Goal: Task Accomplishment & Management: Manage account settings

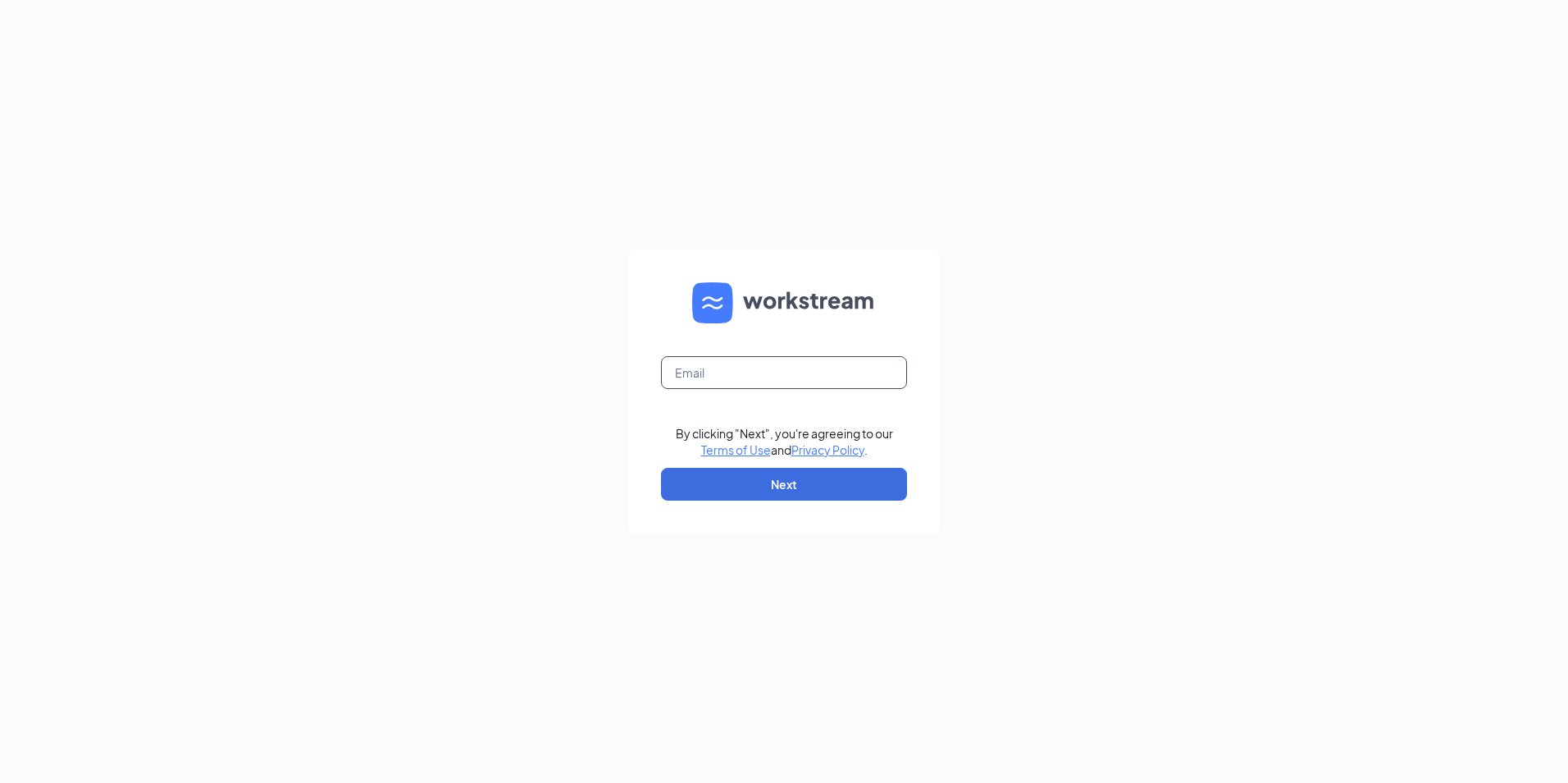
click at [824, 370] on input "text" at bounding box center [784, 372] width 246 height 33
type input "363538@bzmgmt.net"
click at [803, 469] on button "Next" at bounding box center [784, 484] width 246 height 33
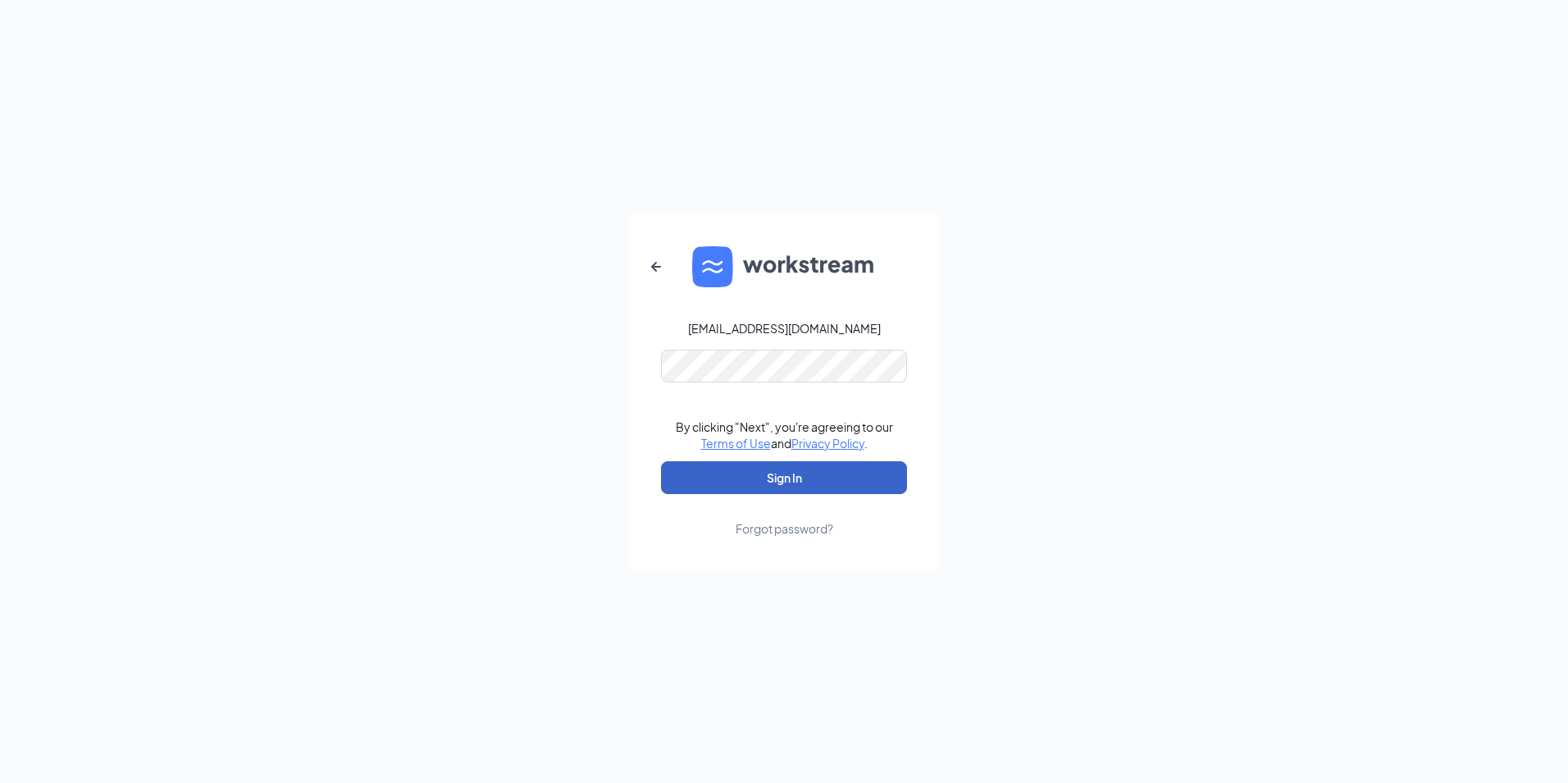
click at [771, 477] on button "Sign In" at bounding box center [784, 478] width 246 height 33
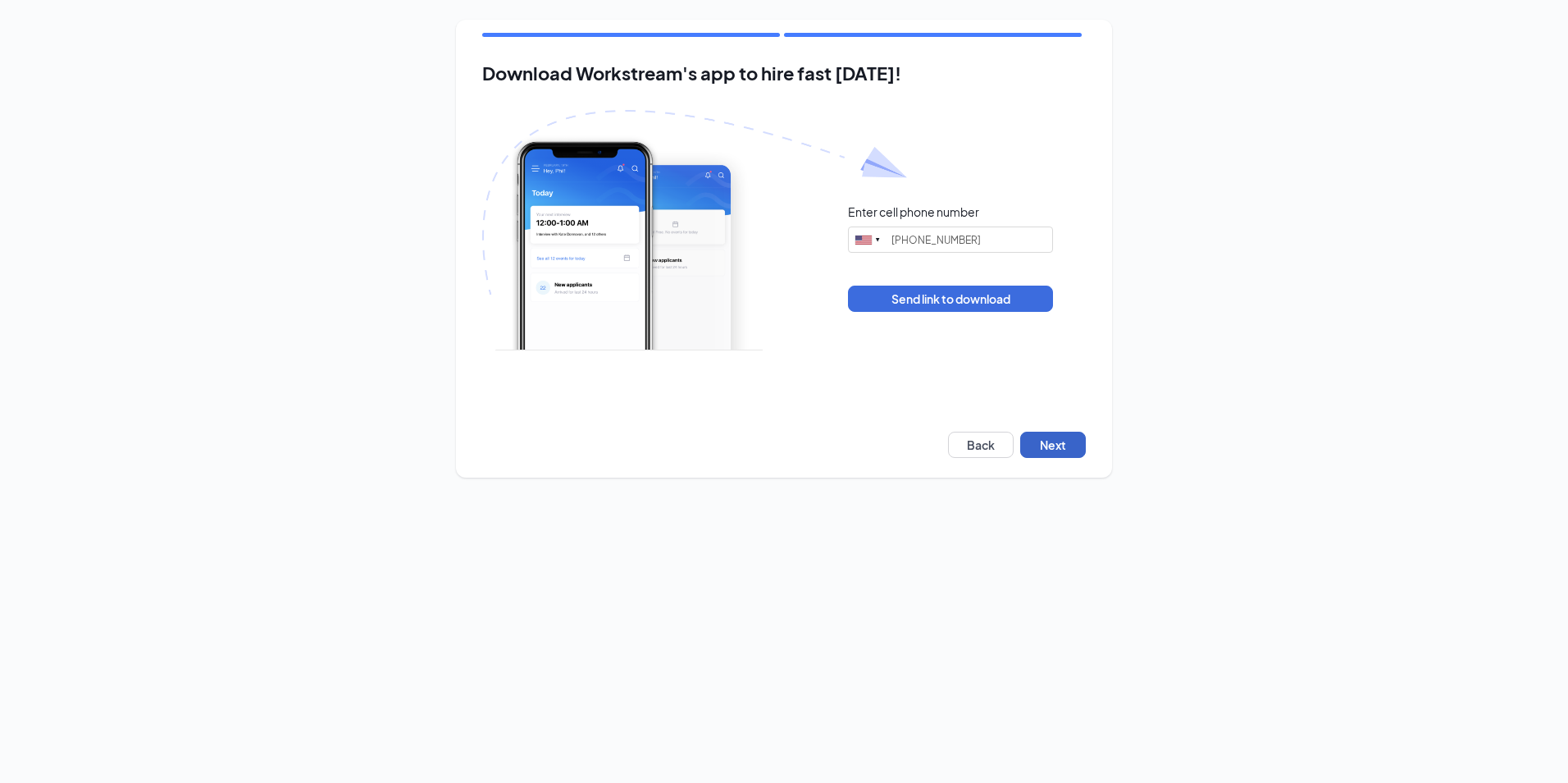
click at [1054, 449] on button "Next" at bounding box center [1053, 445] width 66 height 26
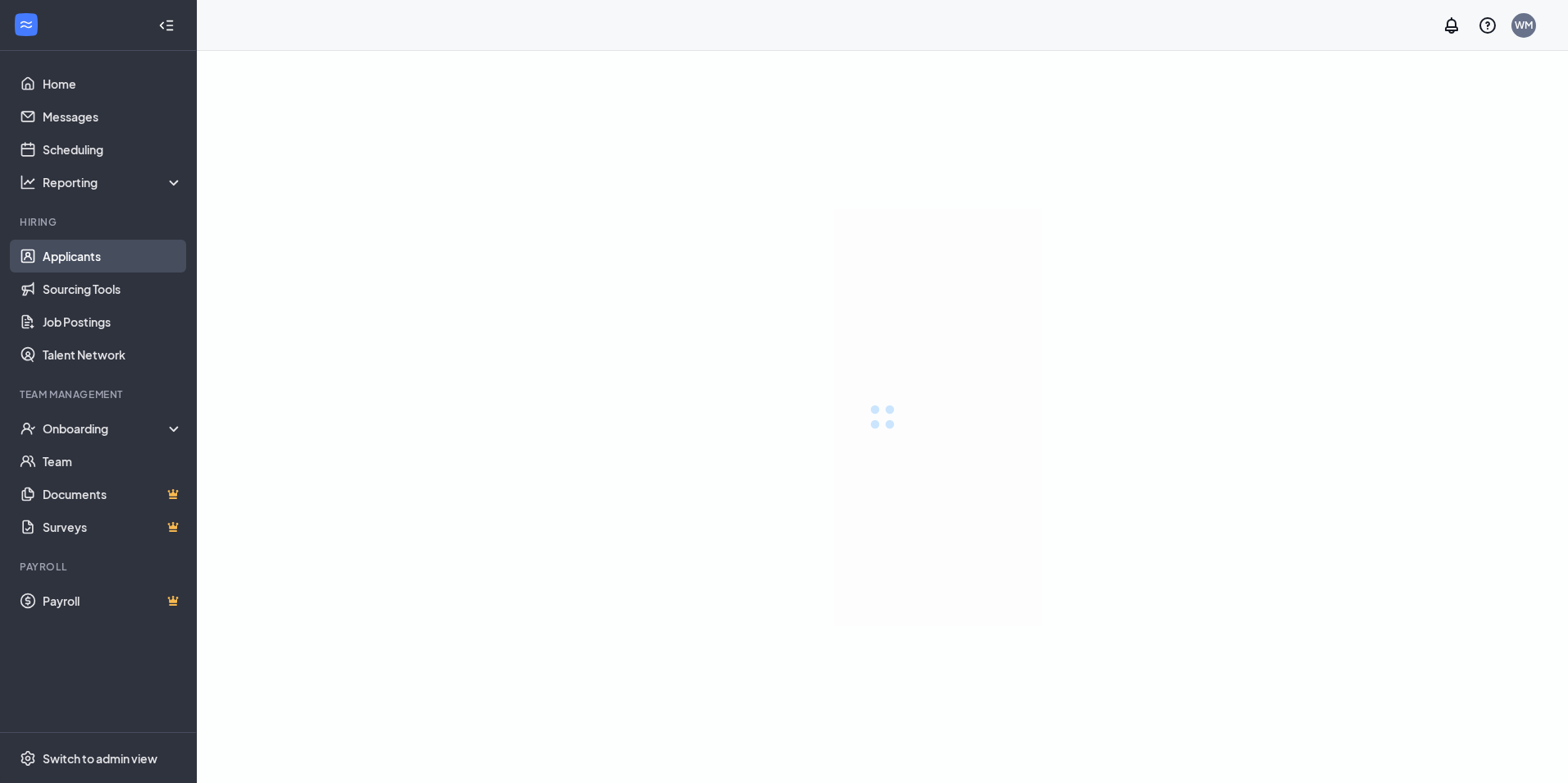
click at [85, 258] on link "Applicants" at bounding box center [112, 256] width 140 height 33
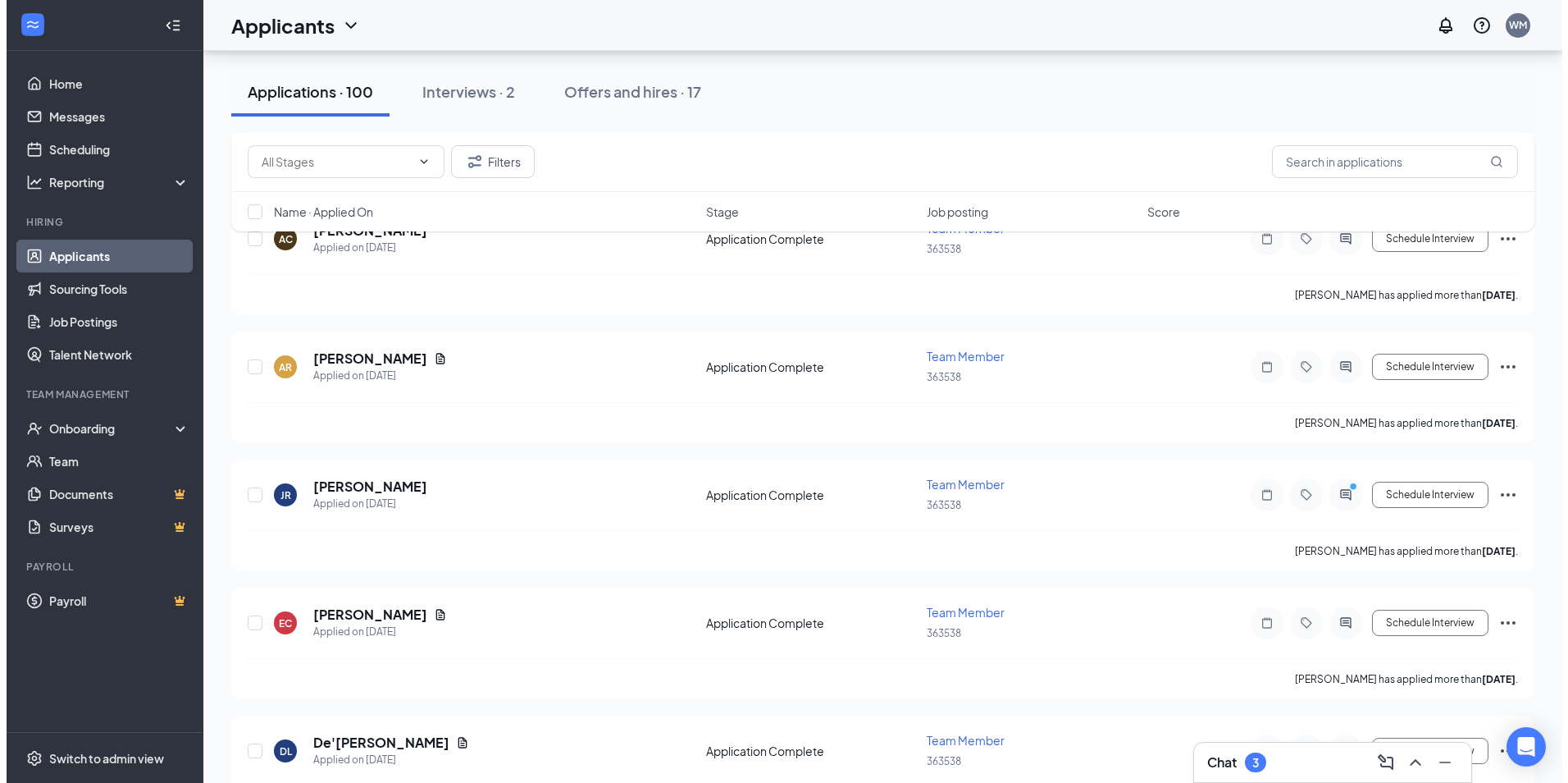
scroll to position [1395, 0]
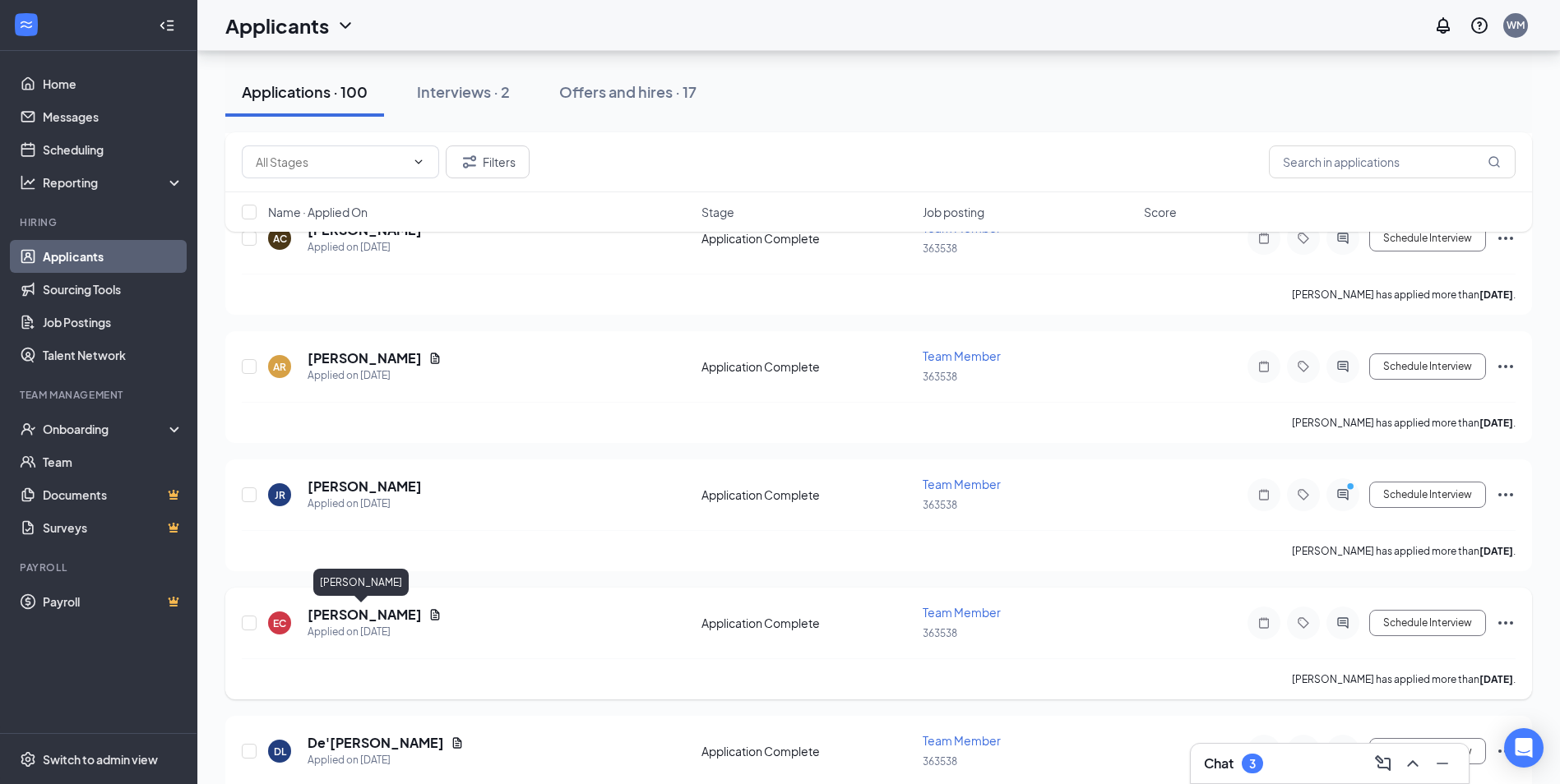
click at [338, 615] on h5 "[PERSON_NAME]" at bounding box center [365, 615] width 114 height 18
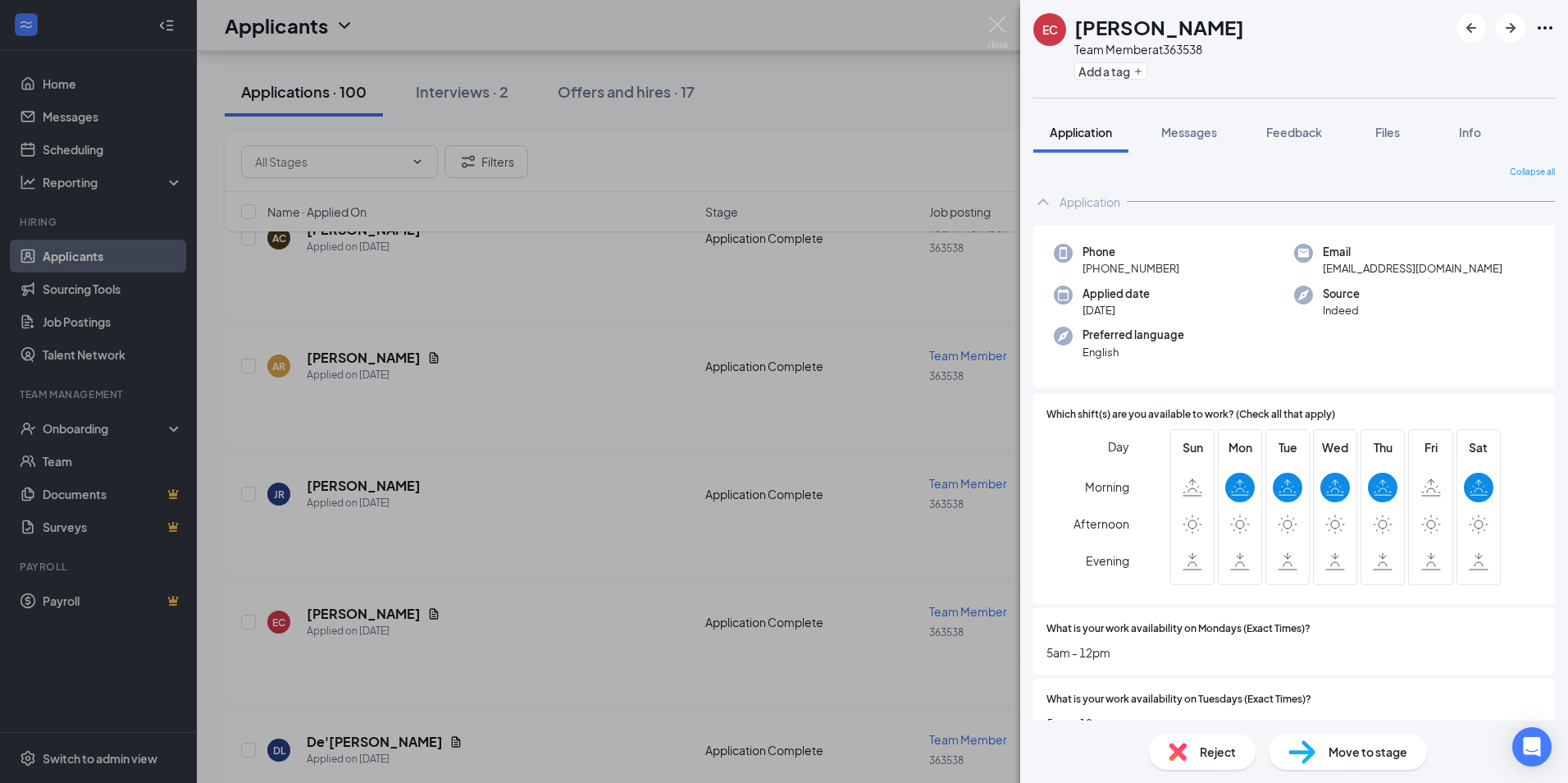
drag, startPoint x: 632, startPoint y: 527, endPoint x: 603, endPoint y: 509, distance: 34.1
click at [632, 526] on div "EC [PERSON_NAME] Team Member at 363538 Add a tag Application Messages Feedback …" at bounding box center [784, 392] width 1568 height 783
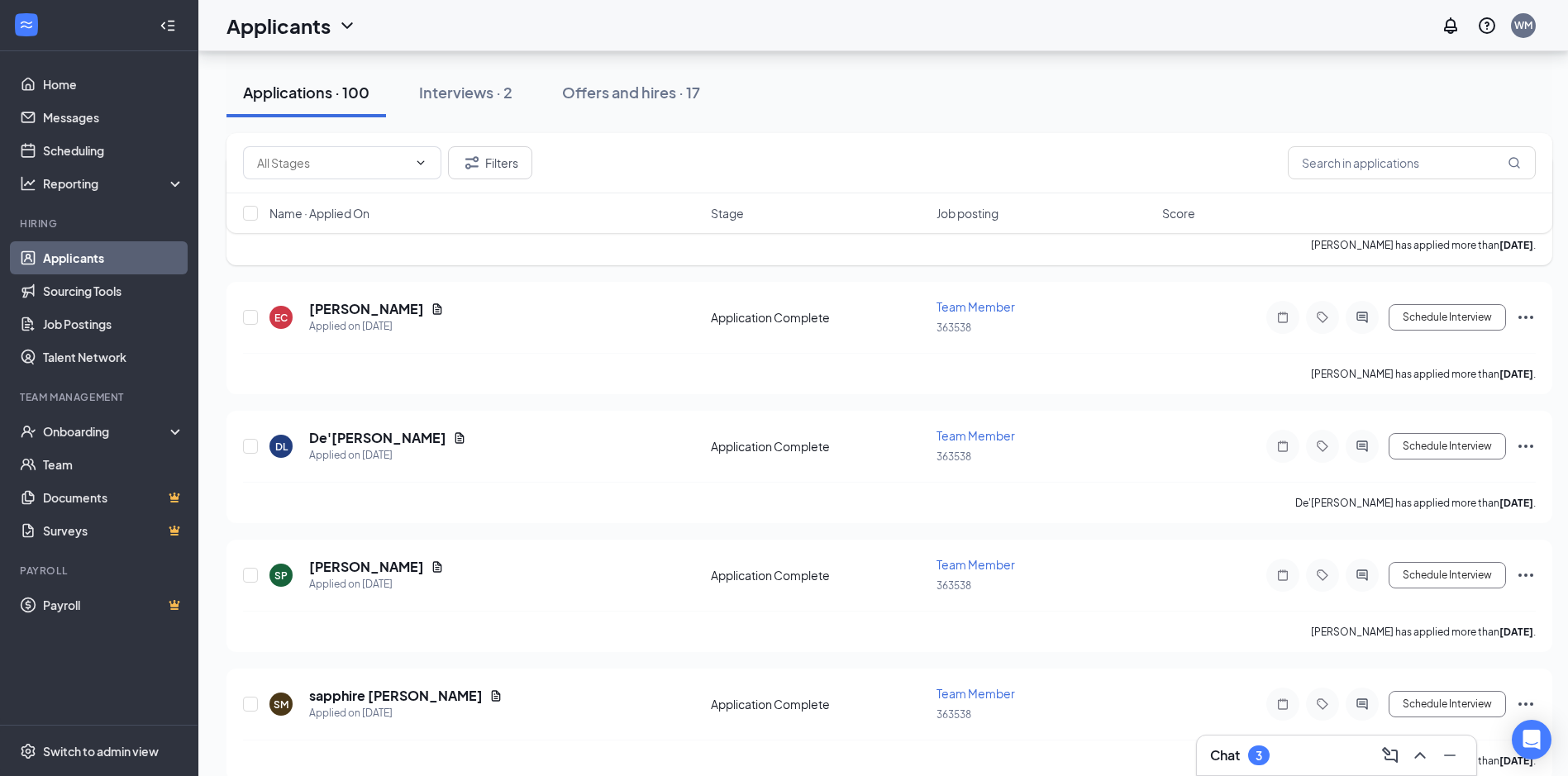
scroll to position [1819, 0]
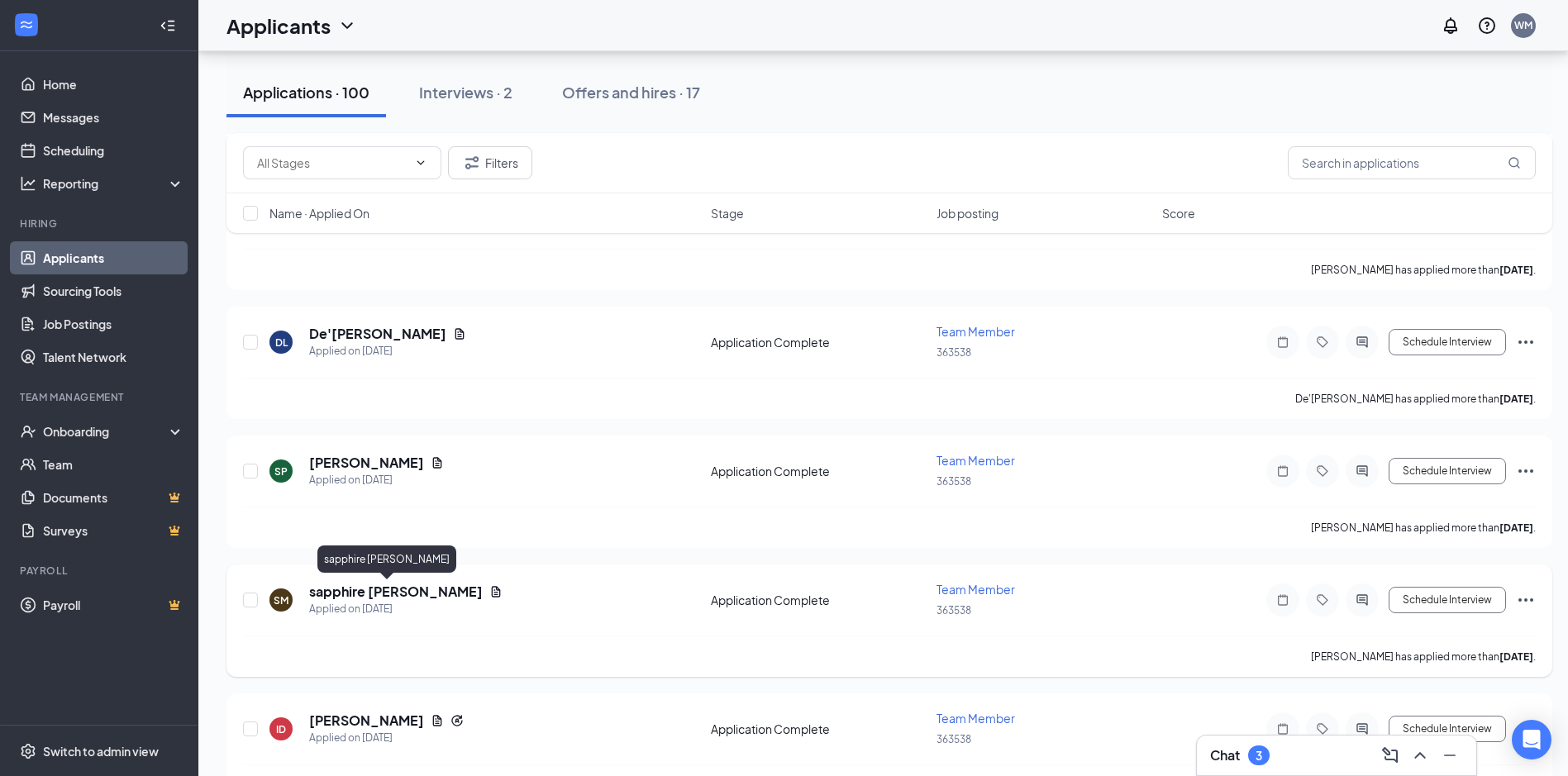
click at [401, 589] on h5 "sapphire [PERSON_NAME]" at bounding box center [396, 592] width 173 height 18
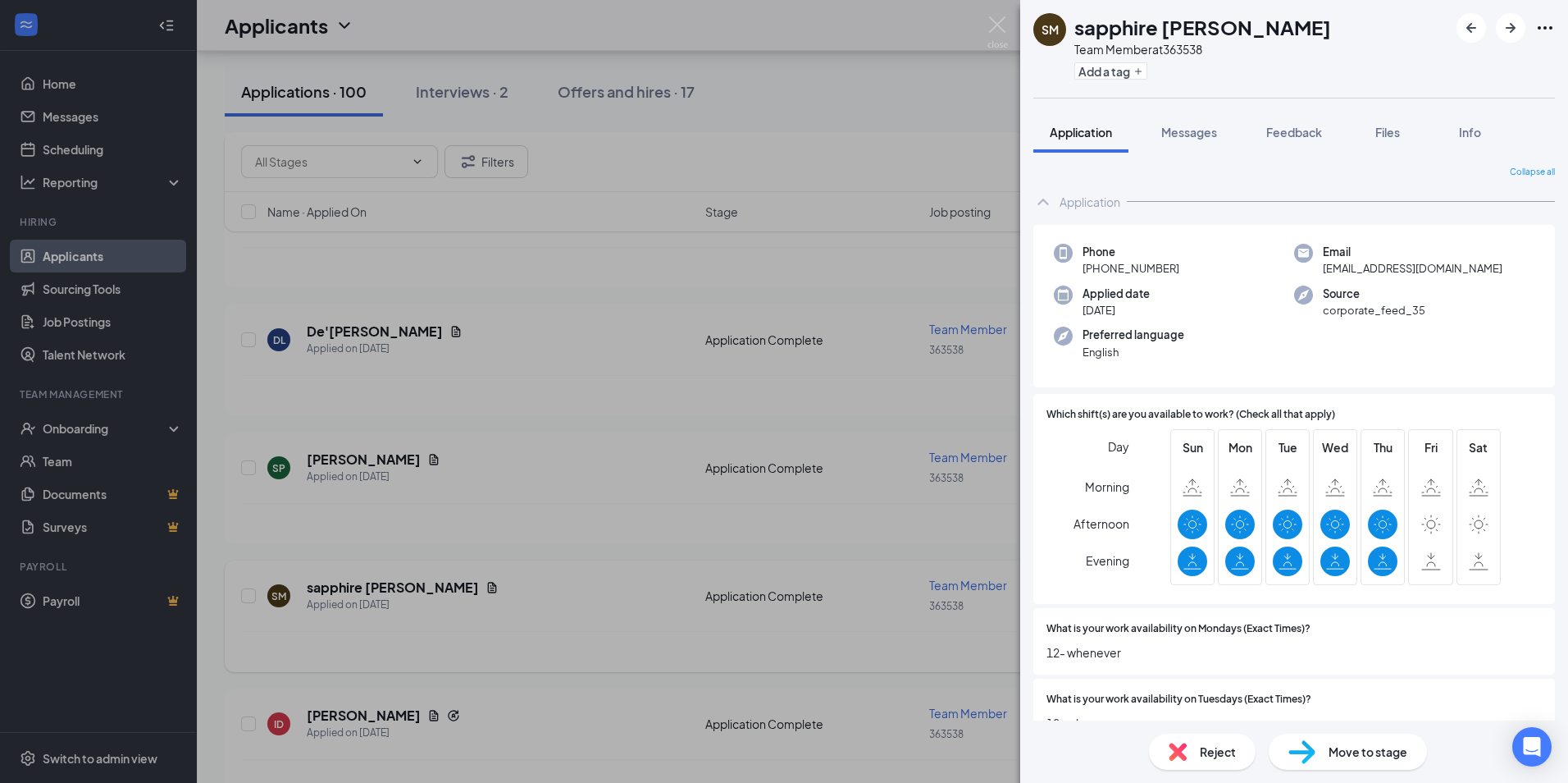
click at [504, 684] on div "SM sapphire [PERSON_NAME] Team Member at 363538 Add a tag Application Messages …" at bounding box center [784, 392] width 1568 height 783
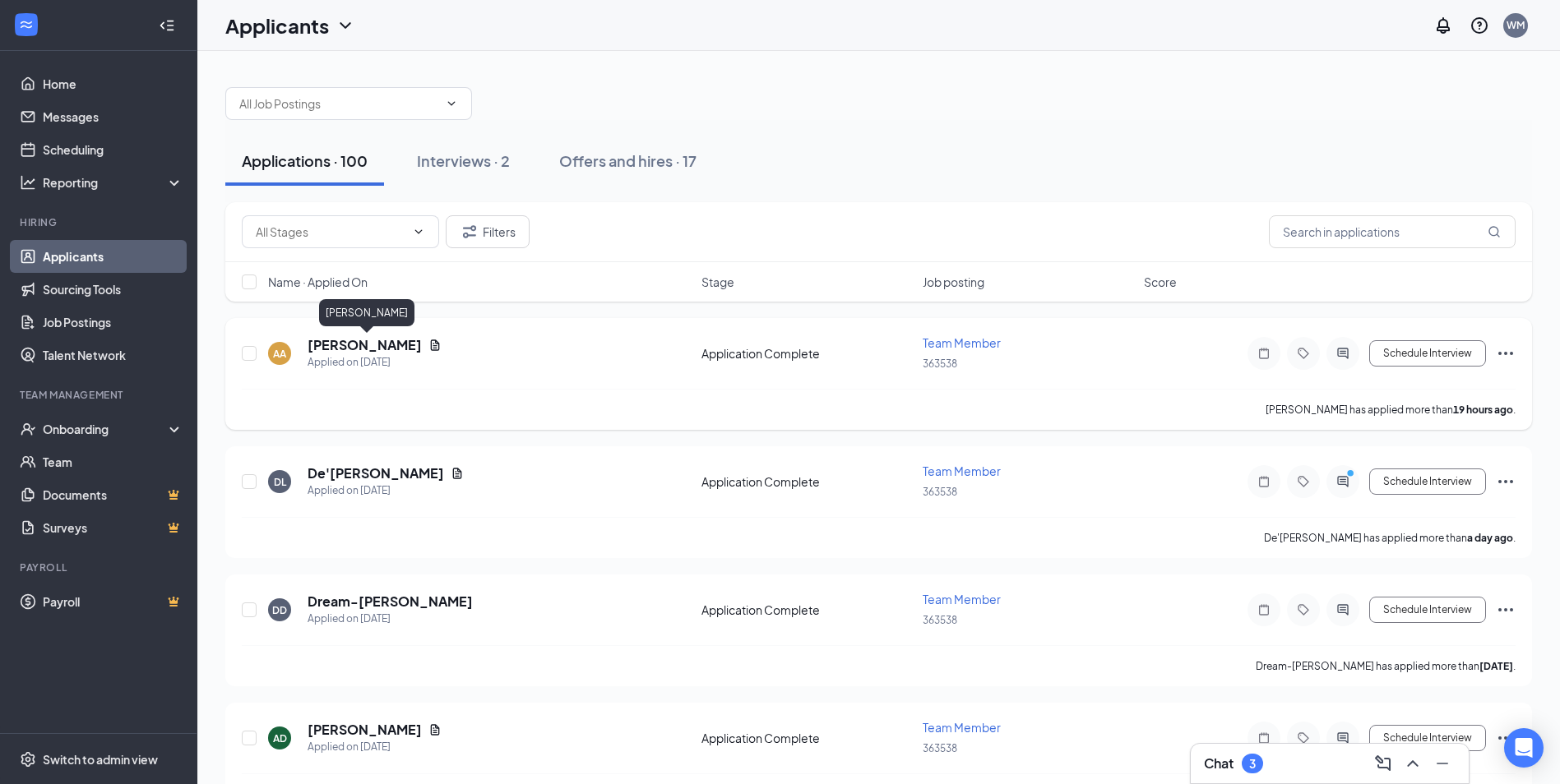
click at [400, 348] on h5 "[PERSON_NAME]" at bounding box center [365, 345] width 114 height 18
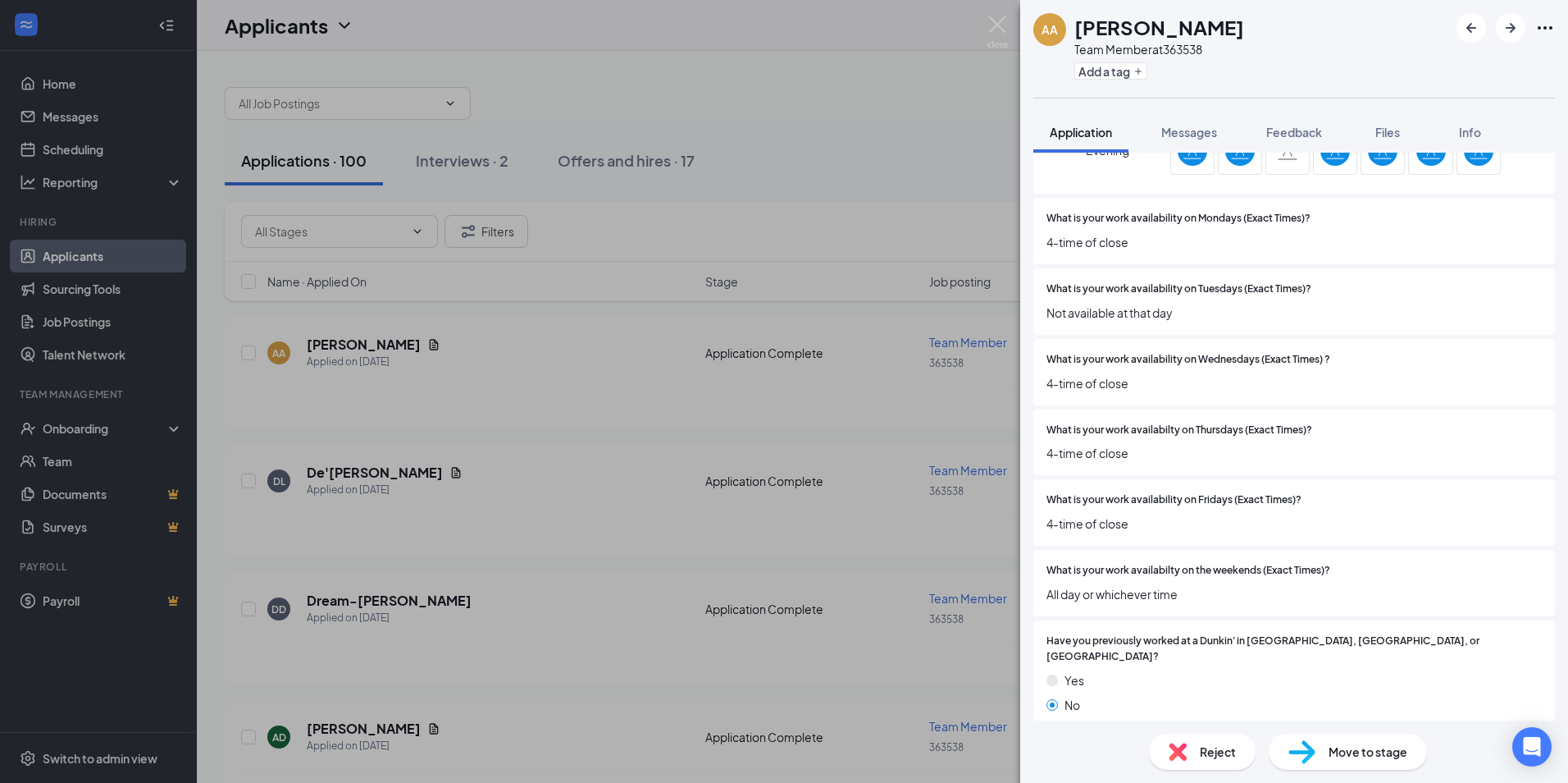
scroll to position [82, 0]
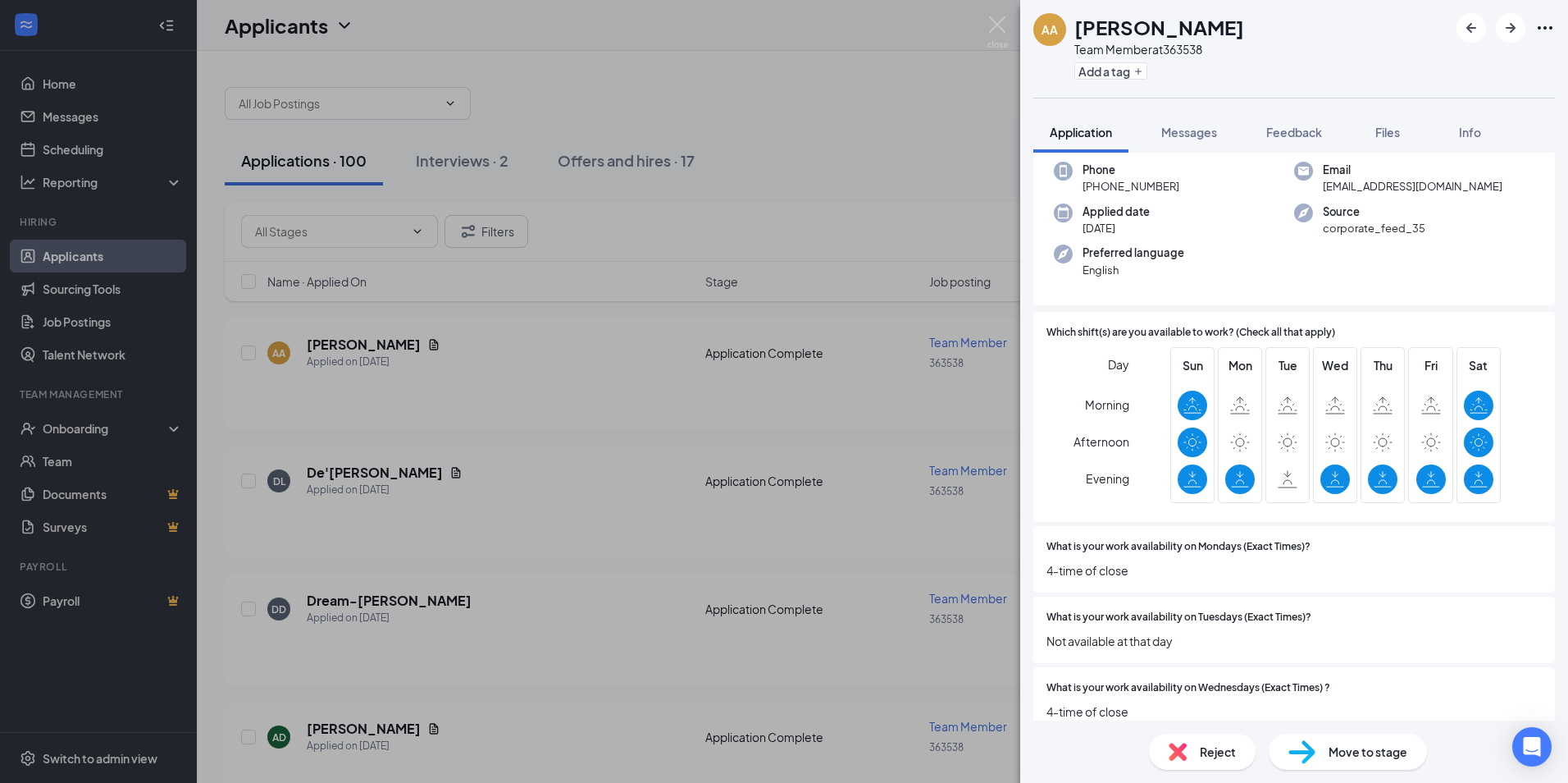
click at [539, 639] on div "AA [PERSON_NAME] Team Member at 363538 Add a tag Application Messages Feedback …" at bounding box center [784, 392] width 1568 height 783
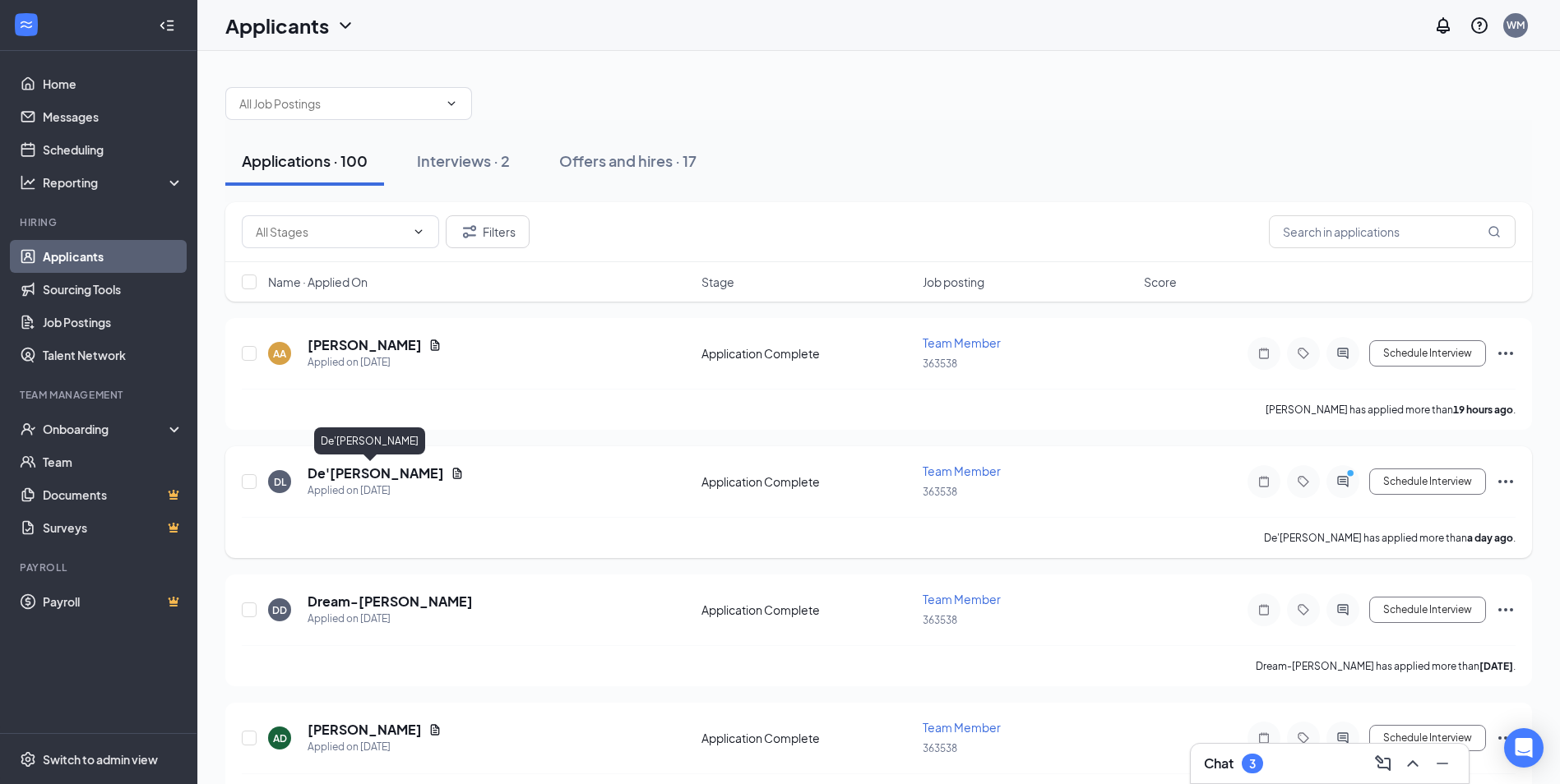
click at [373, 481] on h5 "De'[PERSON_NAME]" at bounding box center [376, 473] width 137 height 18
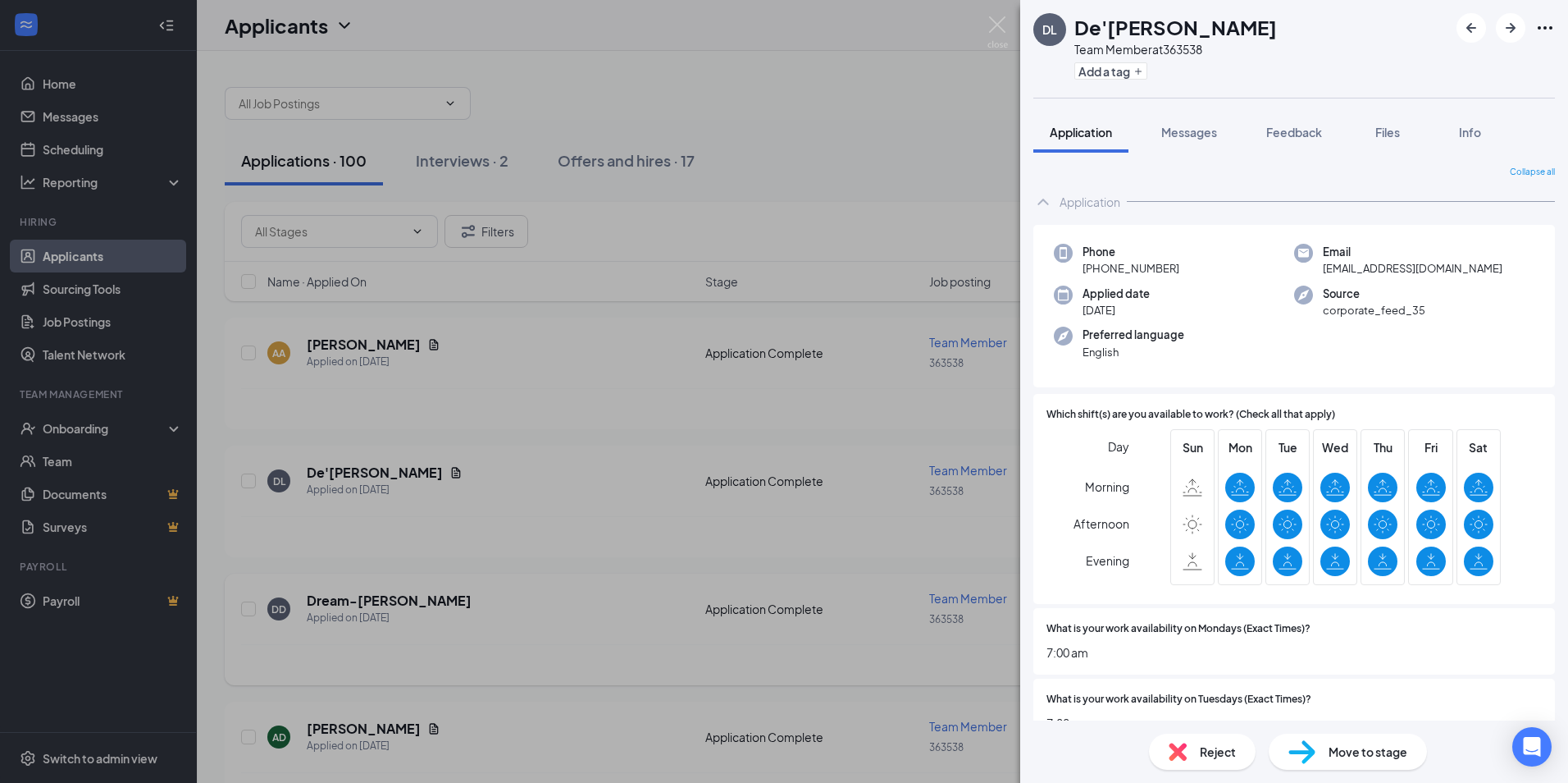
drag, startPoint x: 715, startPoint y: 531, endPoint x: 434, endPoint y: 640, distance: 301.4
click at [715, 533] on div "DL De'[PERSON_NAME] Team Member at 363538 Add a tag Application Messages Feedba…" at bounding box center [784, 392] width 1568 height 783
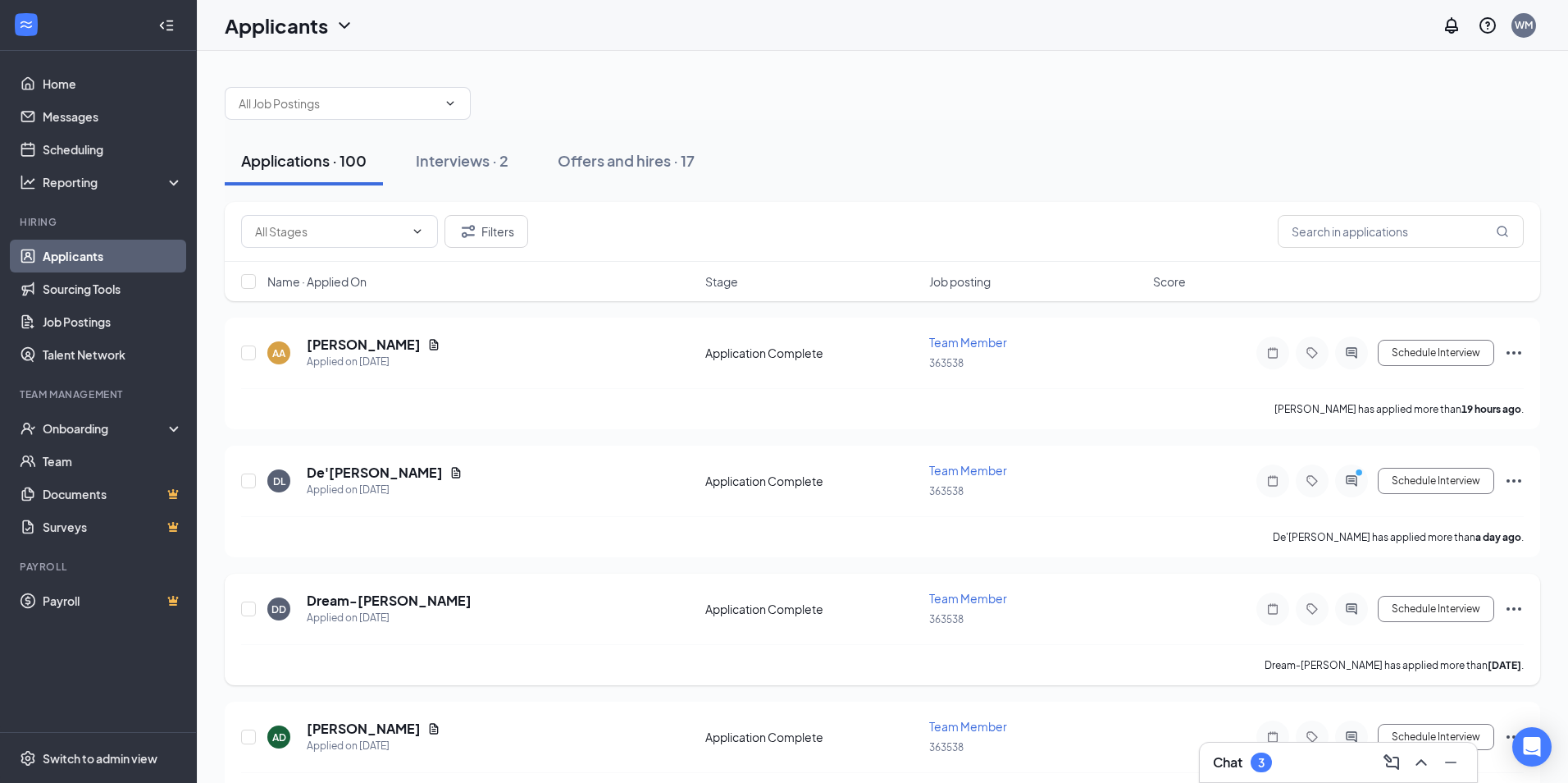
click at [415, 598] on h5 "Dream-[PERSON_NAME]" at bounding box center [389, 600] width 165 height 18
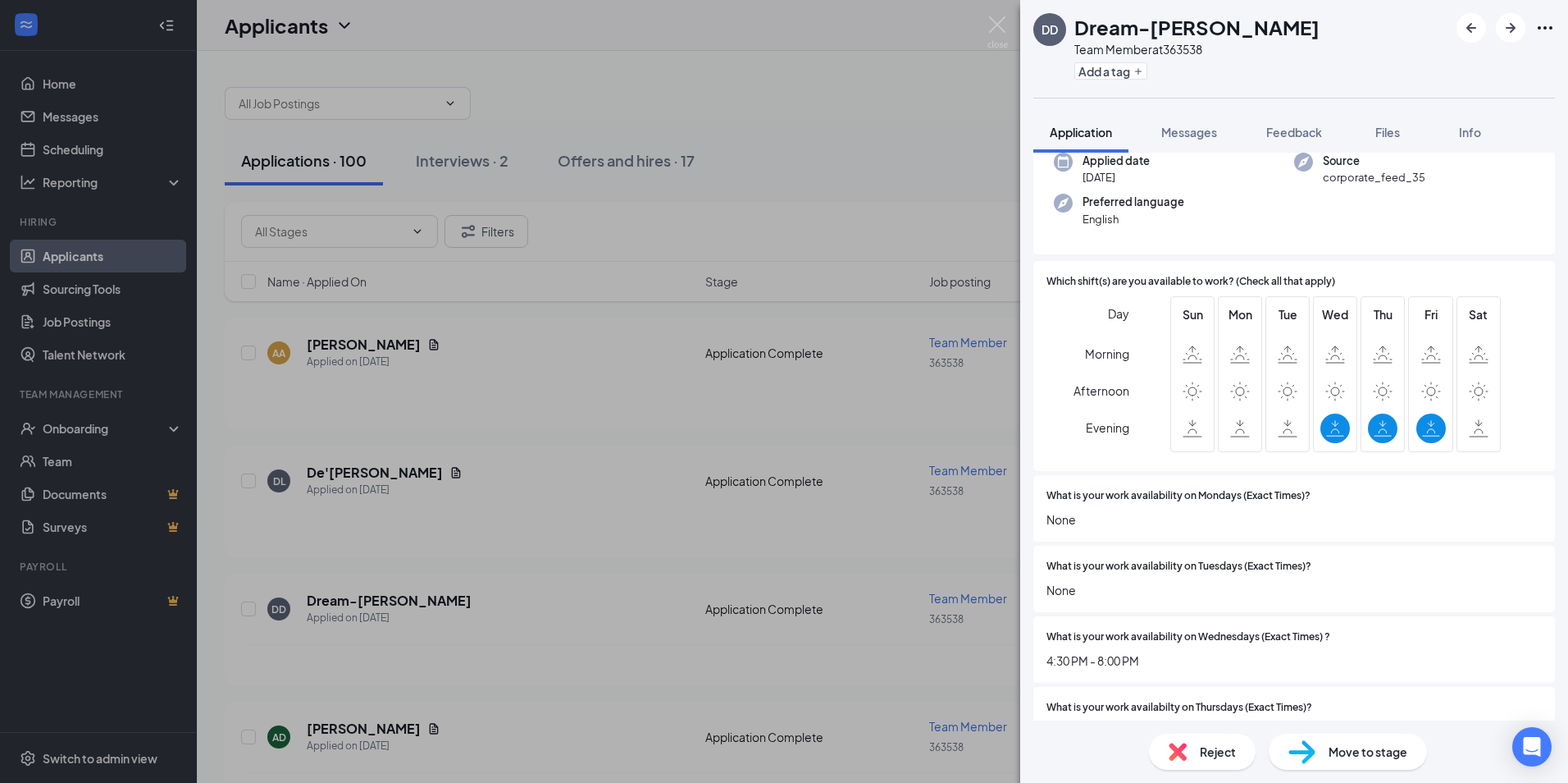
scroll to position [82, 0]
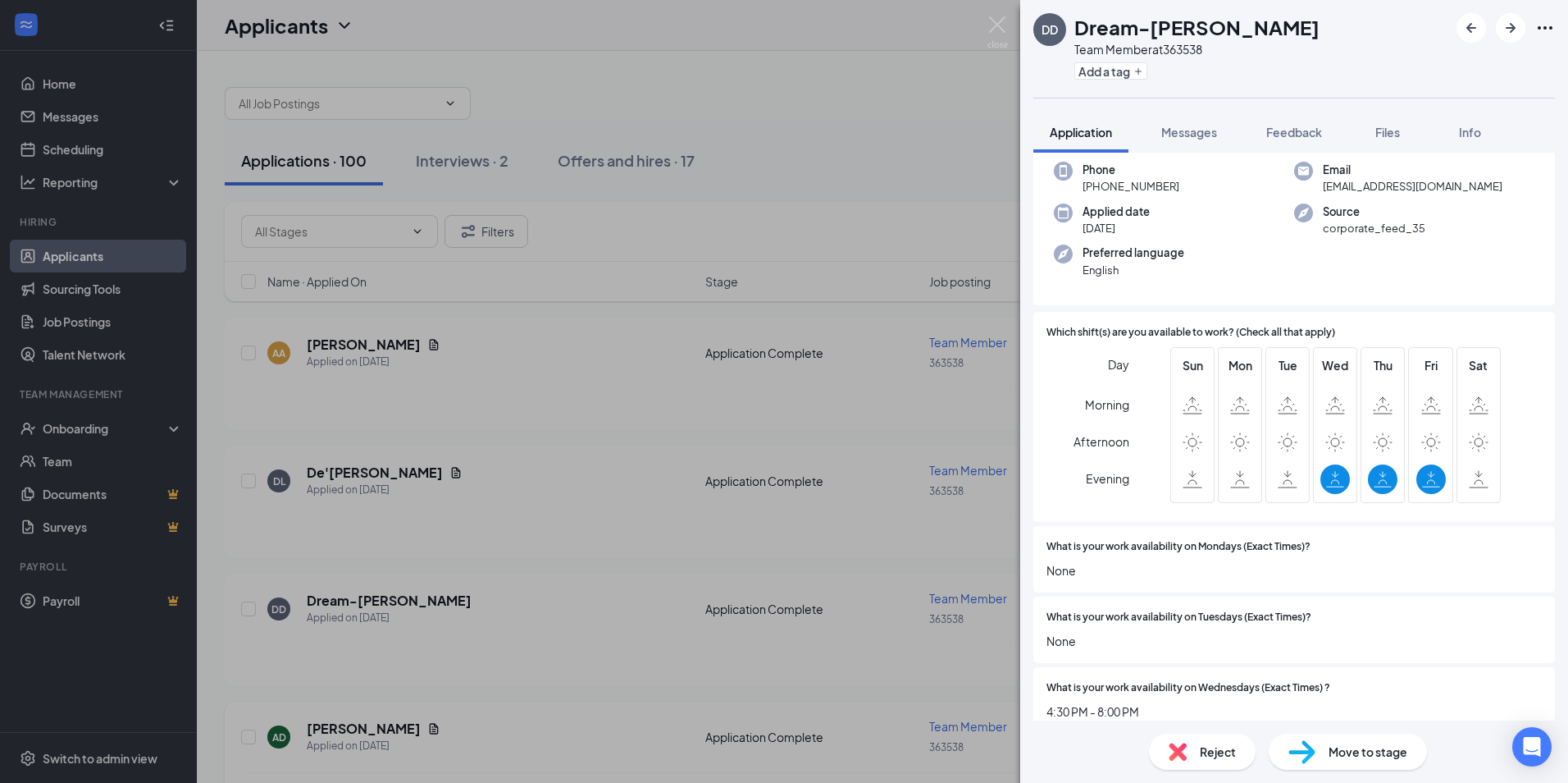
click at [419, 670] on div "DD Dream-[PERSON_NAME] Team Member at 363538 Add a tag Application Messages Fee…" at bounding box center [784, 392] width 1568 height 783
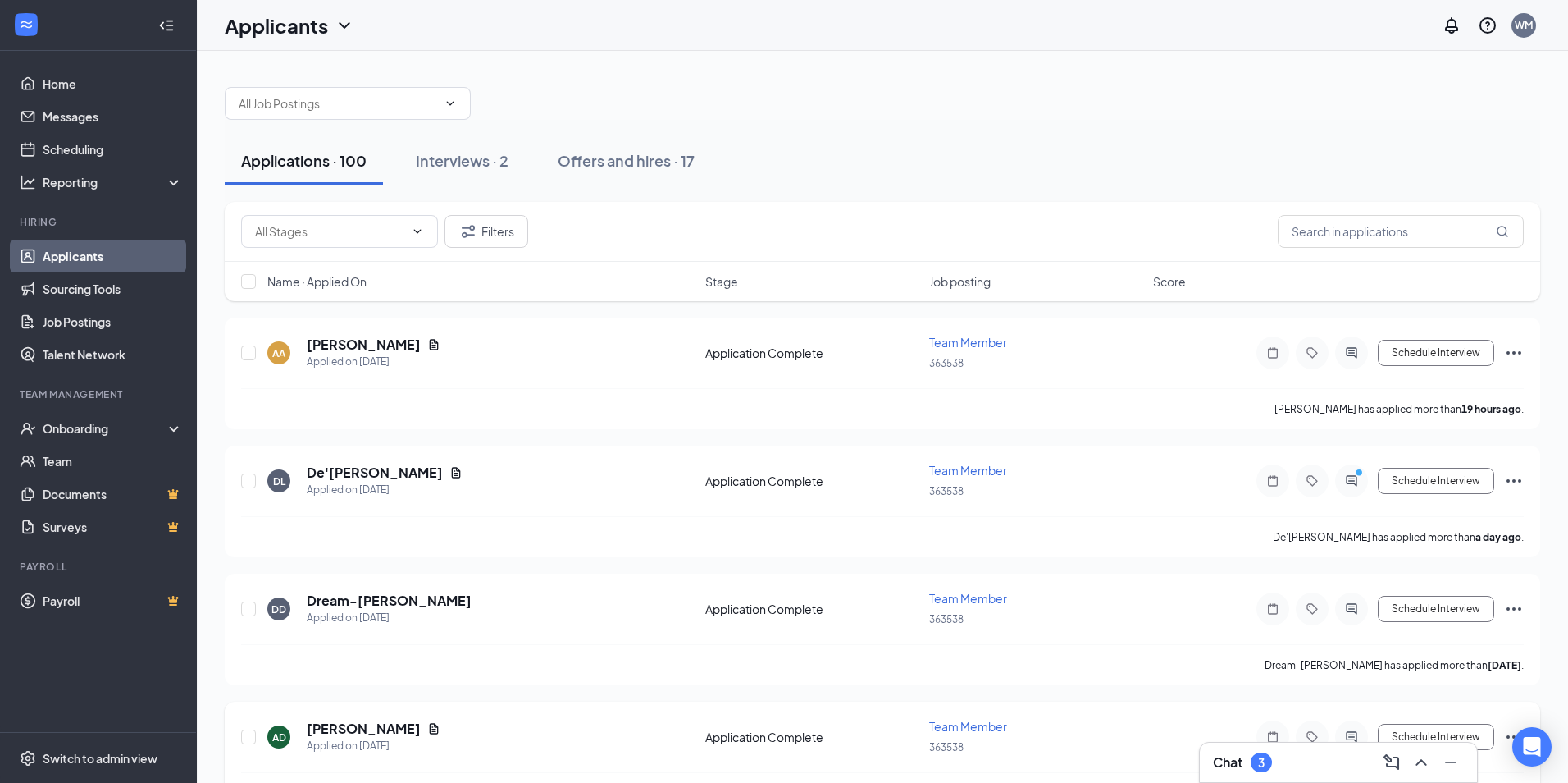
click at [355, 733] on h5 "[PERSON_NAME]" at bounding box center [364, 729] width 114 height 18
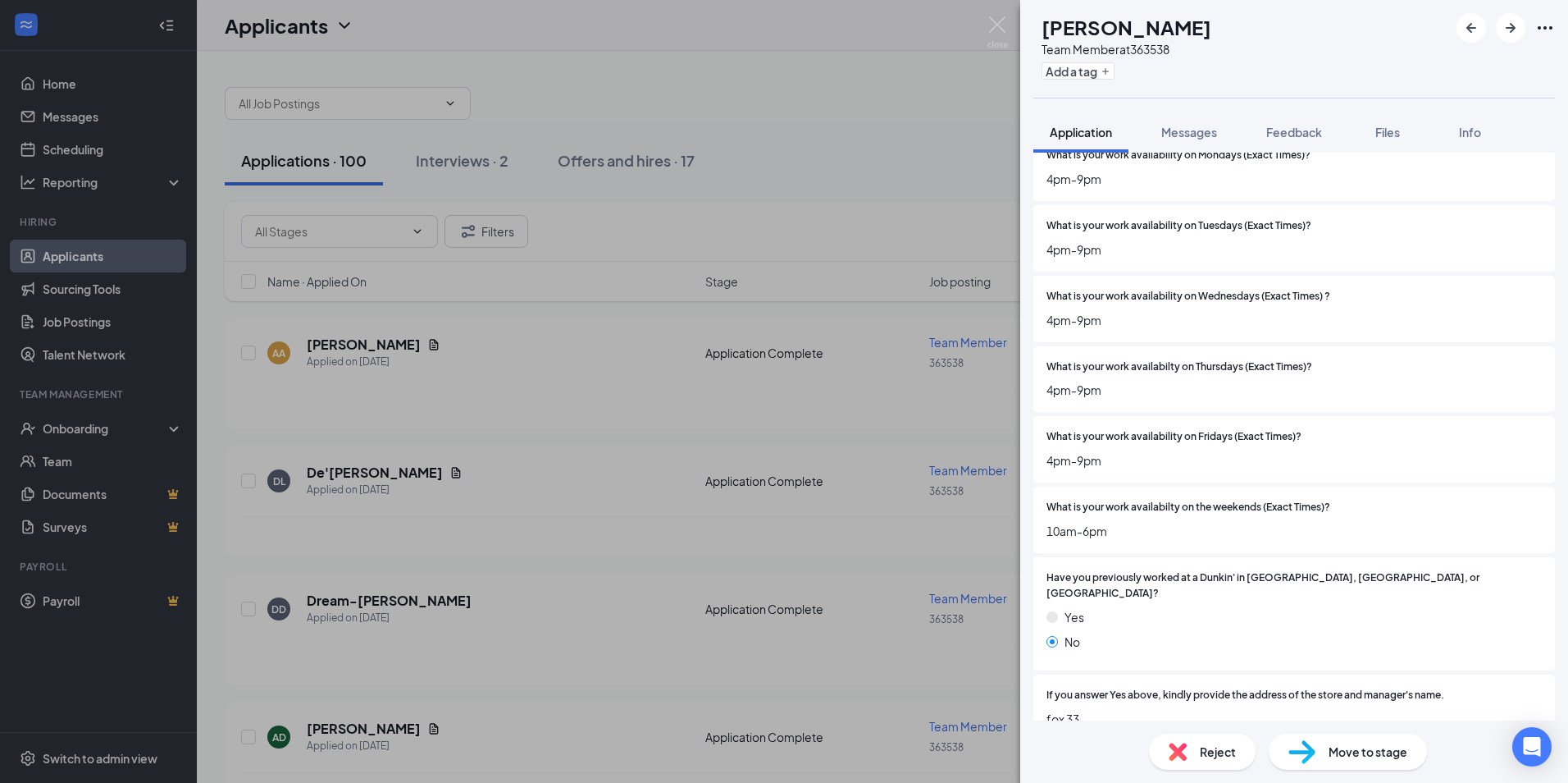
scroll to position [411, 0]
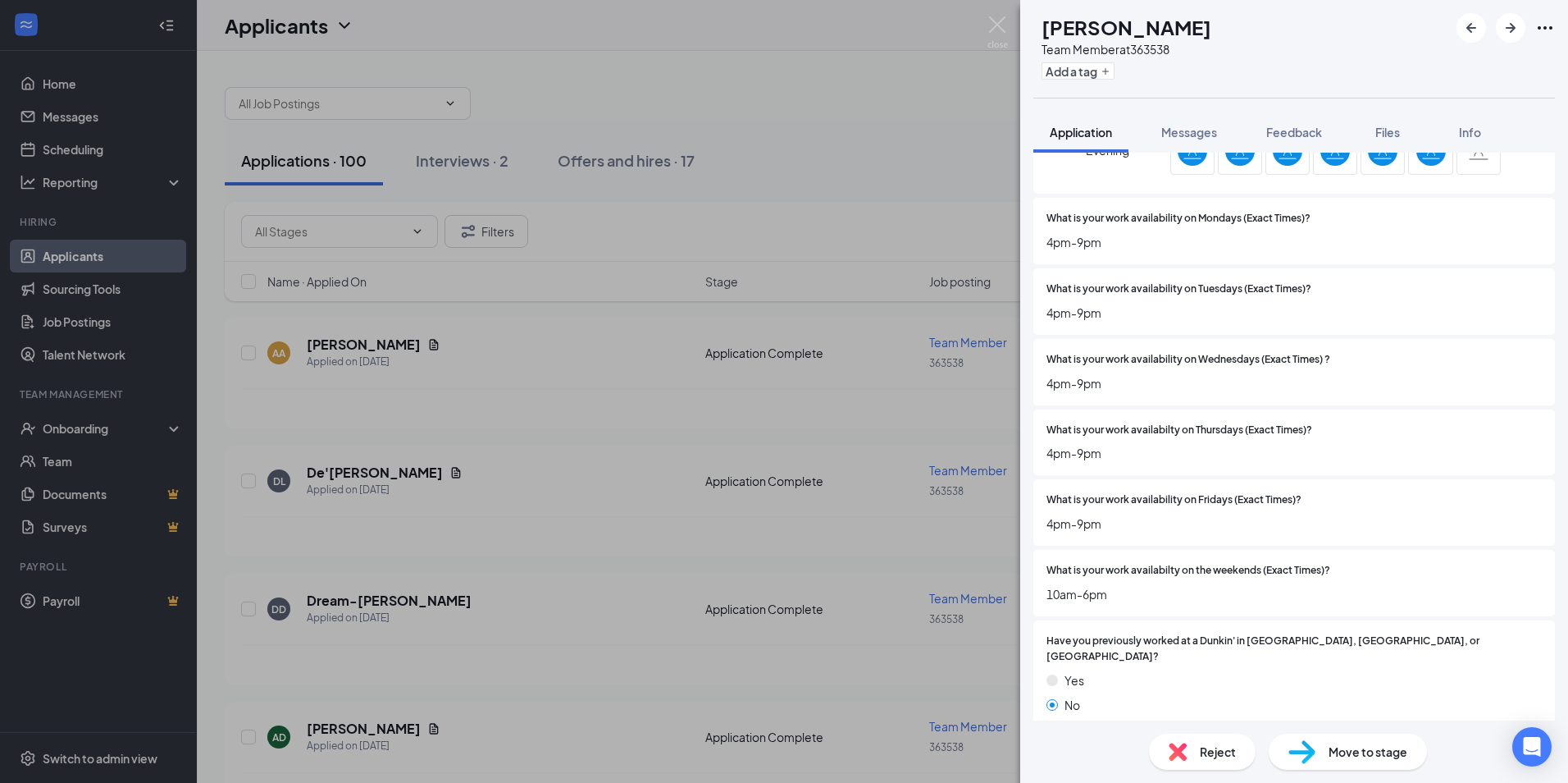
click at [569, 660] on div "AD [PERSON_NAME] Team Member at 363538 Add a tag Application Messages Feedback …" at bounding box center [784, 392] width 1568 height 783
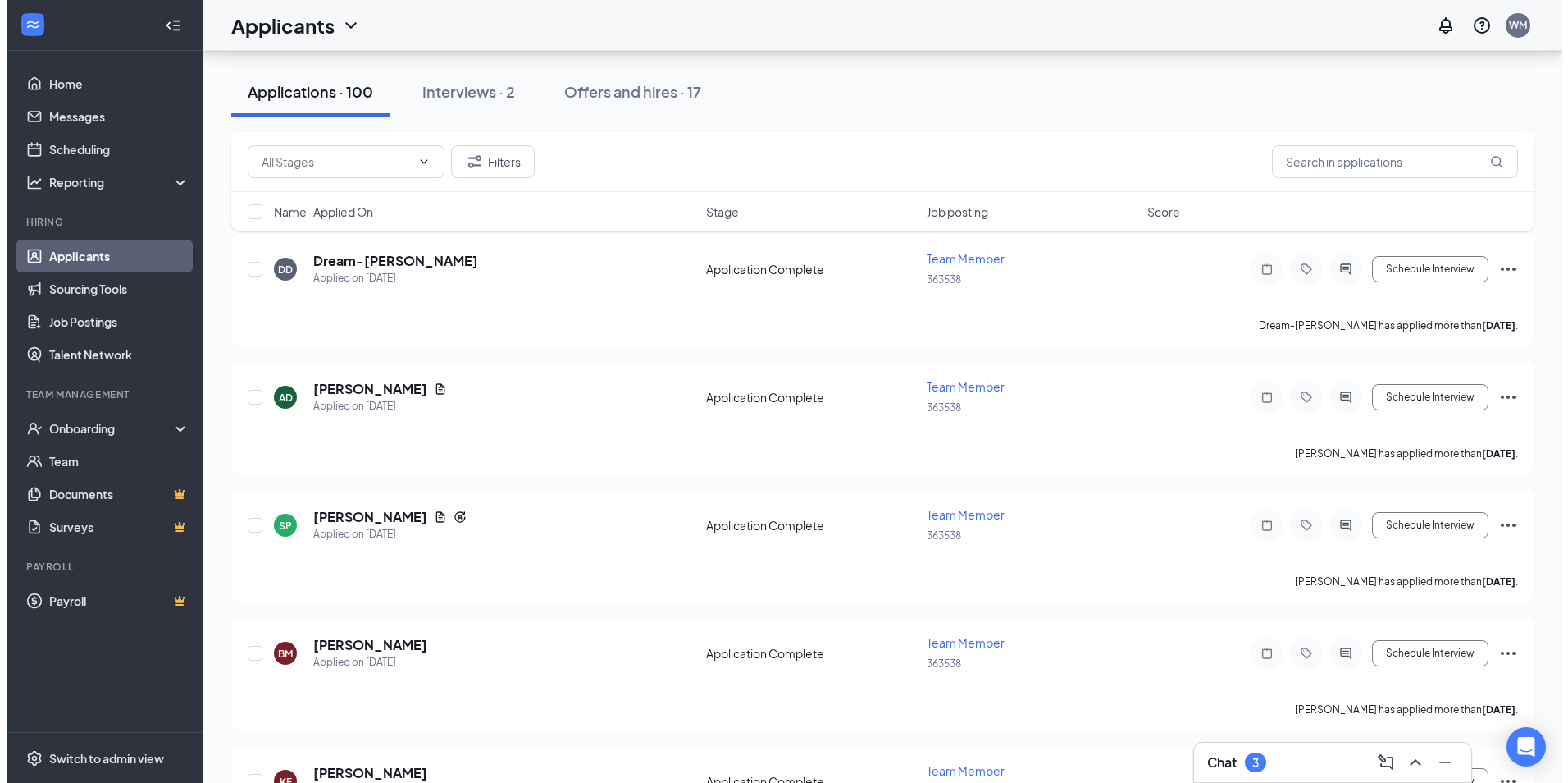
scroll to position [411, 0]
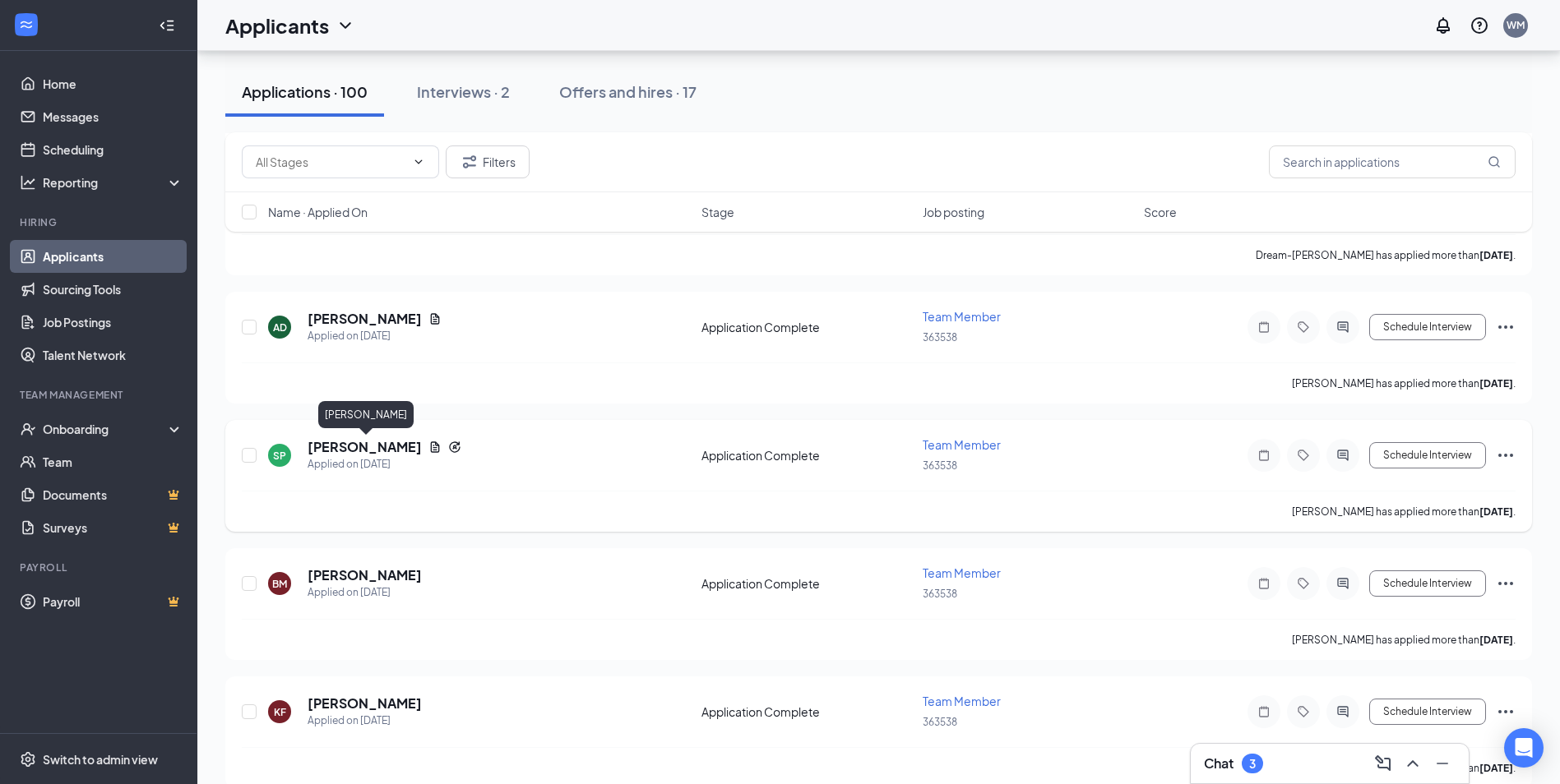
click at [346, 444] on h5 "[PERSON_NAME]" at bounding box center [365, 447] width 114 height 18
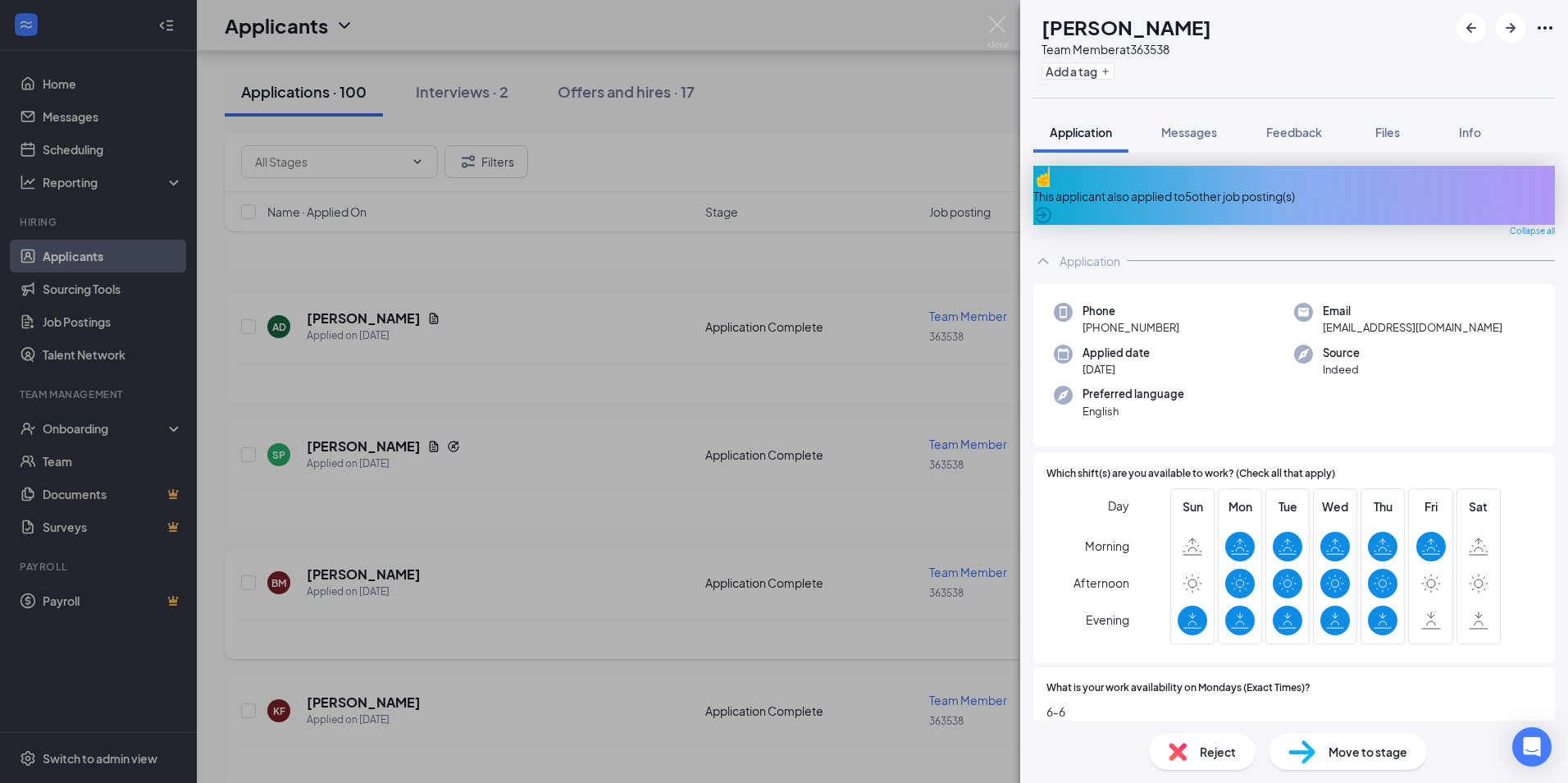
click at [465, 552] on div "SP [PERSON_NAME] Team Member at 363538 Add a tag Application Messages Feedback …" at bounding box center [784, 392] width 1568 height 783
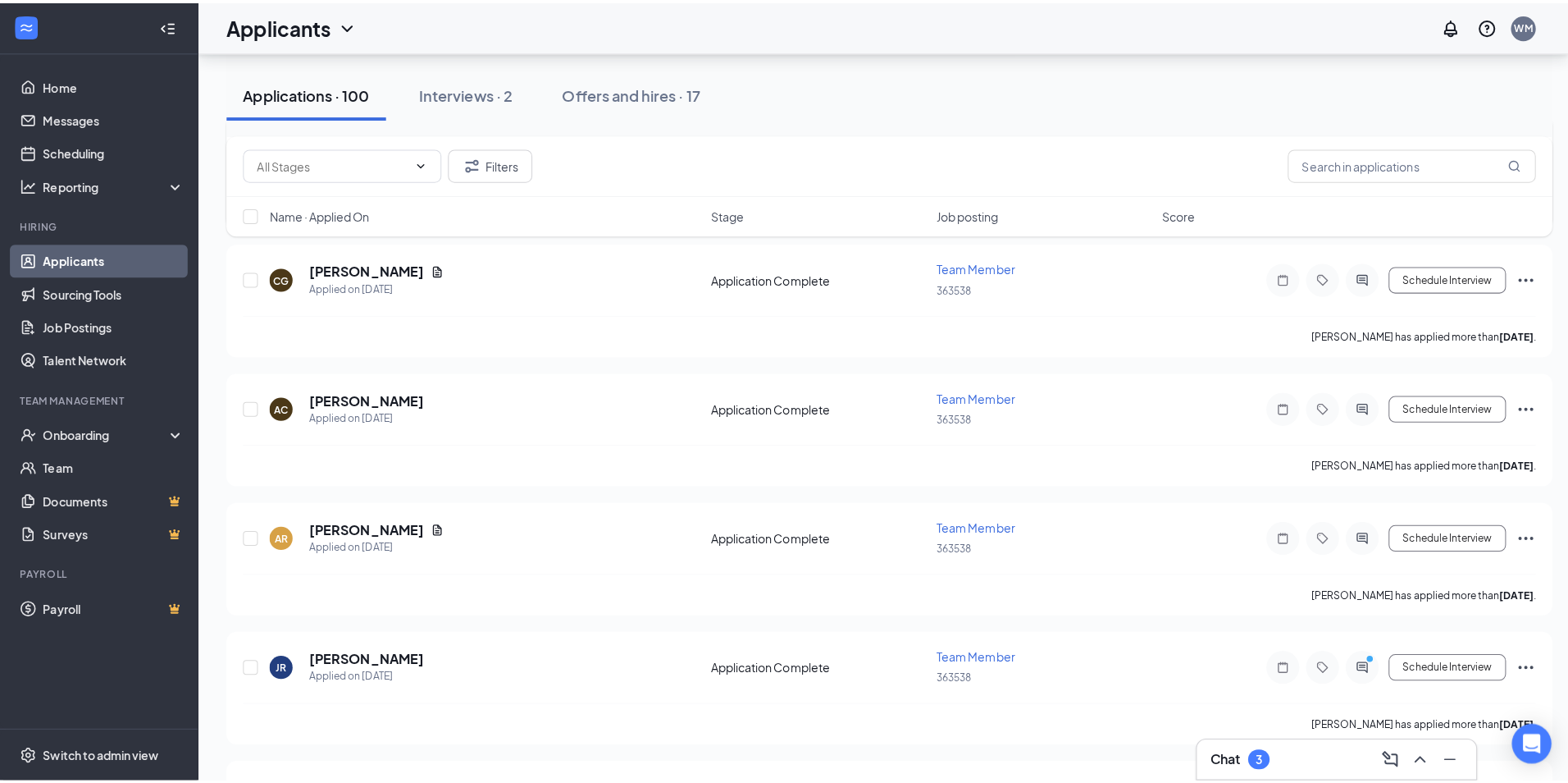
scroll to position [1232, 0]
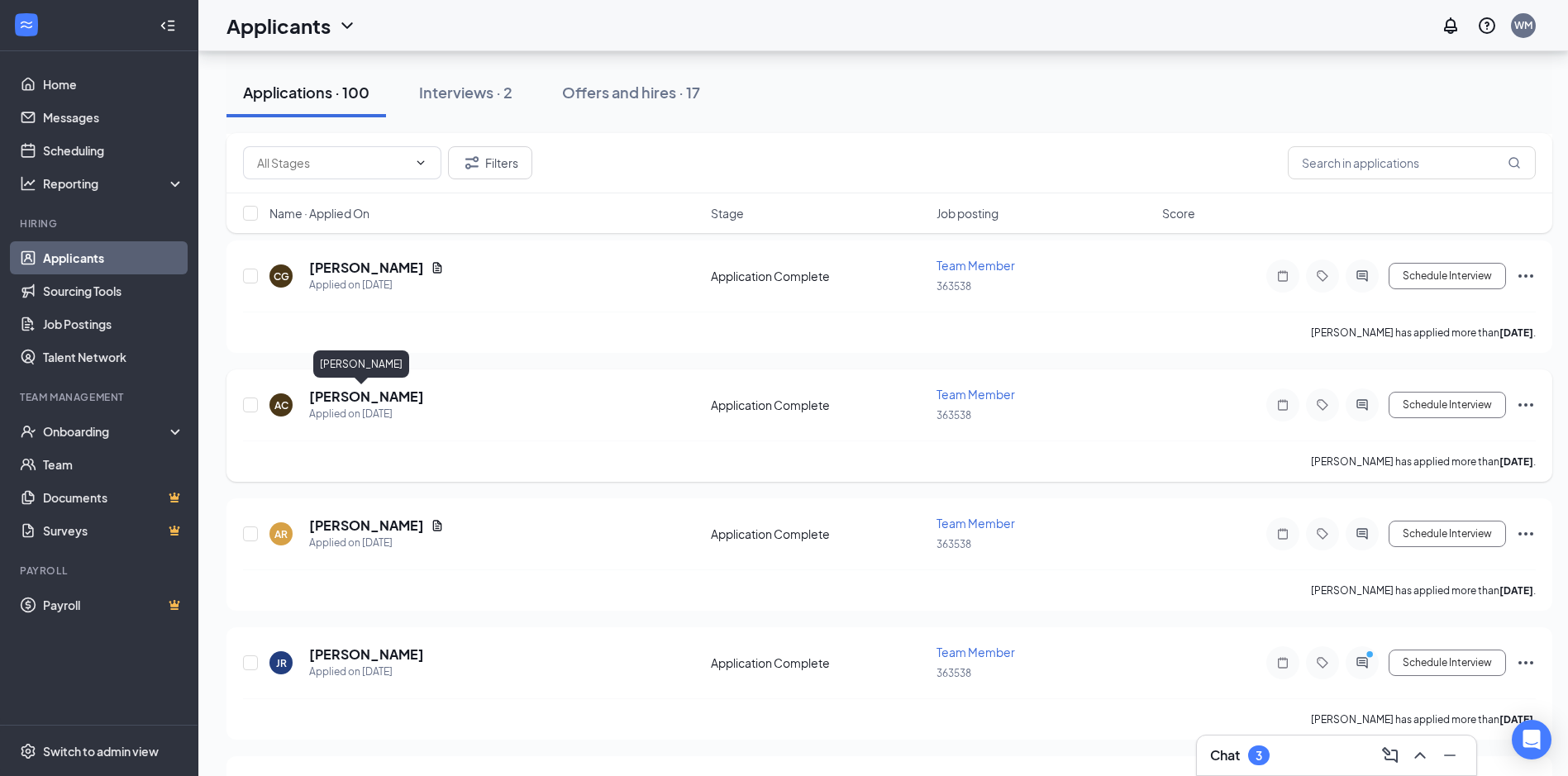
click at [368, 397] on h5 "[PERSON_NAME]" at bounding box center [367, 396] width 115 height 18
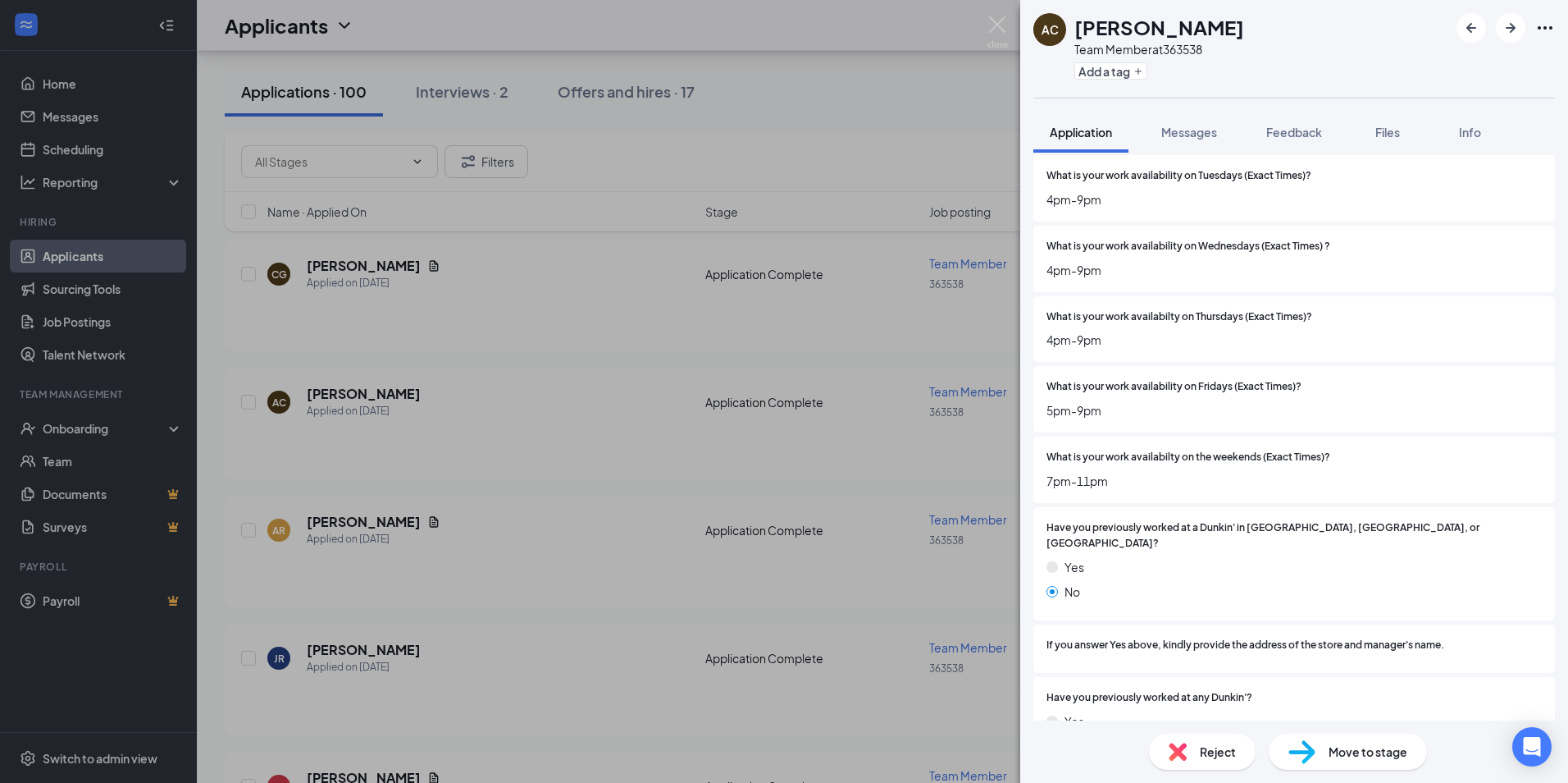
scroll to position [574, 0]
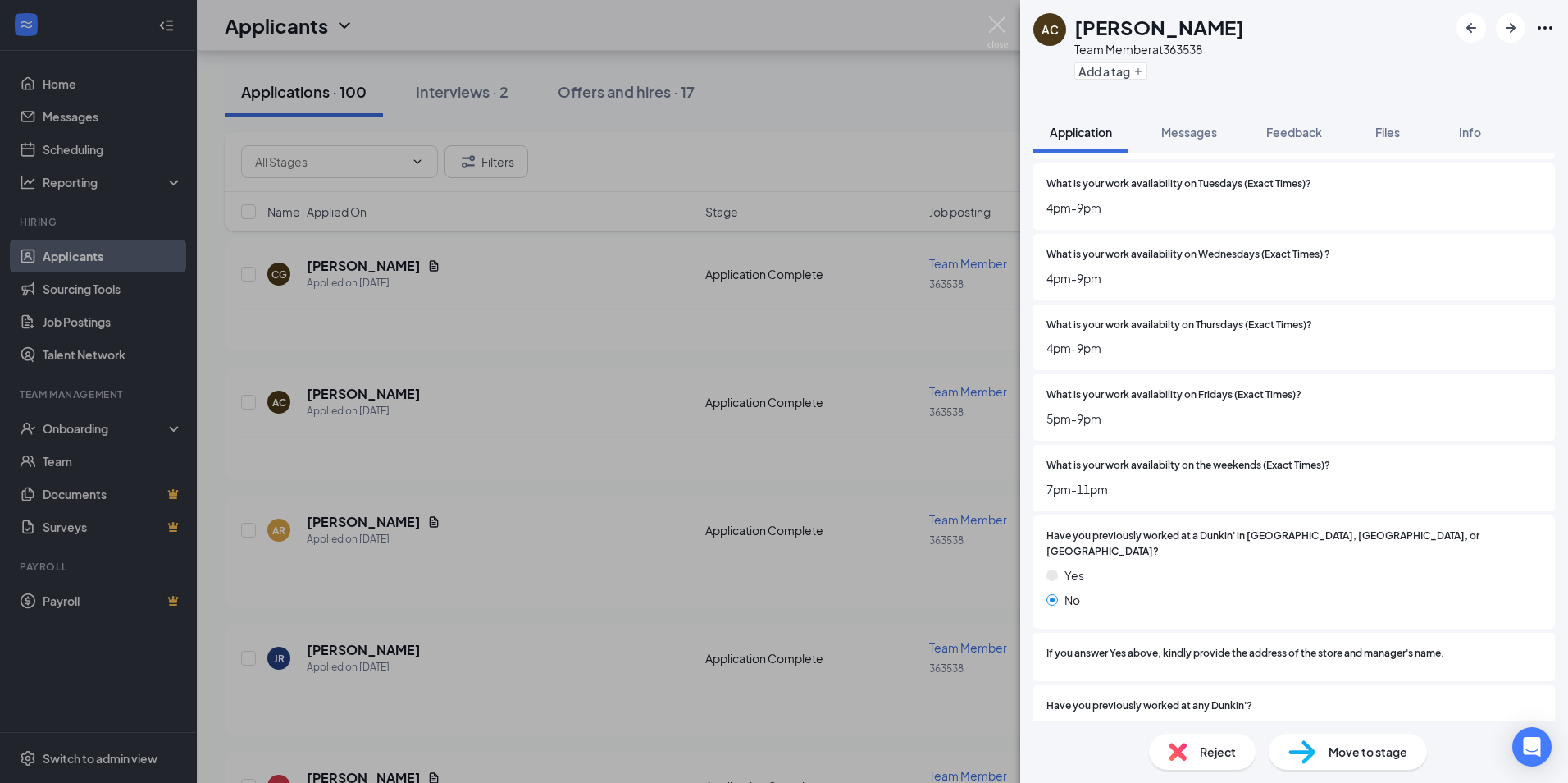
click at [542, 639] on div "AC [PERSON_NAME] Team Member at 363538 Add a tag Application Messages Feedback …" at bounding box center [784, 392] width 1568 height 783
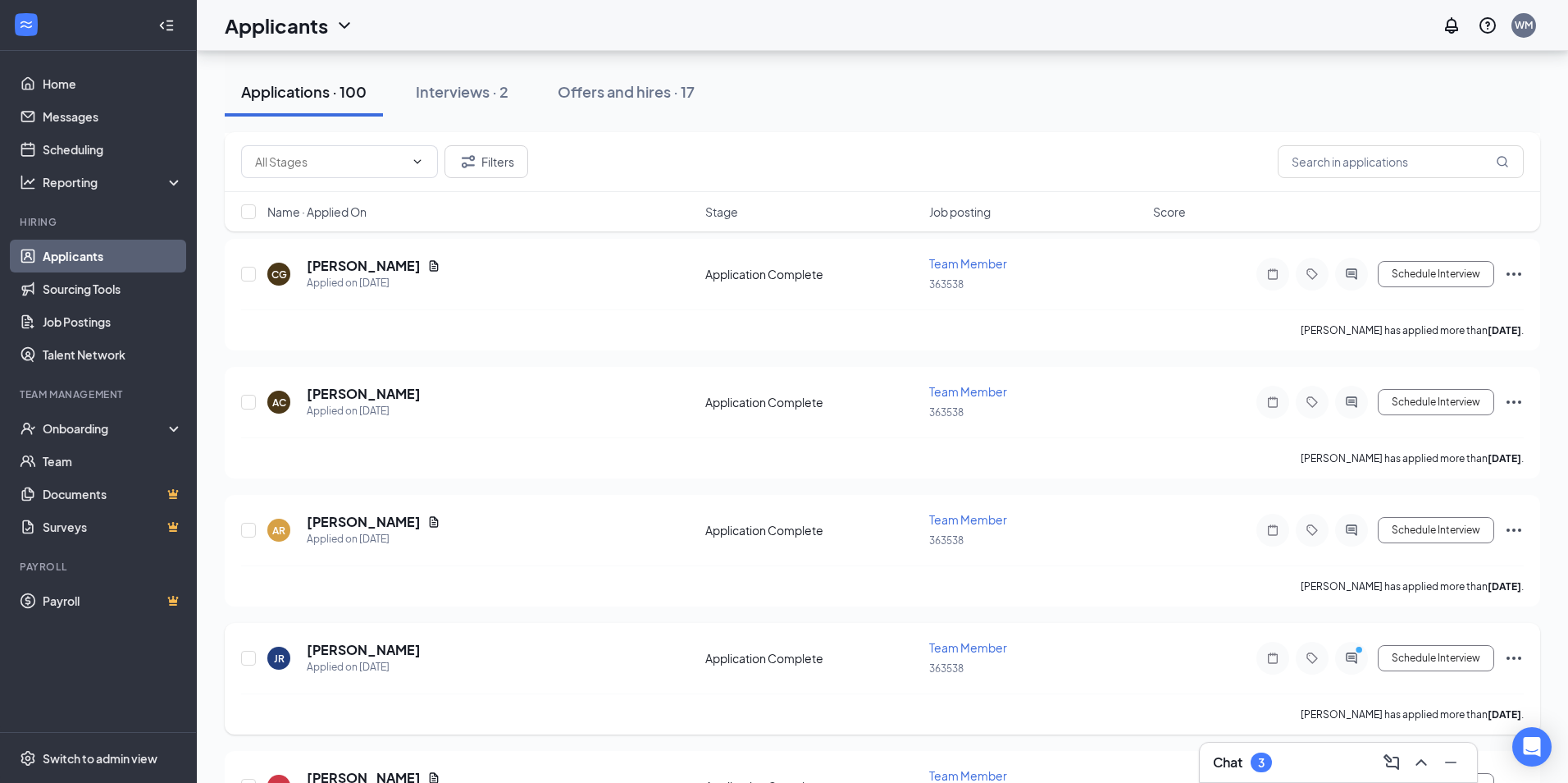
click at [402, 649] on h5 "[PERSON_NAME]" at bounding box center [364, 650] width 114 height 18
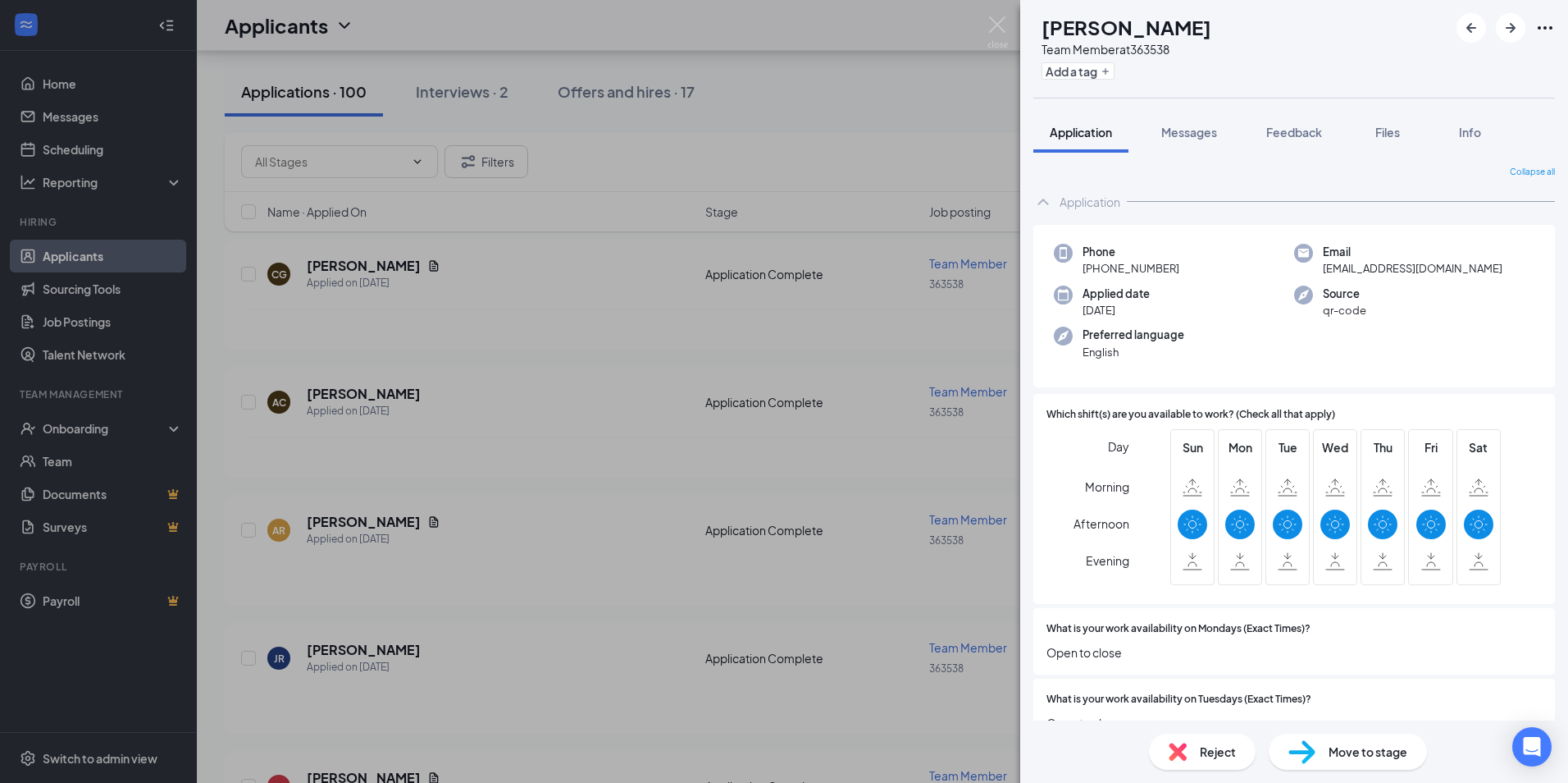
click at [676, 576] on div "JR [PERSON_NAME] Team Member at 363538 Add a tag Application Messages Feedback …" at bounding box center [784, 392] width 1568 height 783
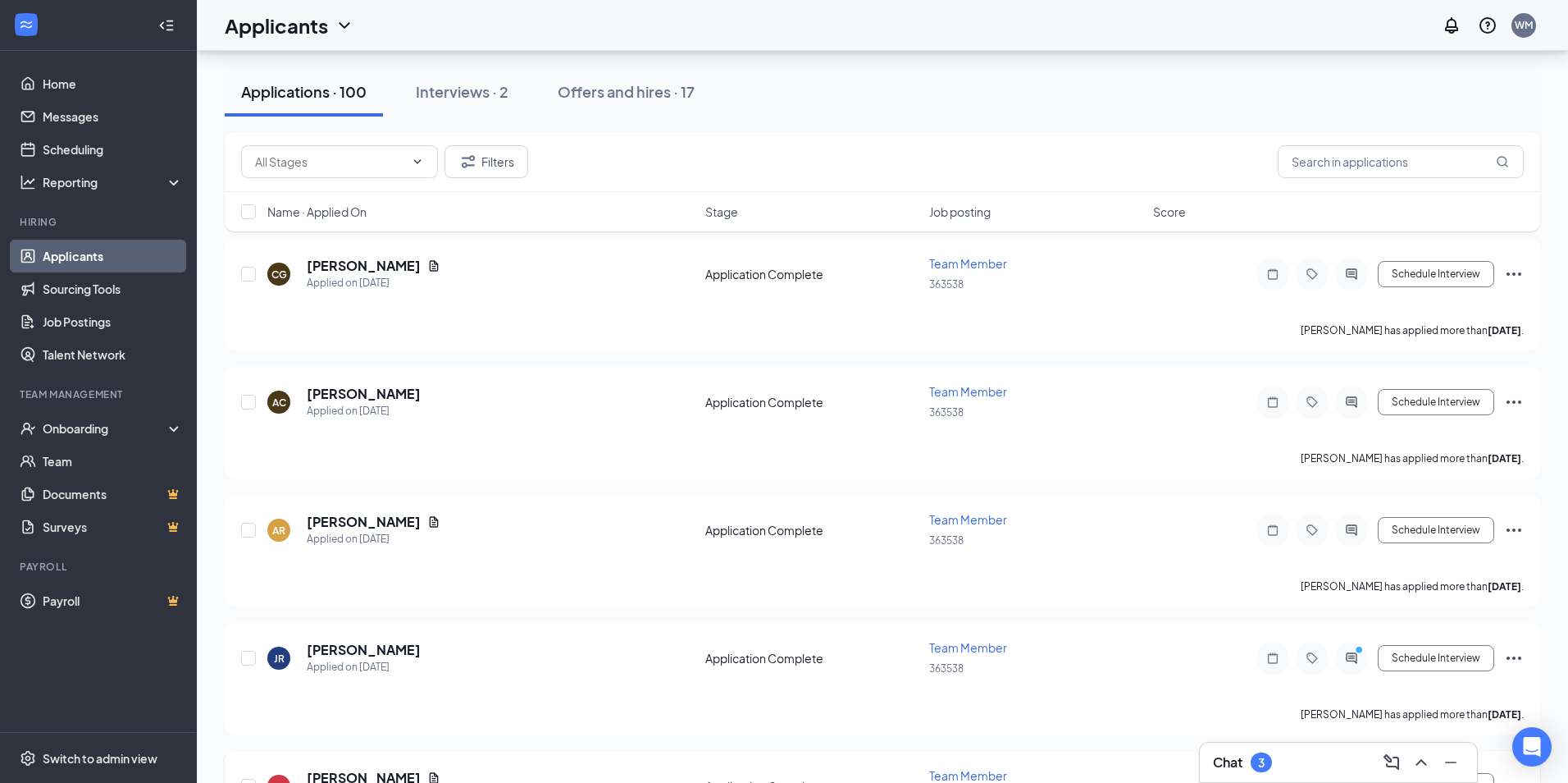
scroll to position [1314, 0]
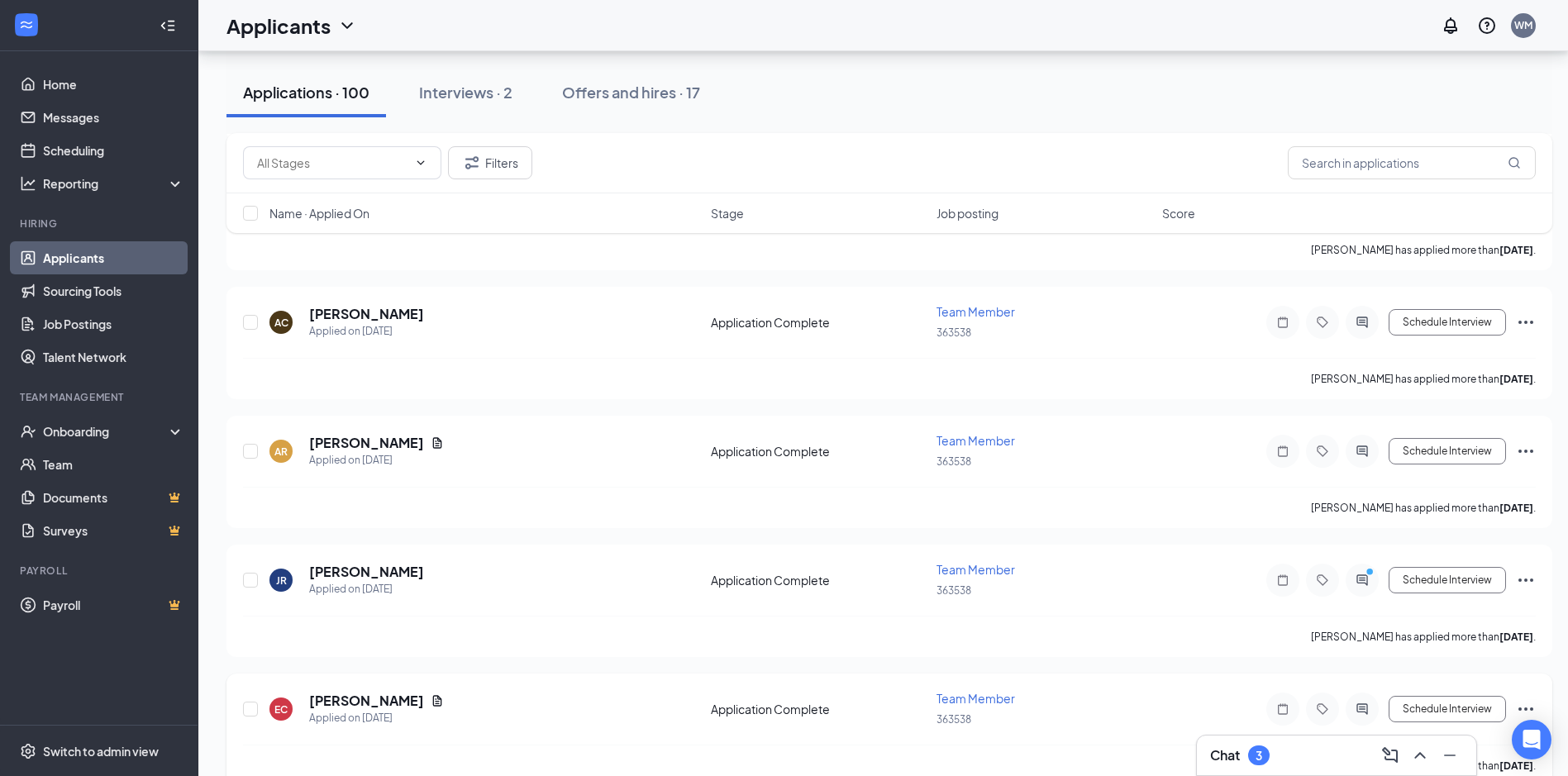
click at [340, 700] on h5 "[PERSON_NAME]" at bounding box center [367, 701] width 115 height 18
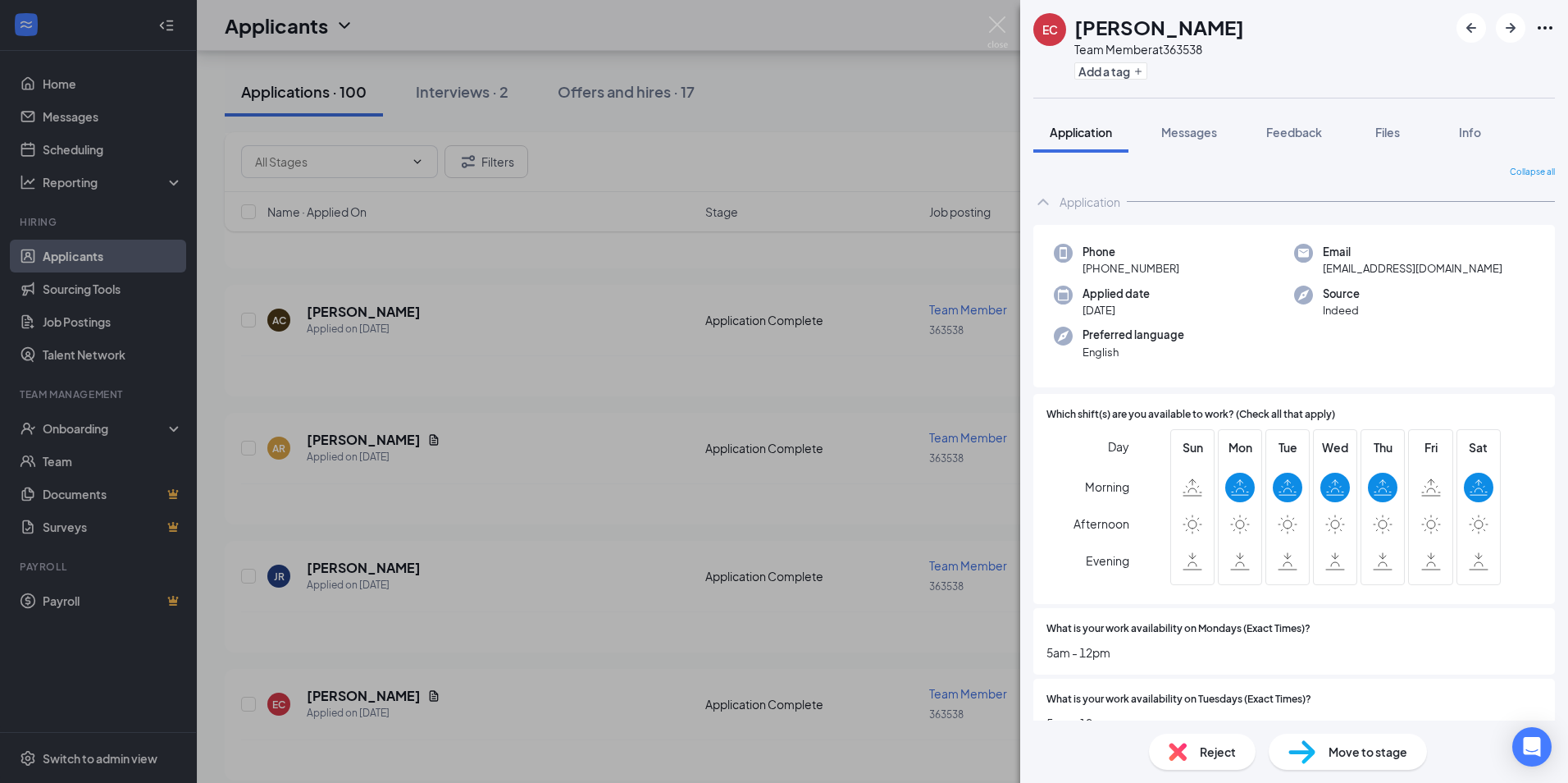
click at [455, 652] on div "EC [PERSON_NAME] Team Member at 363538 Add a tag Application Messages Feedback …" at bounding box center [784, 392] width 1568 height 783
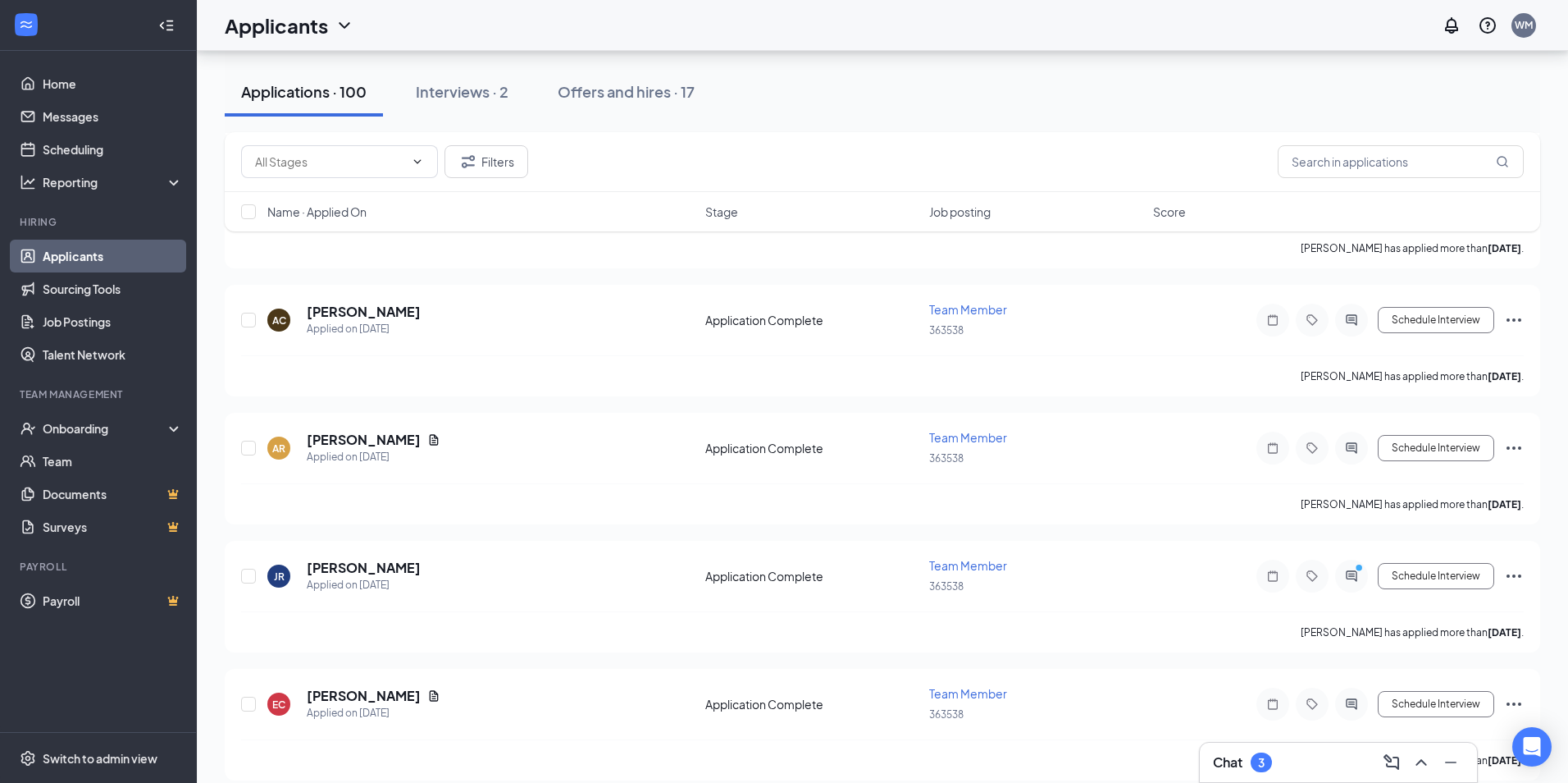
scroll to position [1806, 0]
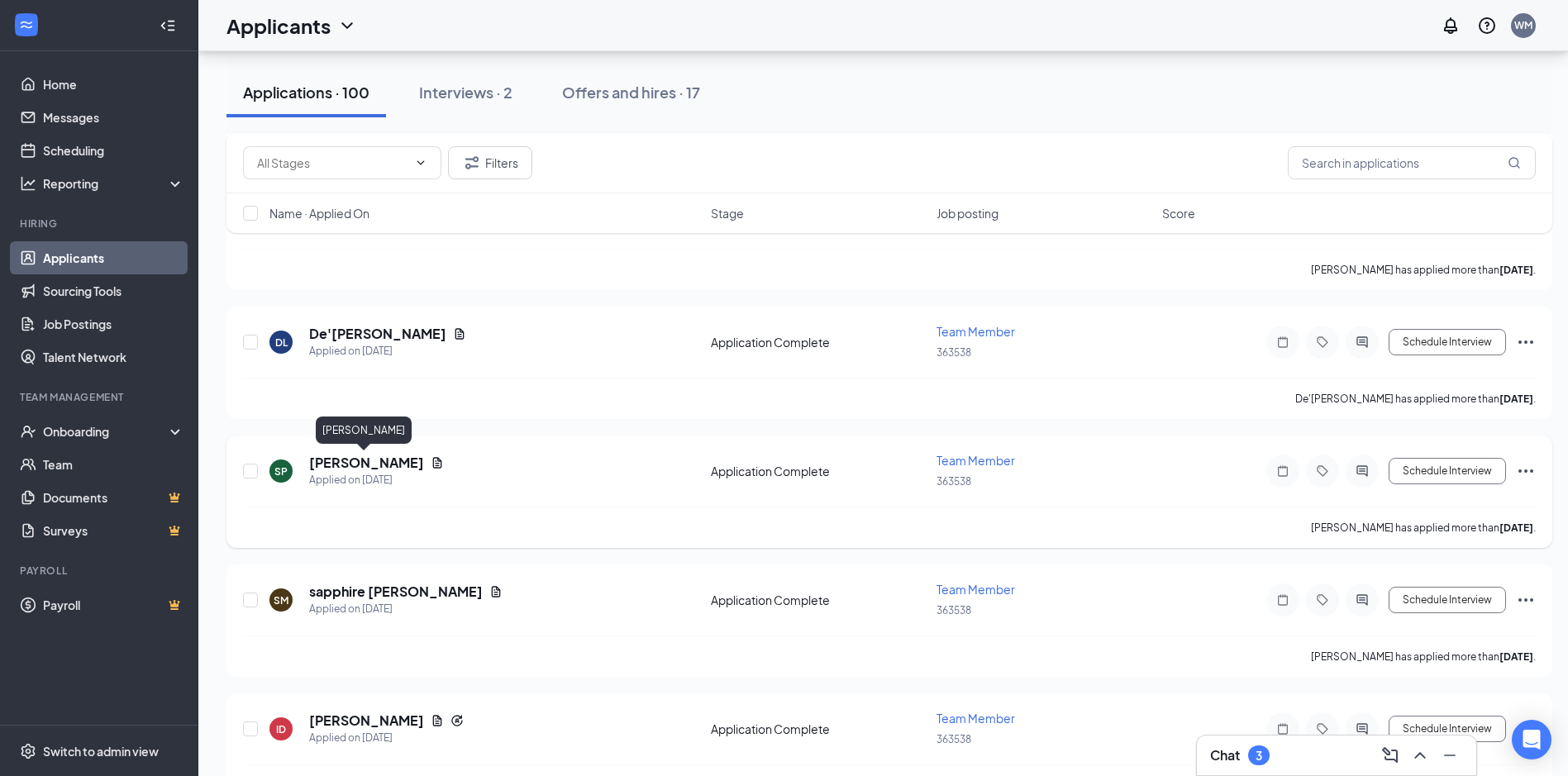
click at [361, 465] on h5 "[PERSON_NAME]" at bounding box center [367, 462] width 115 height 18
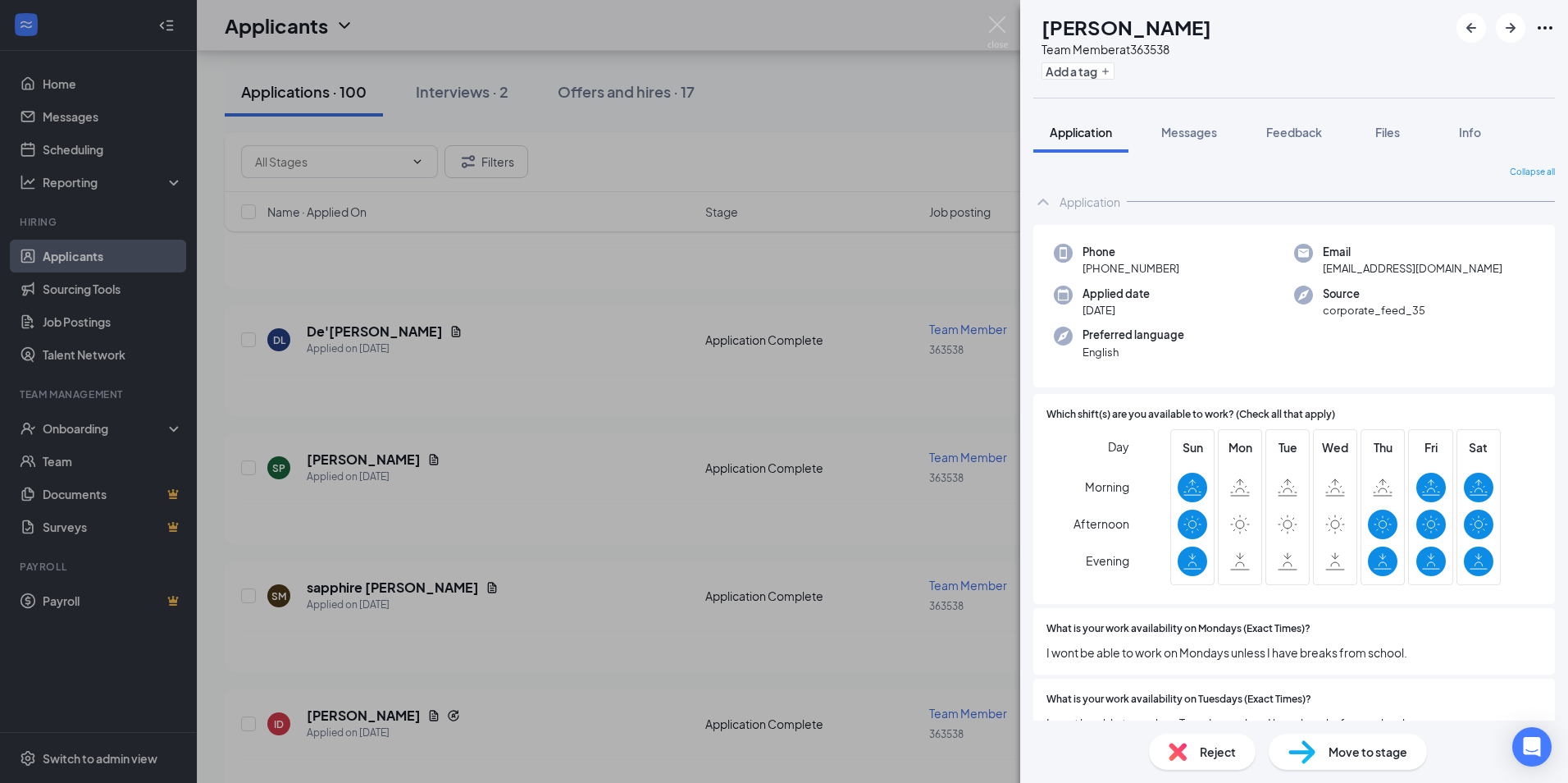
click at [562, 650] on div "SP [PERSON_NAME] Team Member at 363538 Add a tag Application Messages Feedback …" at bounding box center [784, 392] width 1568 height 783
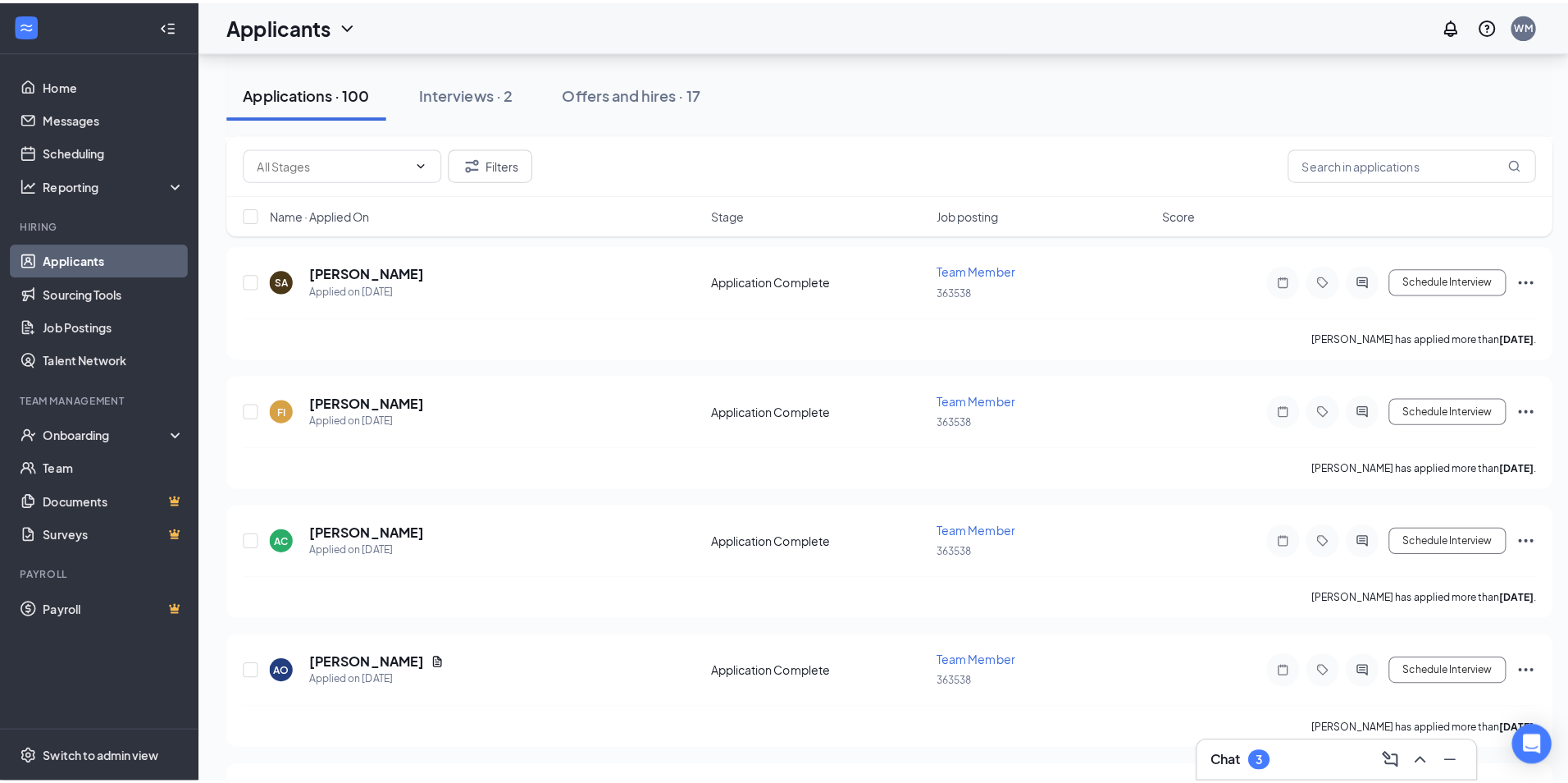
scroll to position [4021, 0]
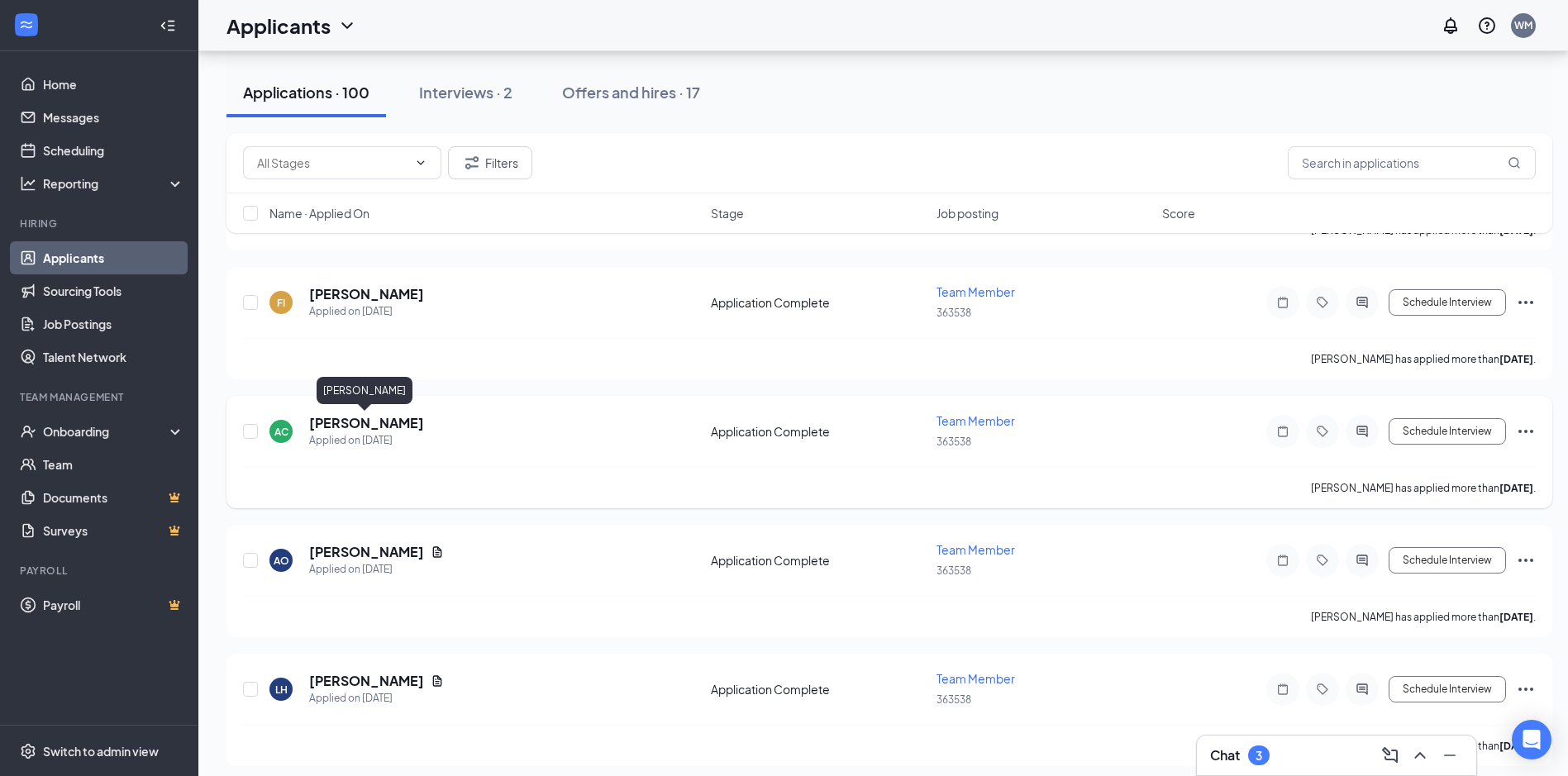
click at [346, 422] on h5 "[PERSON_NAME]" at bounding box center [367, 423] width 115 height 18
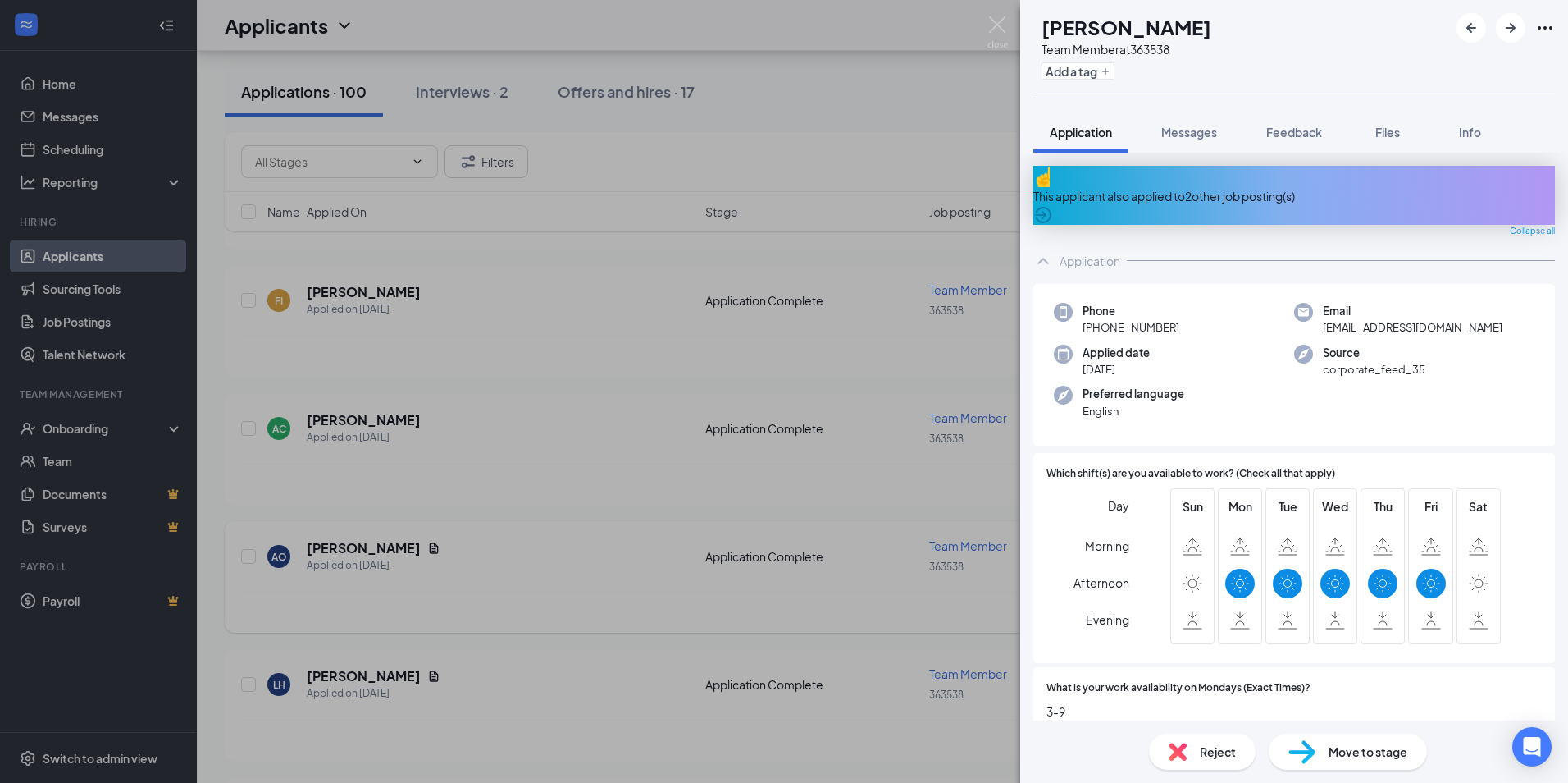
drag, startPoint x: 510, startPoint y: 619, endPoint x: 589, endPoint y: 573, distance: 91.4
click at [511, 618] on div "AC [PERSON_NAME] Team Member at 363538 Add a tag Application Messages Feedback …" at bounding box center [784, 392] width 1568 height 783
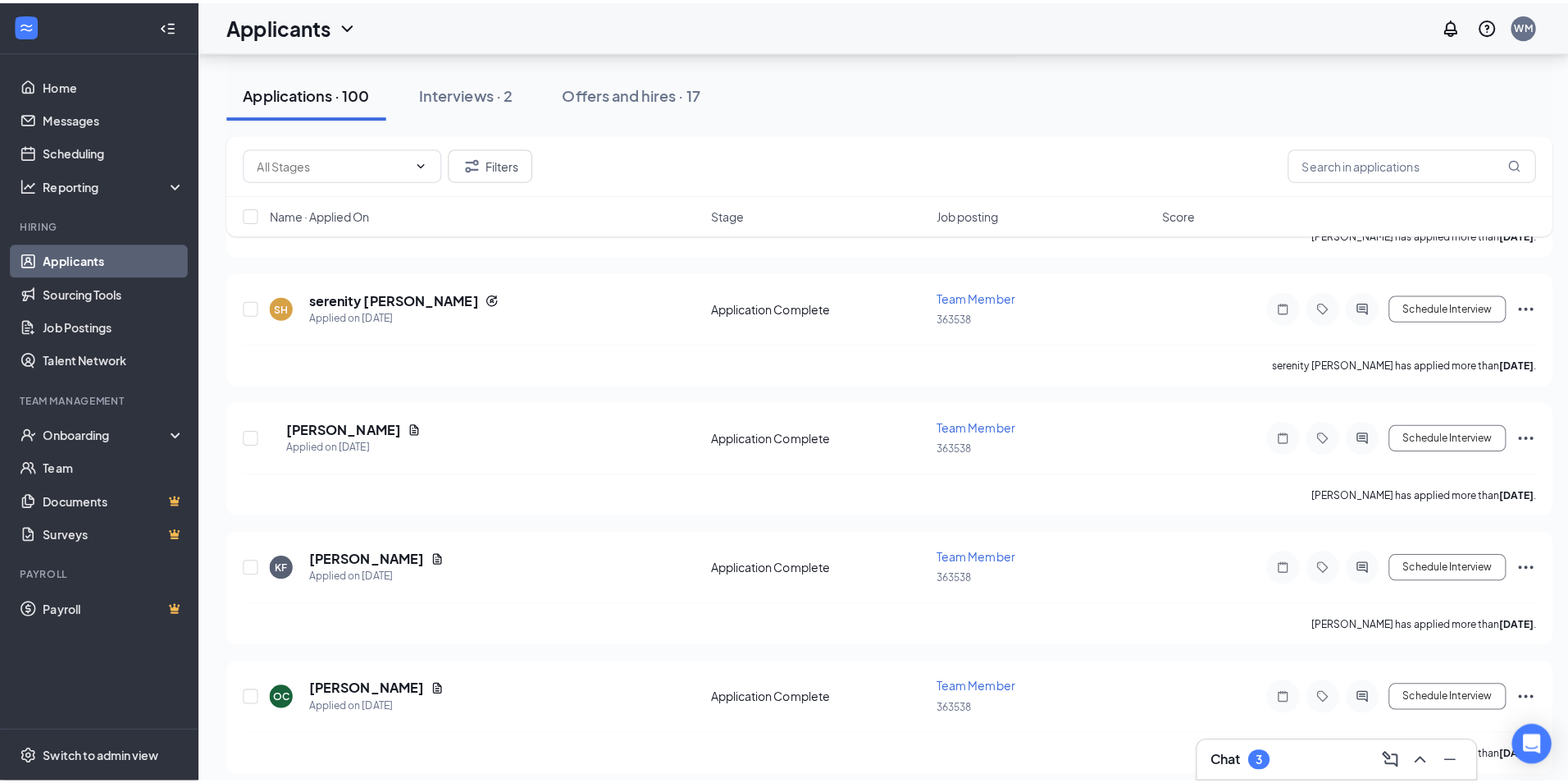
scroll to position [5417, 0]
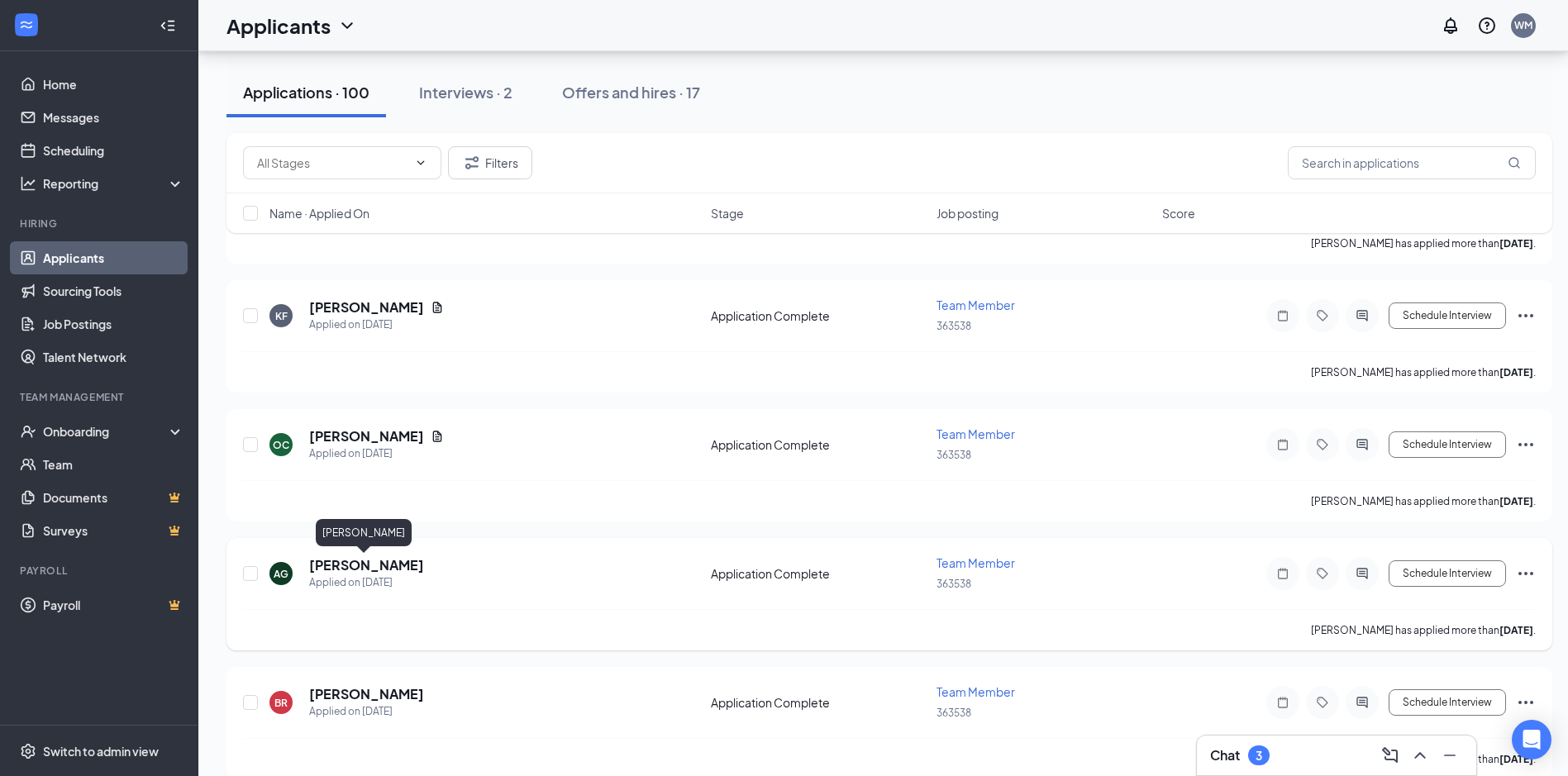
click at [361, 567] on h5 "[PERSON_NAME]" at bounding box center [367, 565] width 115 height 18
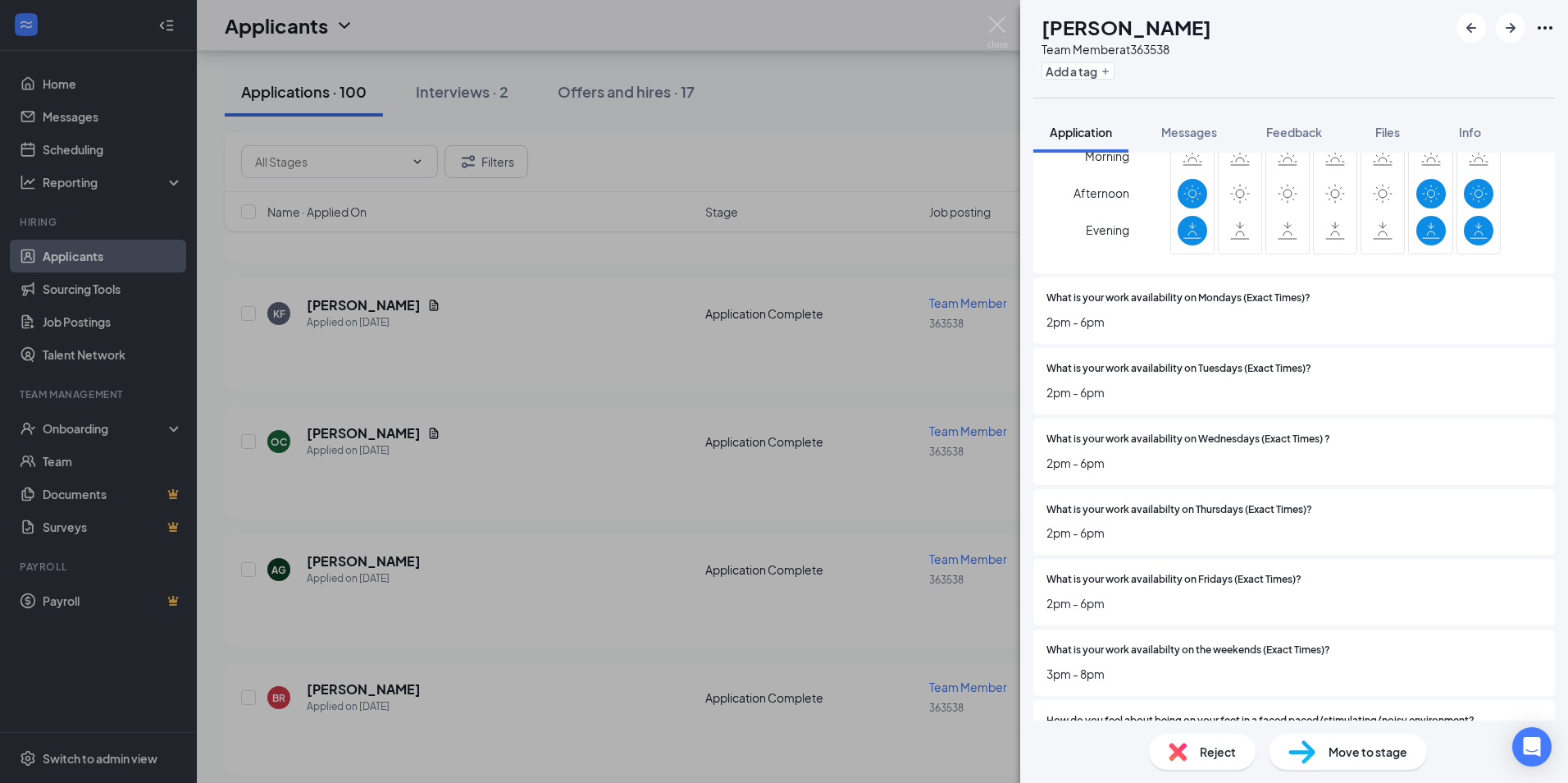
scroll to position [329, 0]
drag, startPoint x: 498, startPoint y: 601, endPoint x: 503, endPoint y: 609, distance: 9.4
click at [498, 608] on div "AG [PERSON_NAME] Team Member at 363538 Add a tag Application Messages Feedback …" at bounding box center [784, 392] width 1568 height 783
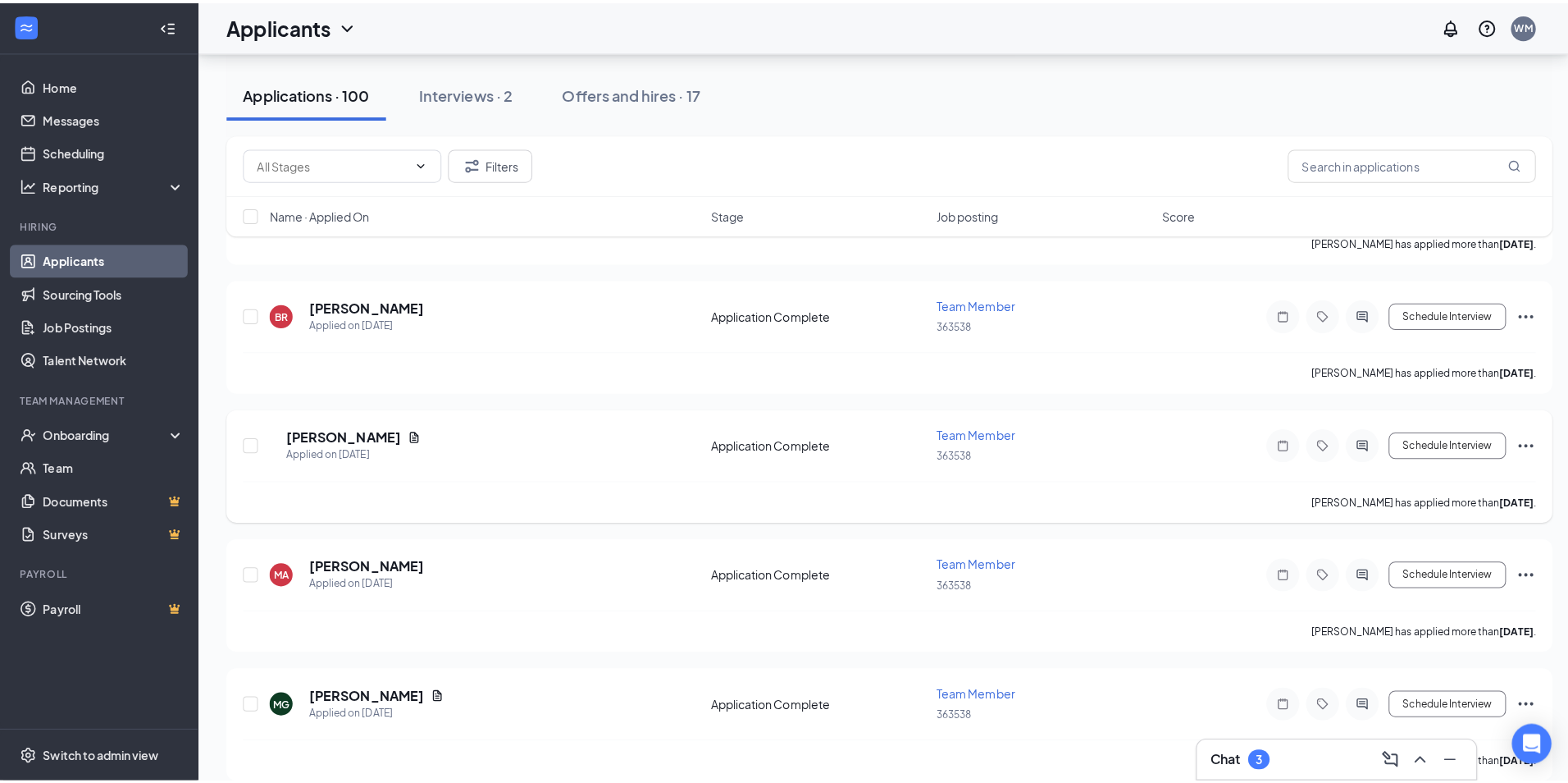
scroll to position [5991, 0]
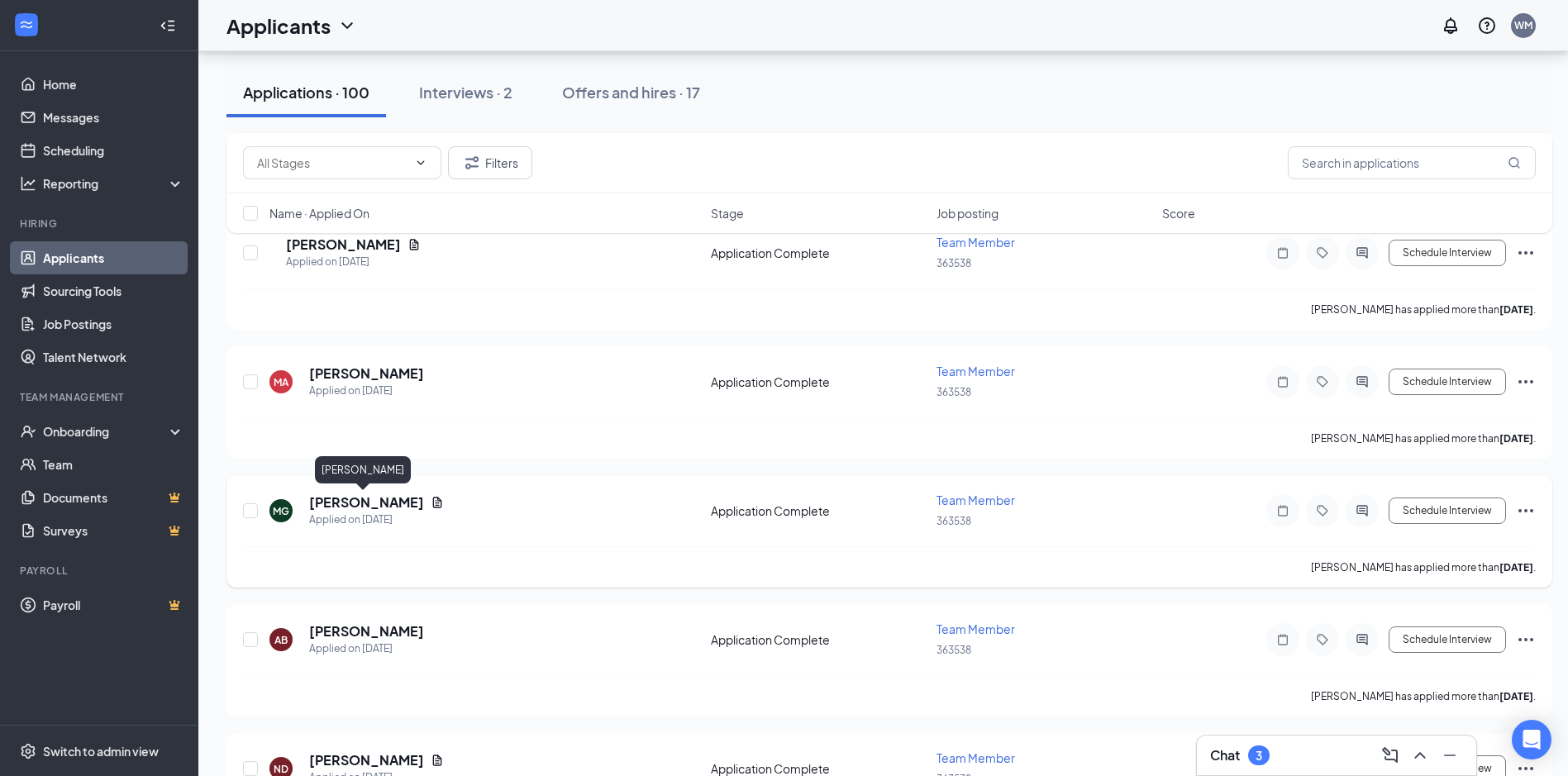
click at [374, 501] on h5 "[PERSON_NAME]" at bounding box center [367, 502] width 115 height 18
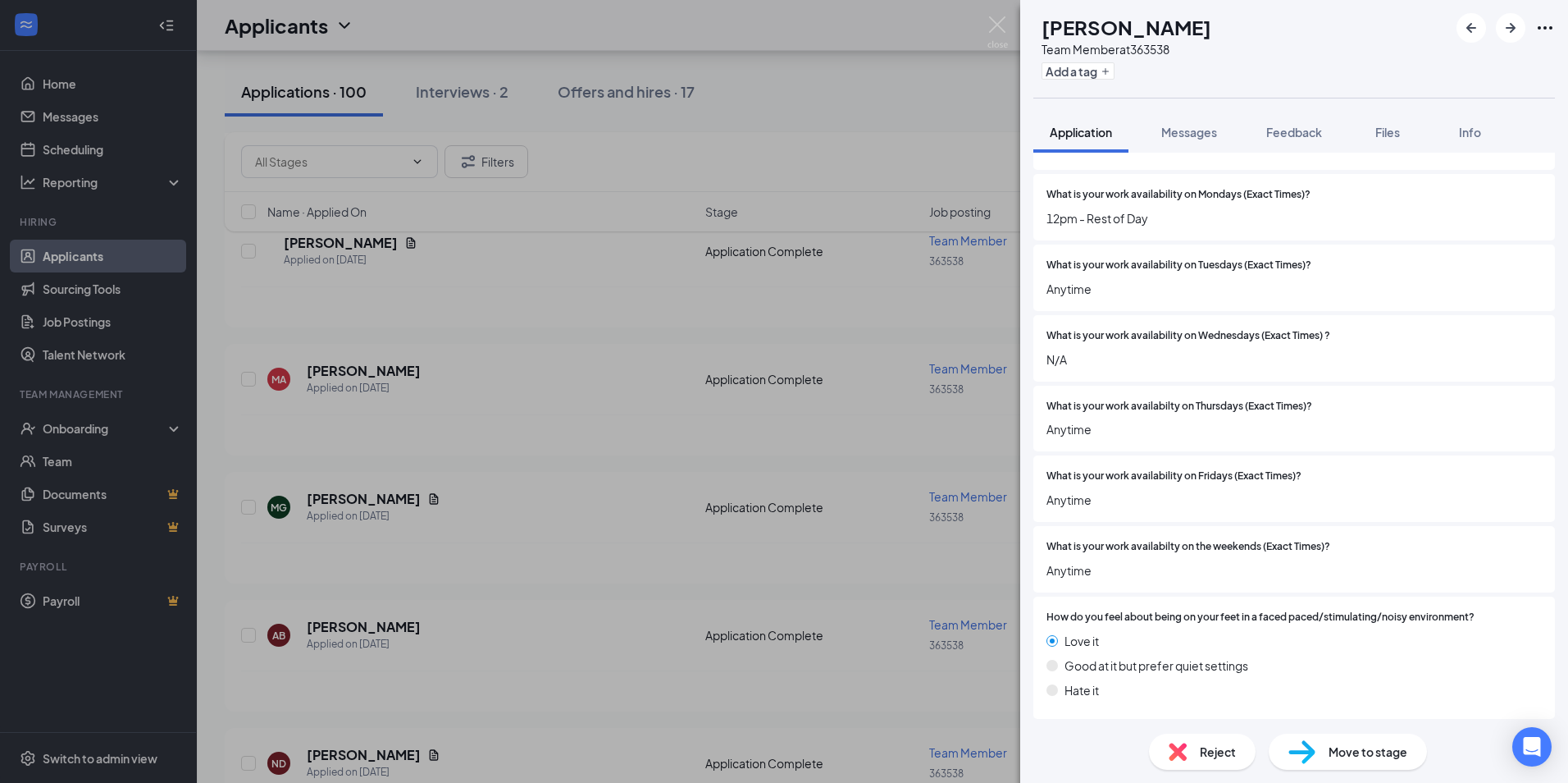
scroll to position [492, 0]
drag, startPoint x: 589, startPoint y: 704, endPoint x: 569, endPoint y: 671, distance: 38.6
click at [589, 704] on div "MG [PERSON_NAME] Team Member at 363538 Add a tag Application Messages Feedback …" at bounding box center [784, 392] width 1568 height 783
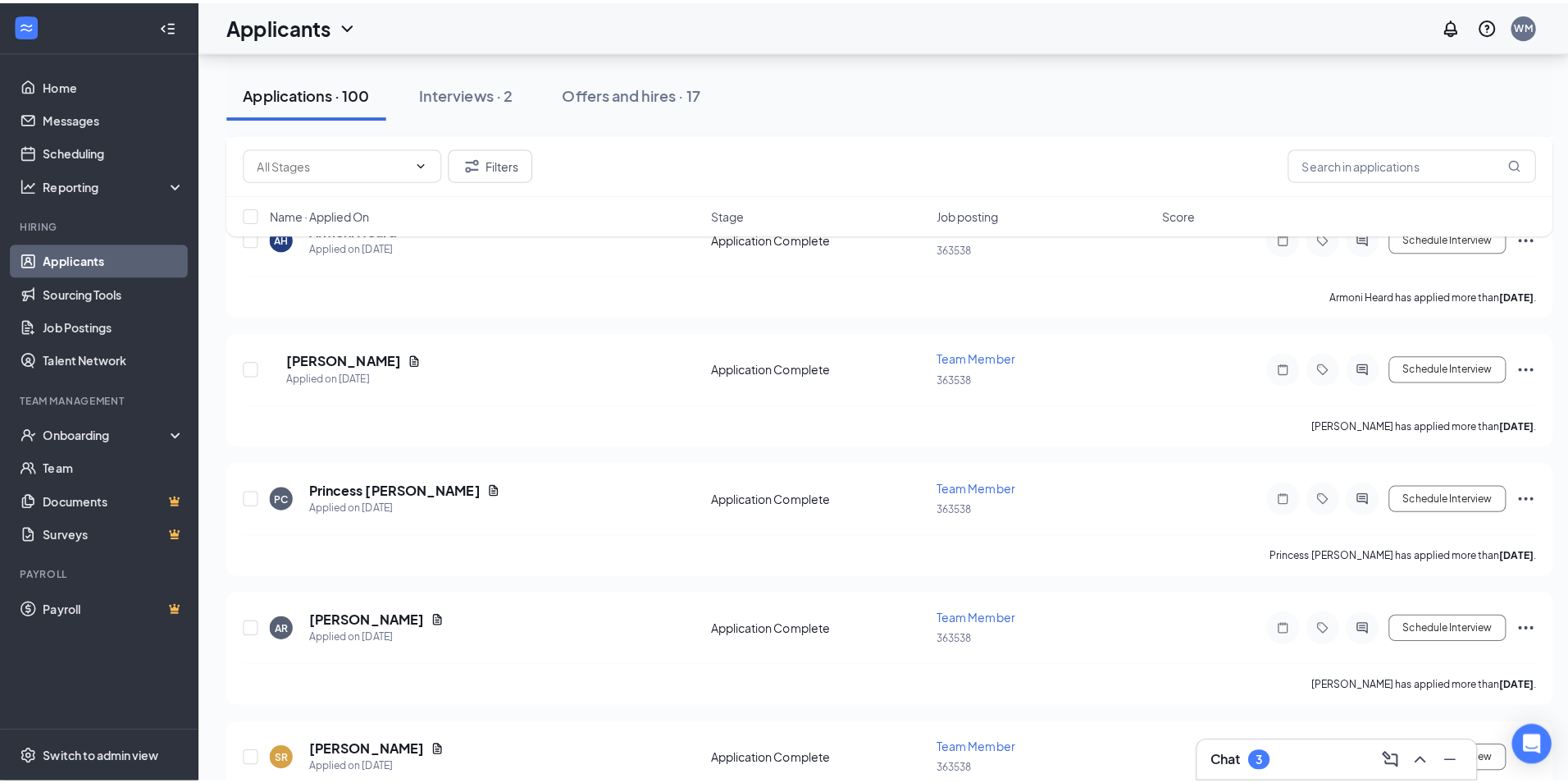
scroll to position [7715, 0]
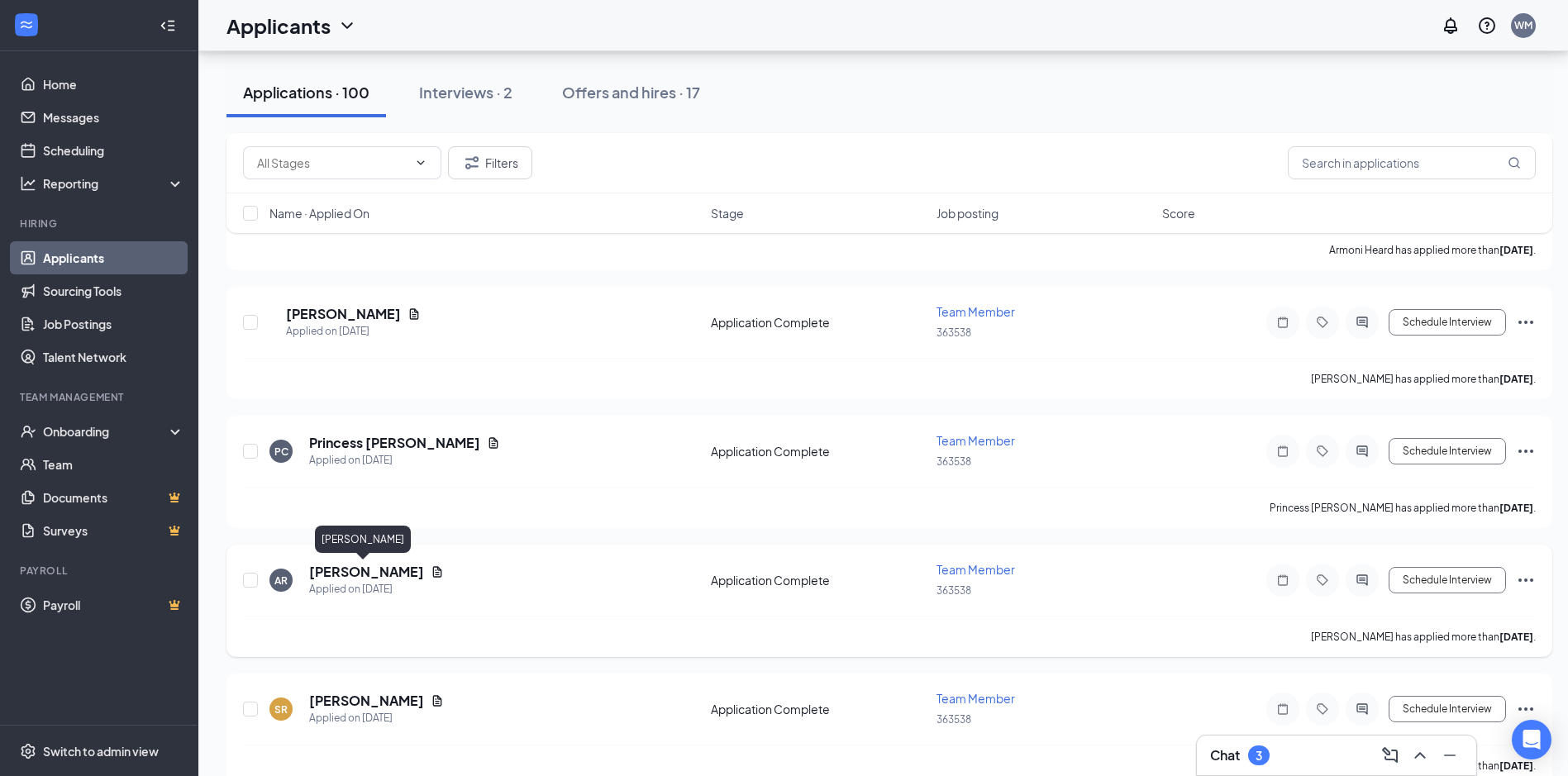
click at [369, 573] on h5 "[PERSON_NAME]" at bounding box center [367, 572] width 115 height 18
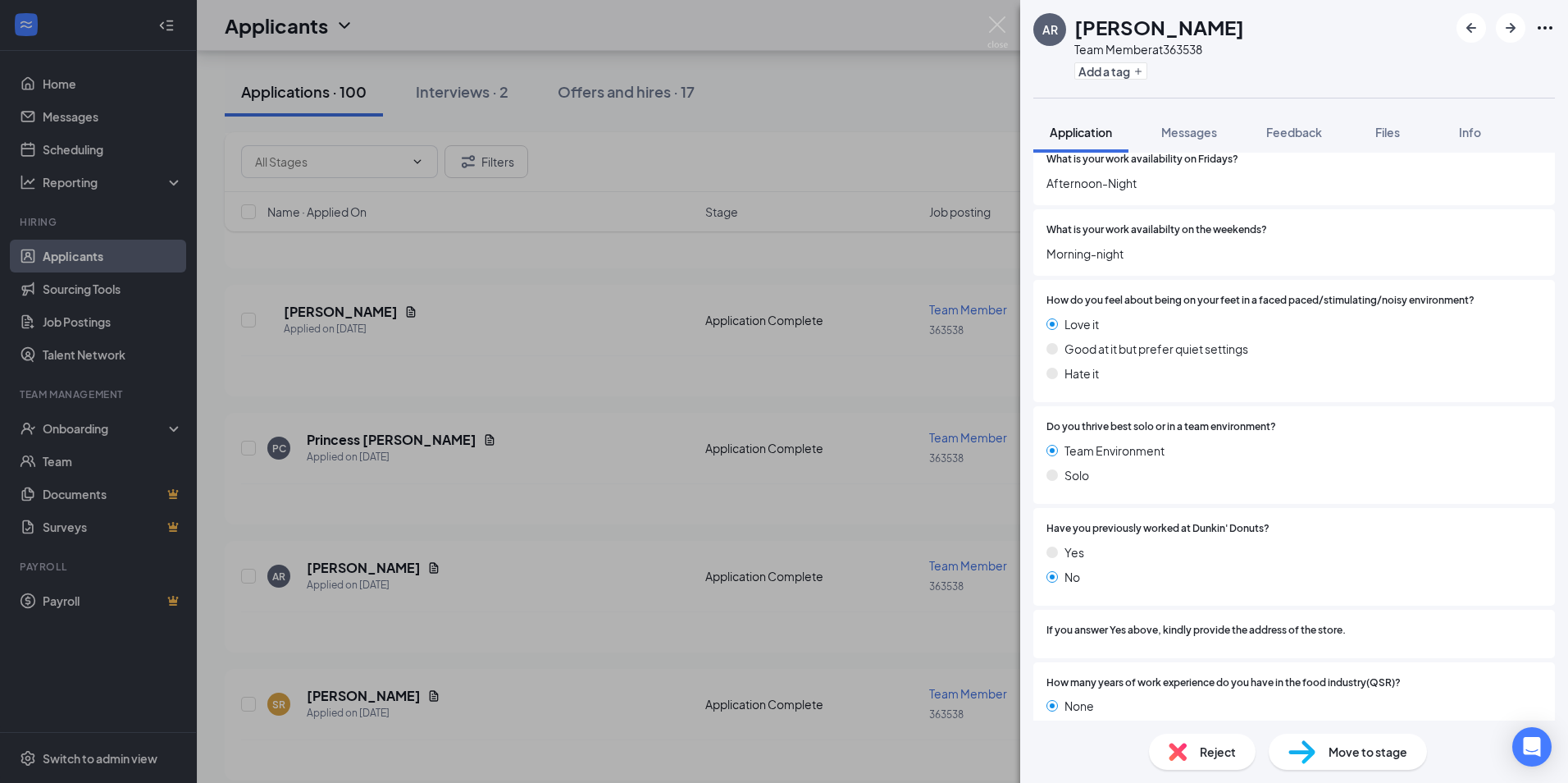
scroll to position [821, 0]
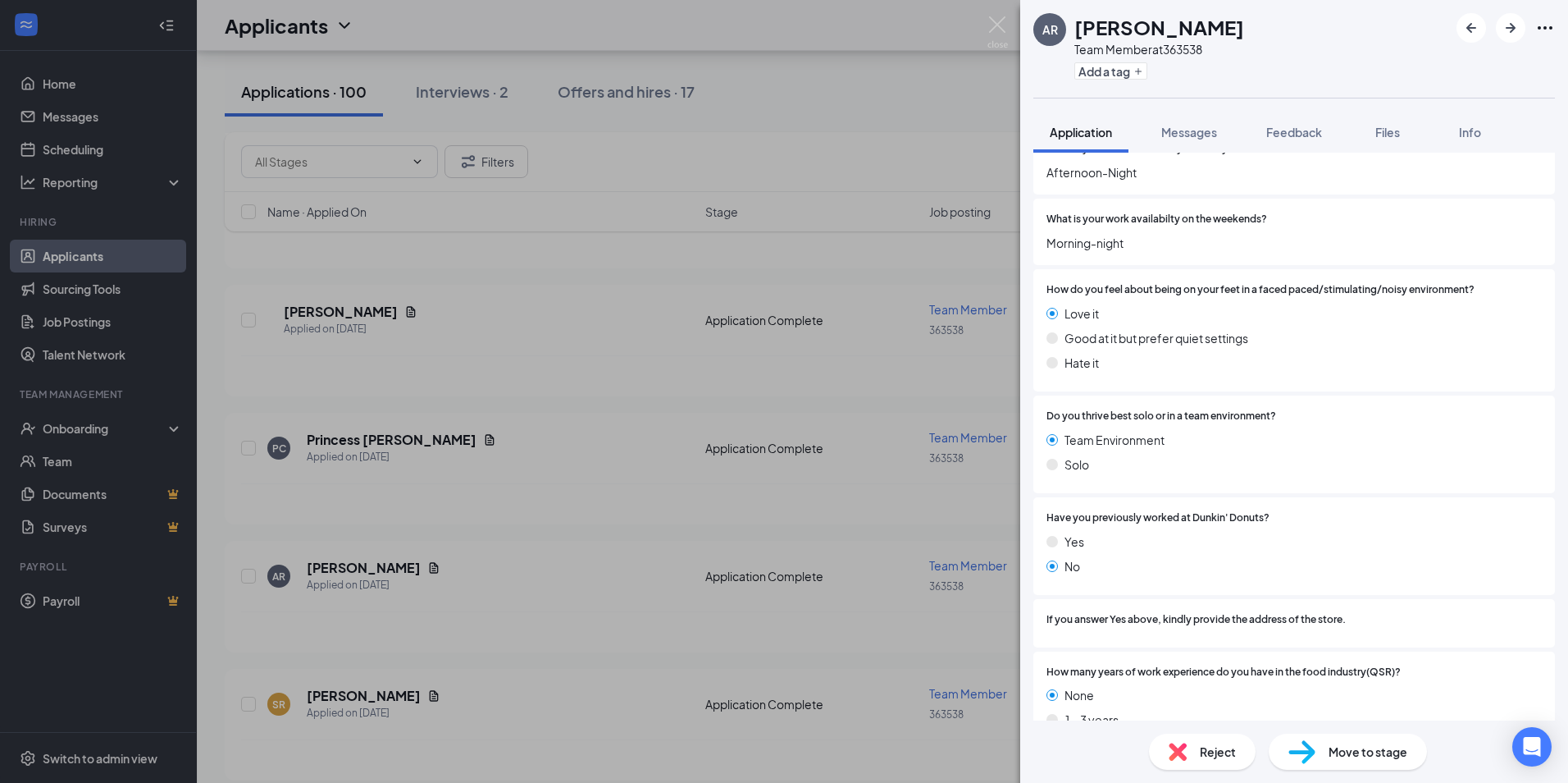
drag, startPoint x: 598, startPoint y: 596, endPoint x: 550, endPoint y: 644, distance: 67.9
click at [589, 598] on div "AR [PERSON_NAME] Team Member at 363538 Add a tag Application Messages Feedback …" at bounding box center [784, 392] width 1568 height 783
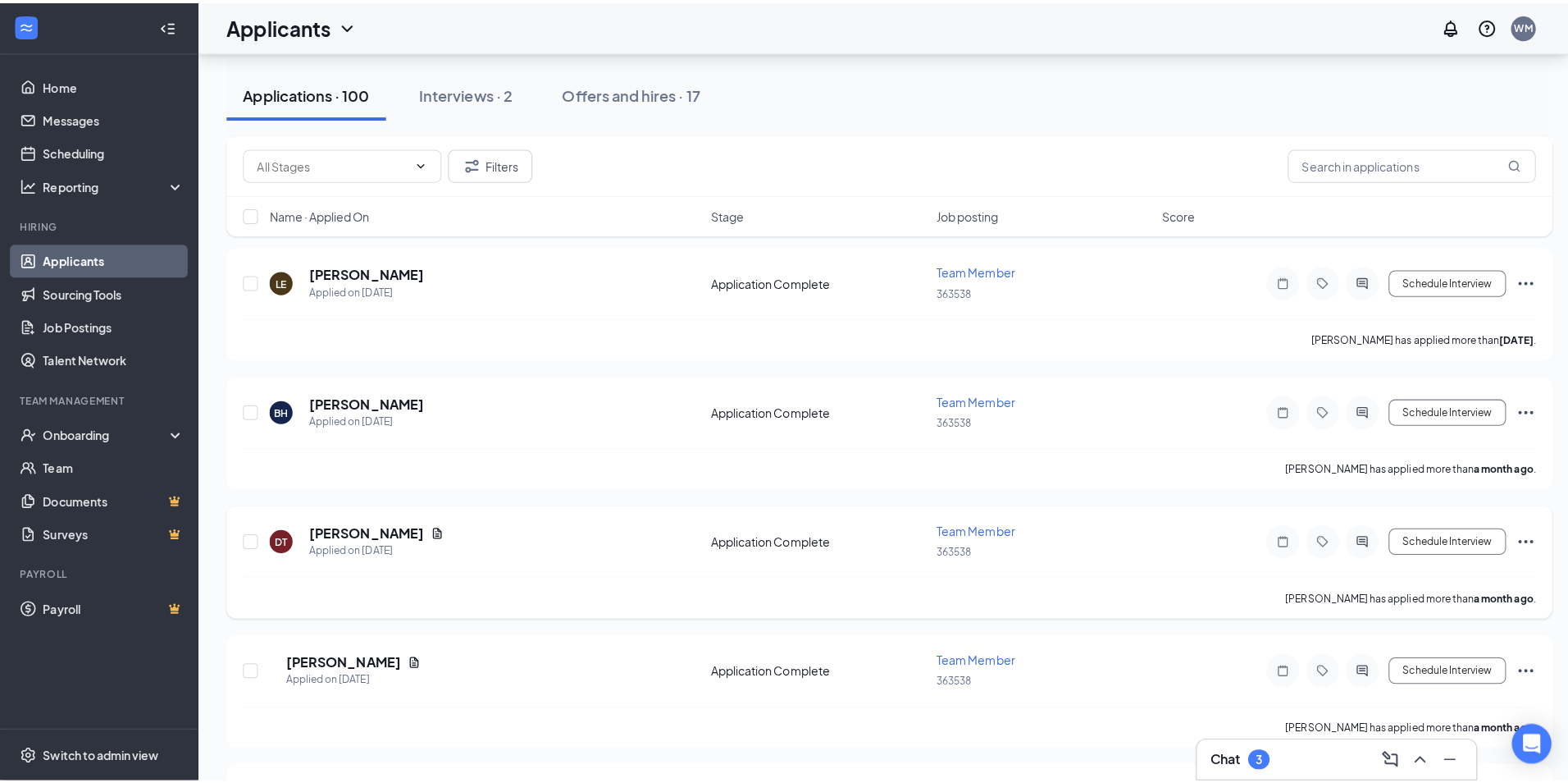
scroll to position [8946, 0]
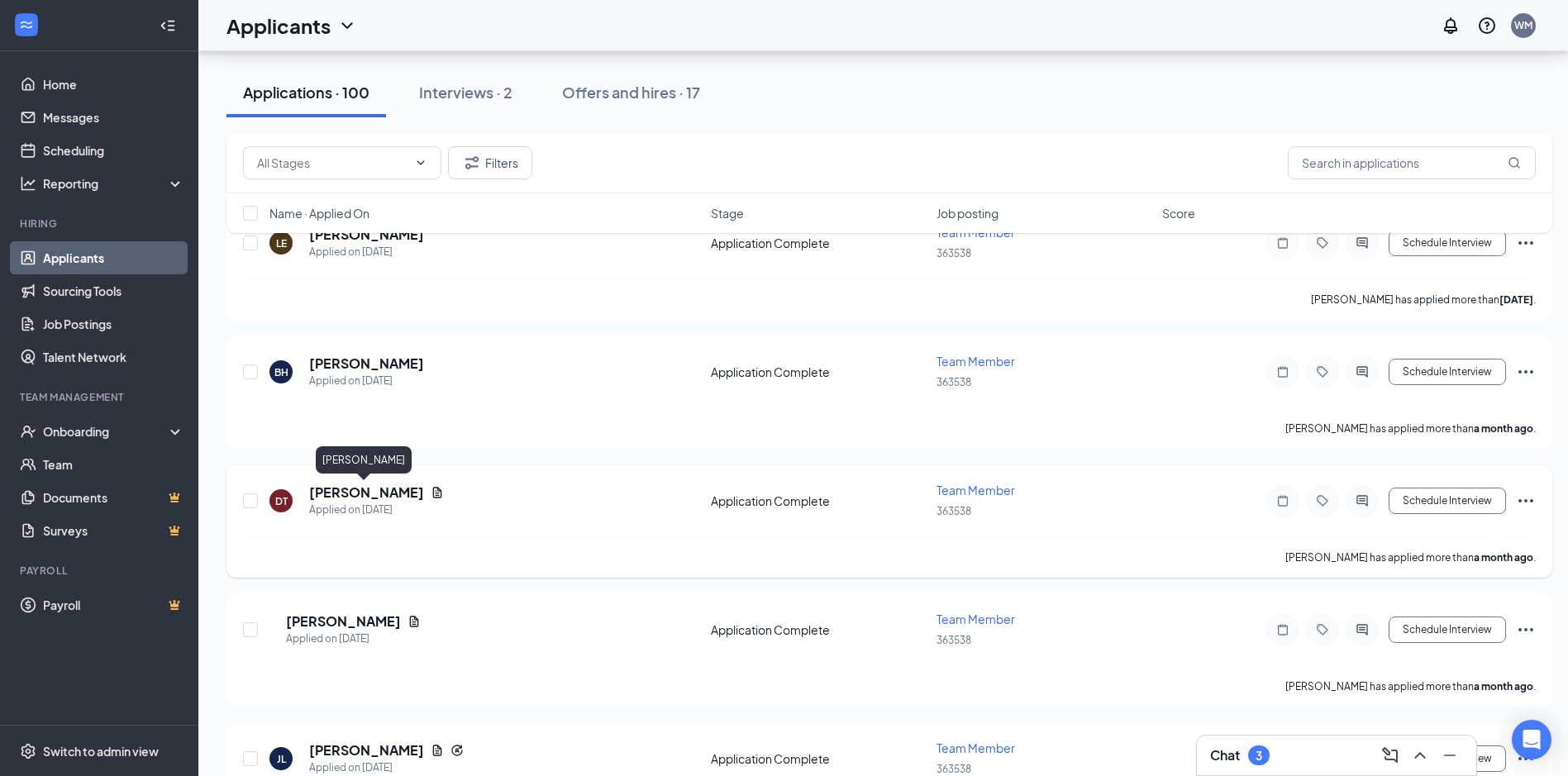
click at [338, 496] on h5 "[PERSON_NAME]" at bounding box center [367, 493] width 115 height 18
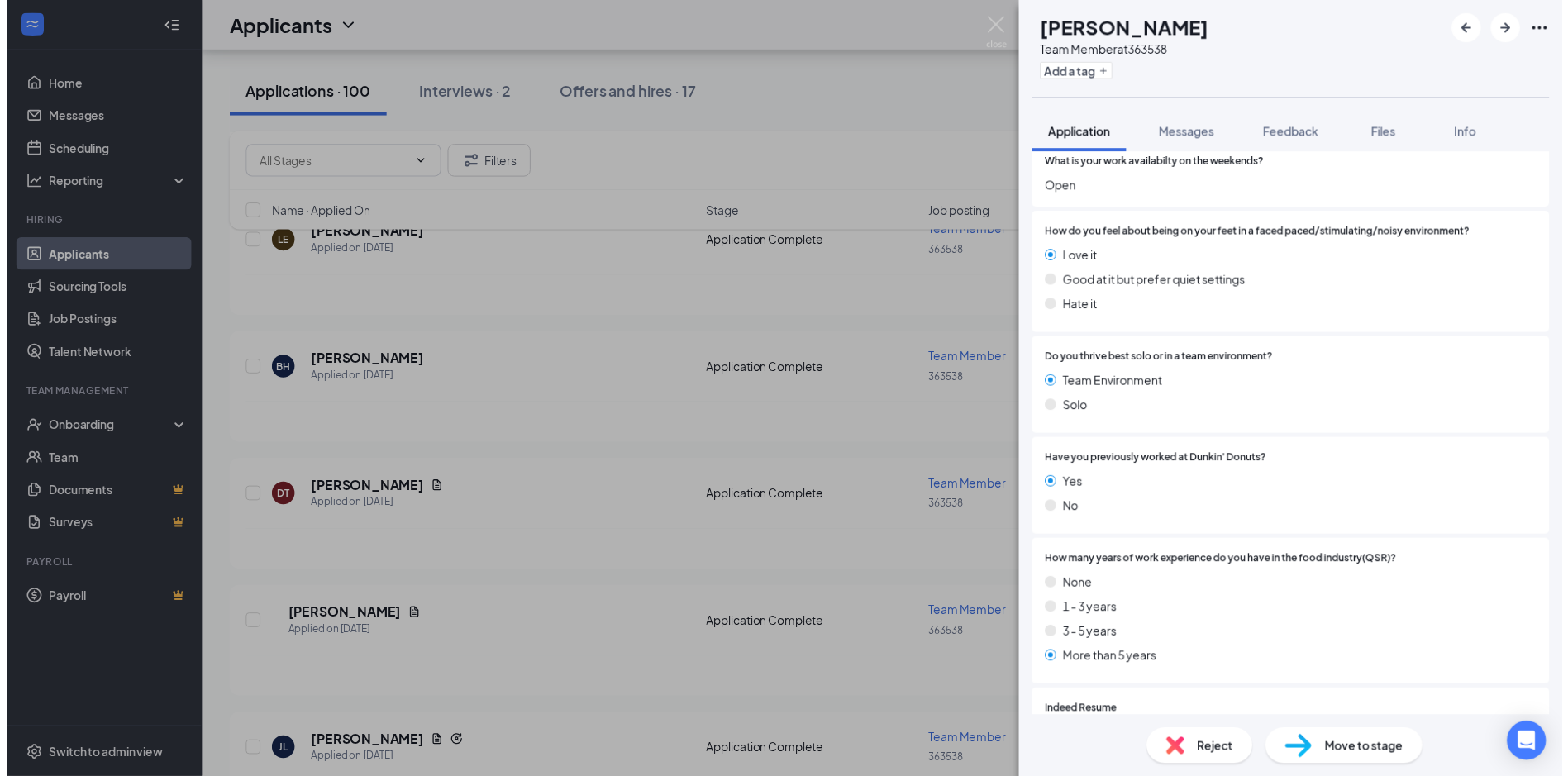
scroll to position [909, 0]
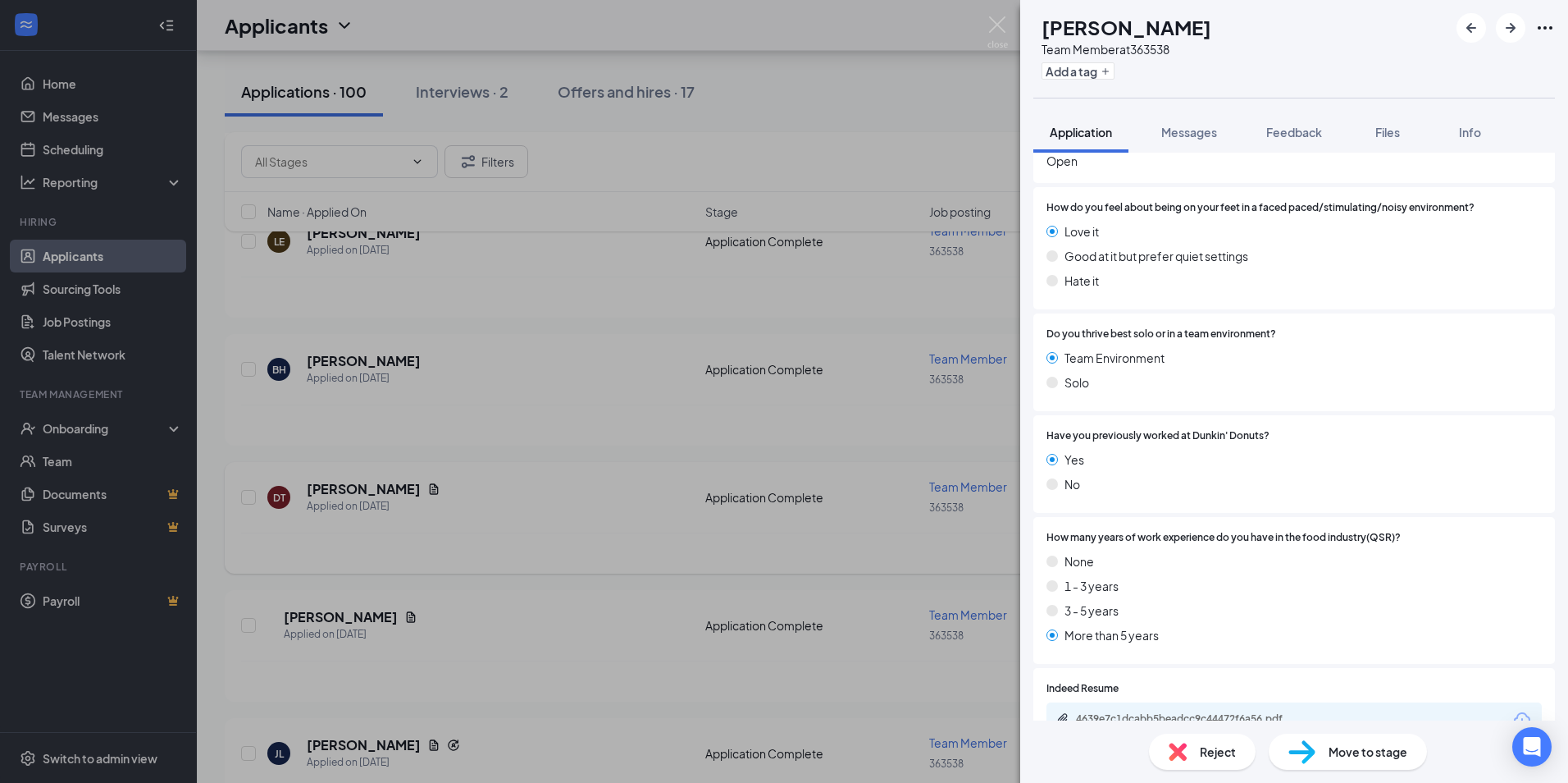
drag, startPoint x: 637, startPoint y: 588, endPoint x: 643, endPoint y: 568, distance: 20.9
click at [638, 588] on div "DT [PERSON_NAME] Team Member at 363538 Add a tag Application Messages Feedback …" at bounding box center [784, 392] width 1568 height 783
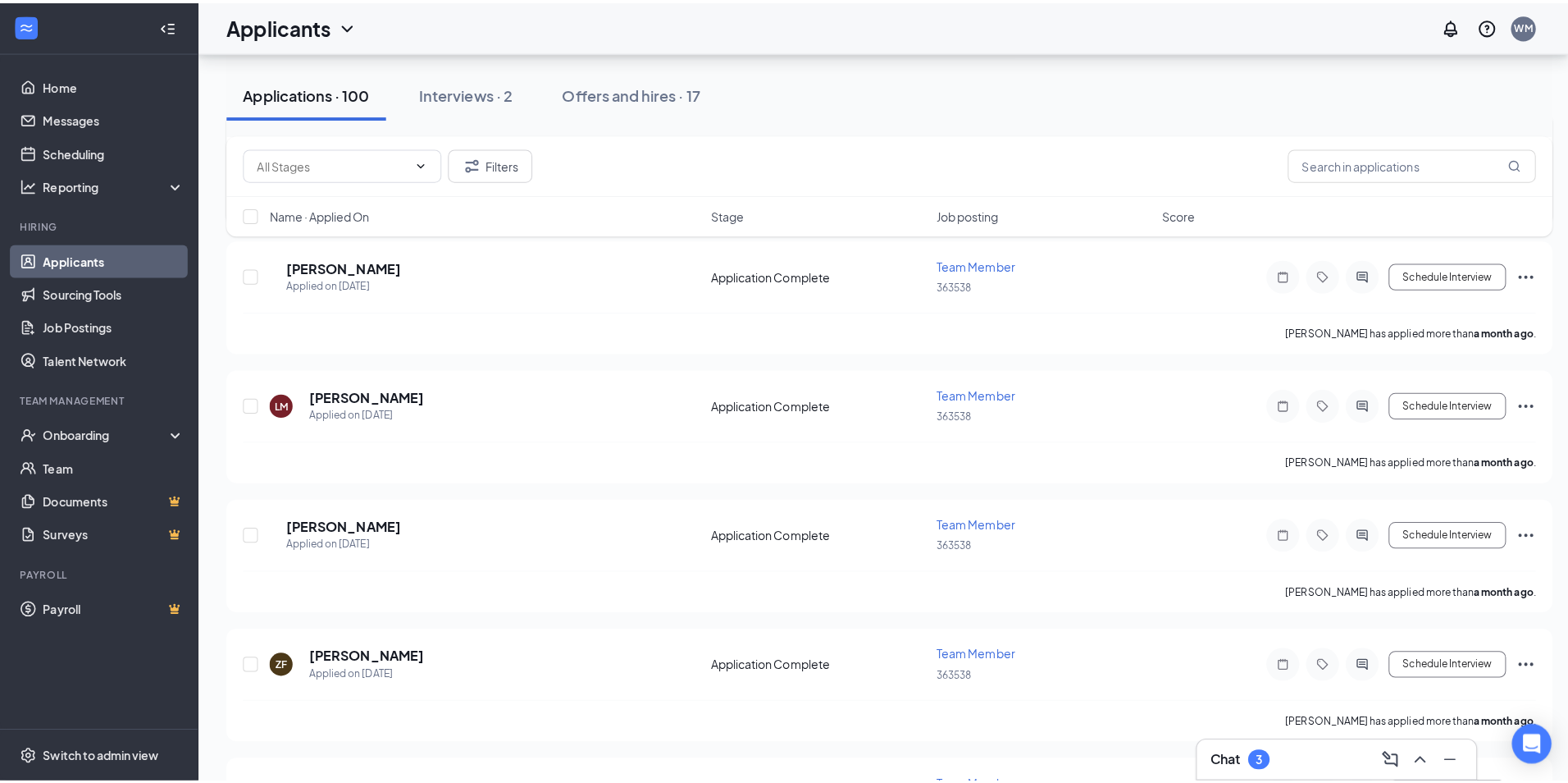
scroll to position [9603, 0]
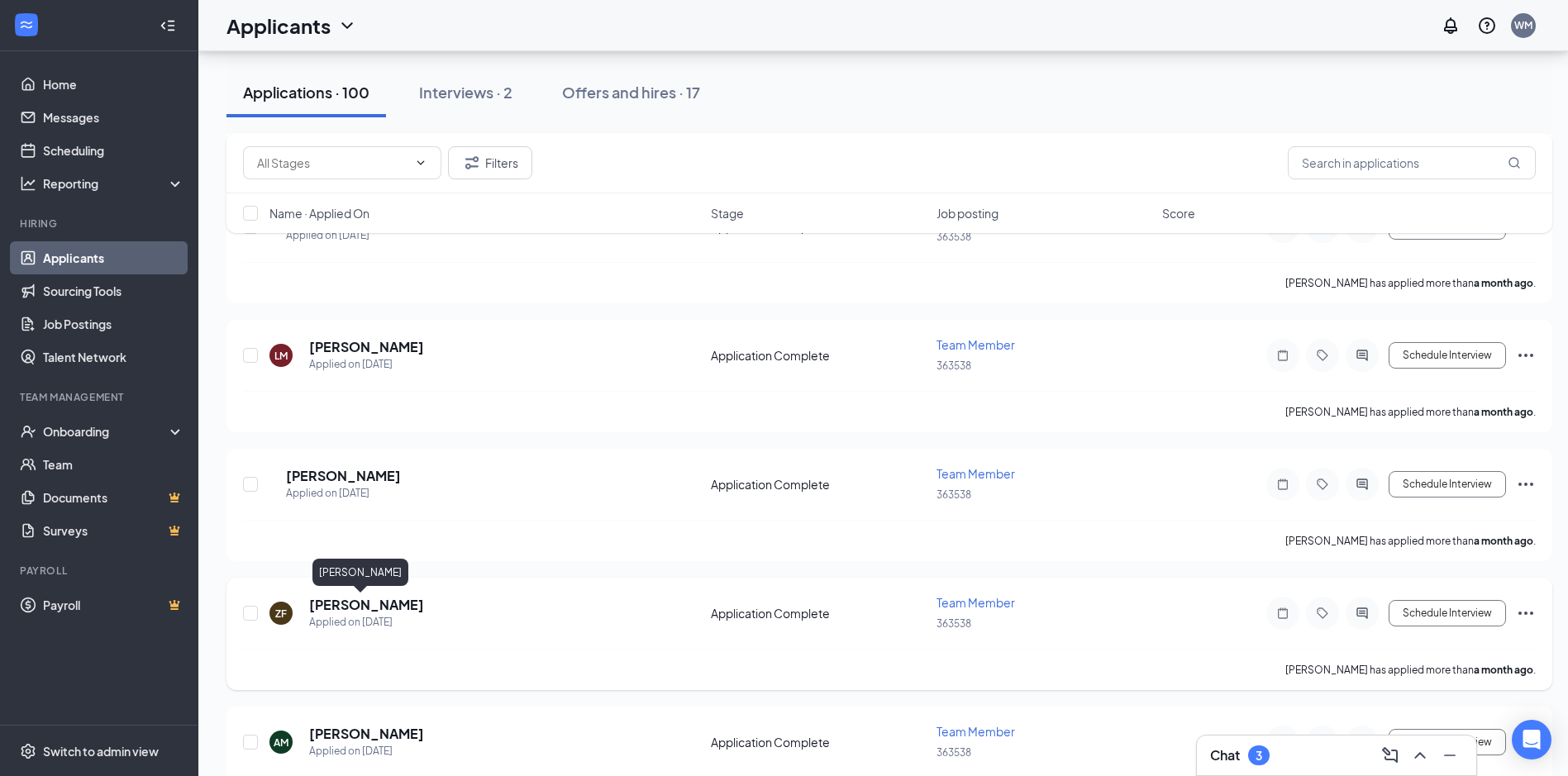
click at [351, 607] on h5 "[PERSON_NAME]" at bounding box center [367, 605] width 115 height 18
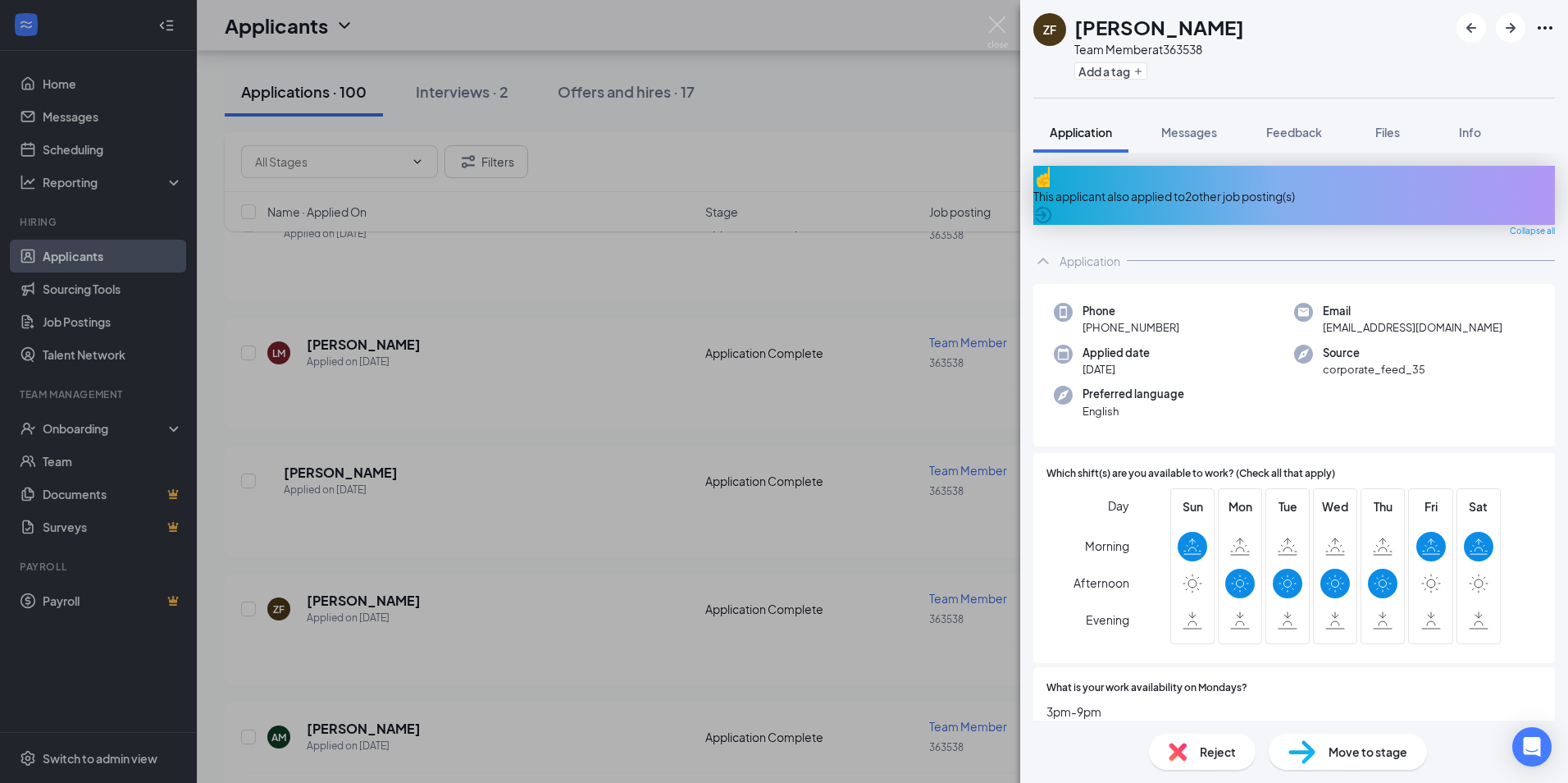
click at [573, 515] on div "ZF [PERSON_NAME] Team Member at 363538 Add a tag Application Messages Feedback …" at bounding box center [784, 392] width 1568 height 783
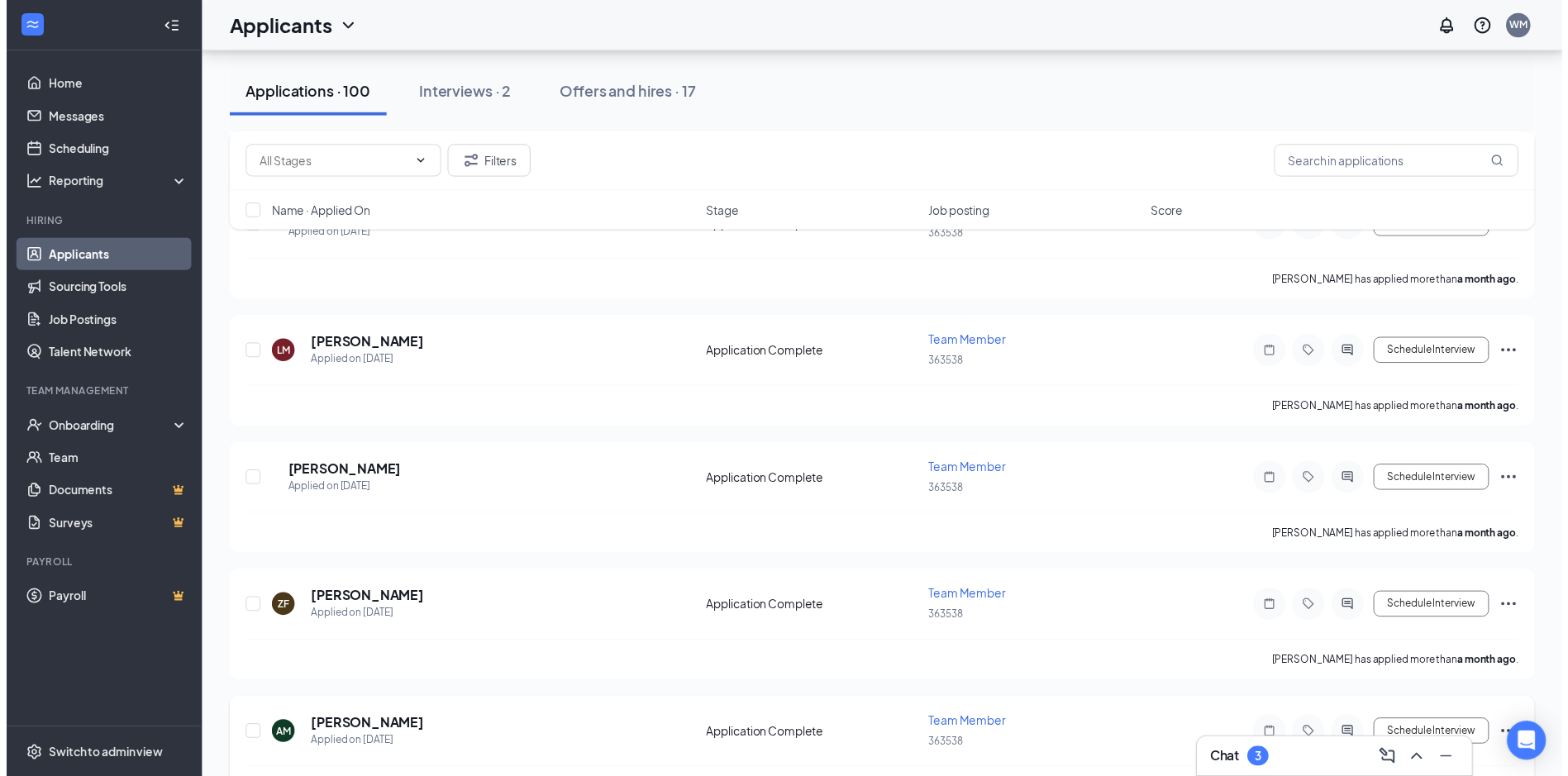
scroll to position [9864, 0]
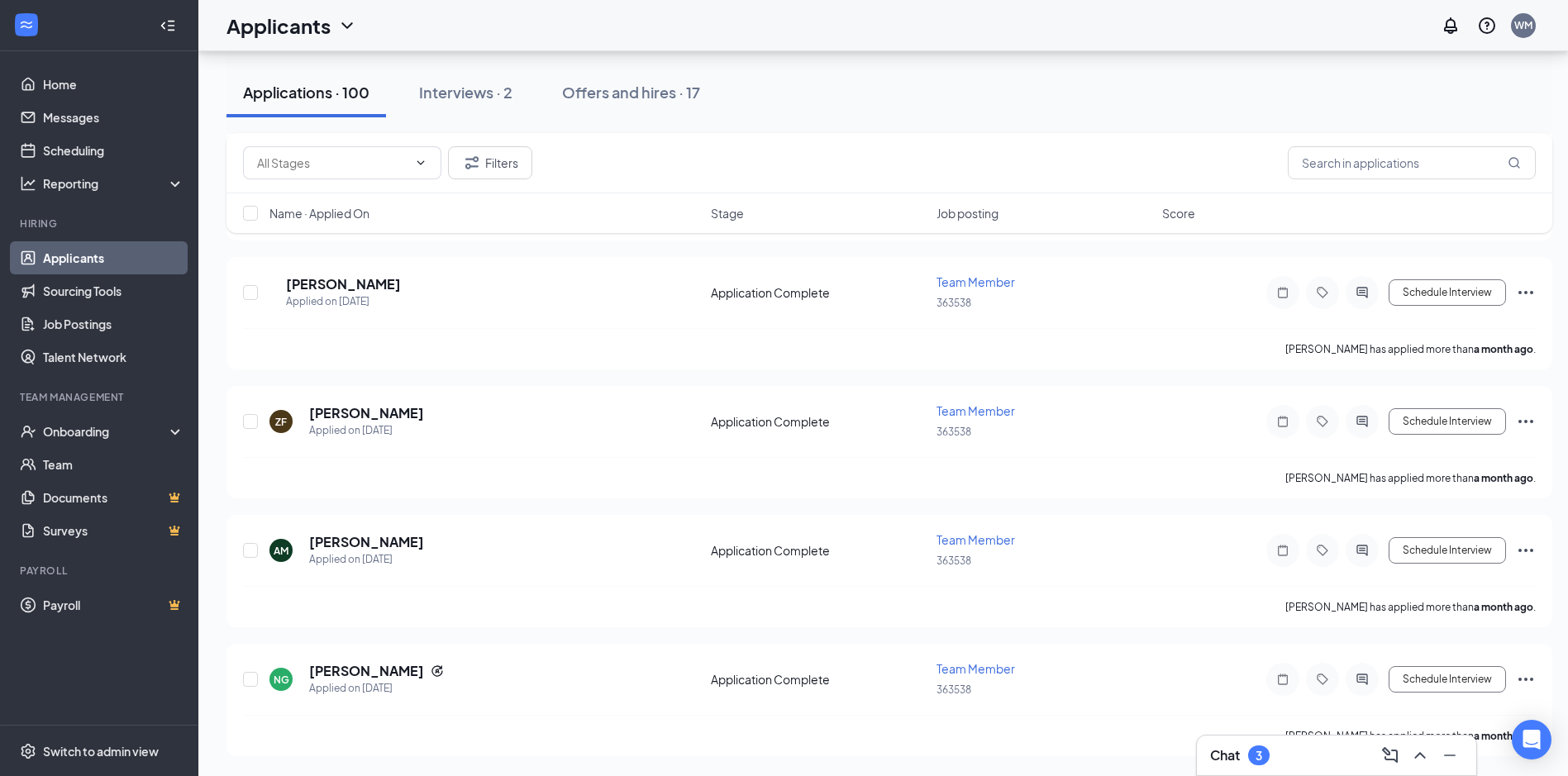
click at [1262, 756] on div "3" at bounding box center [1258, 756] width 7 height 14
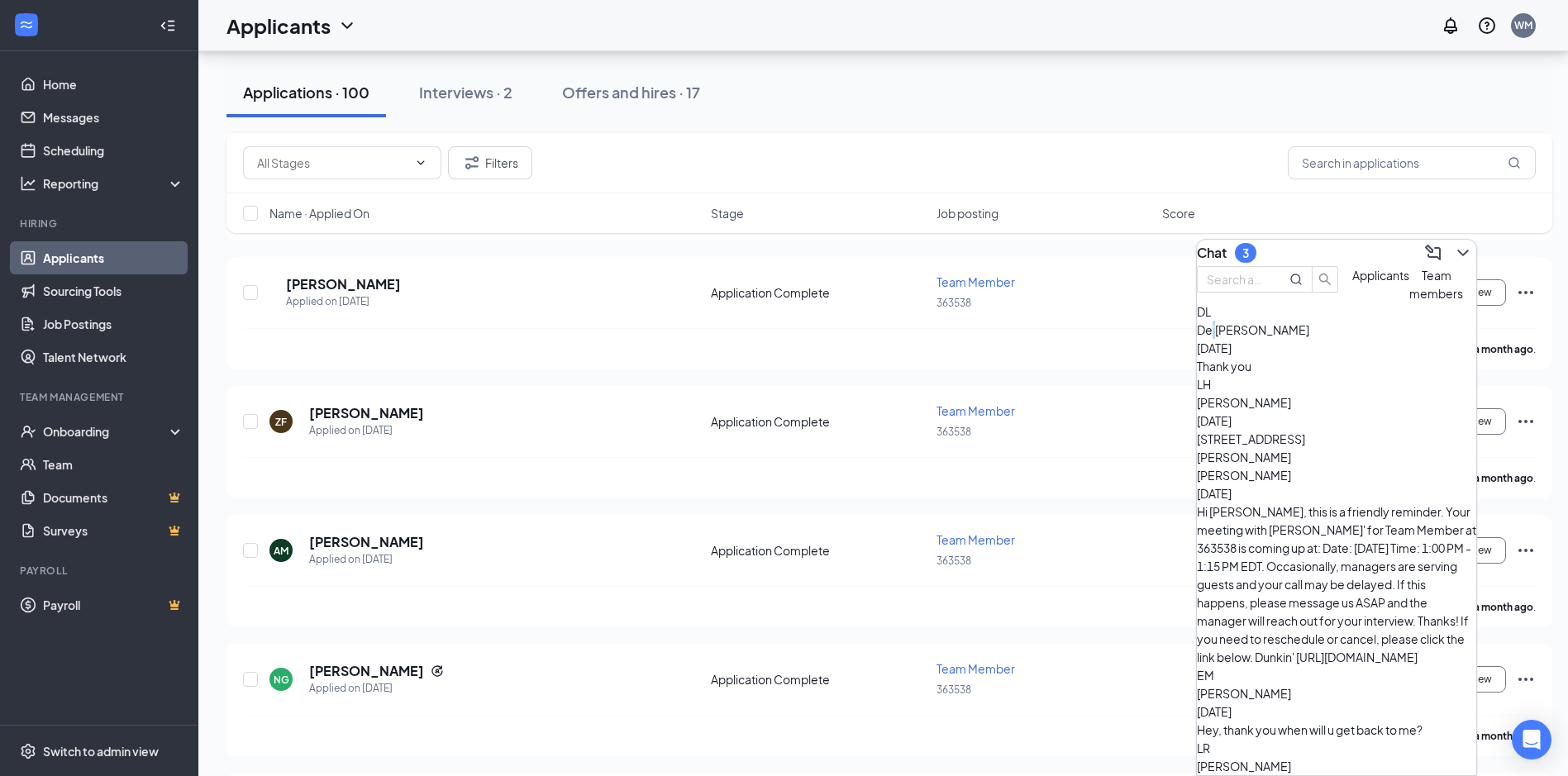
click at [1273, 337] on span "De'[PERSON_NAME]" at bounding box center [1252, 329] width 112 height 15
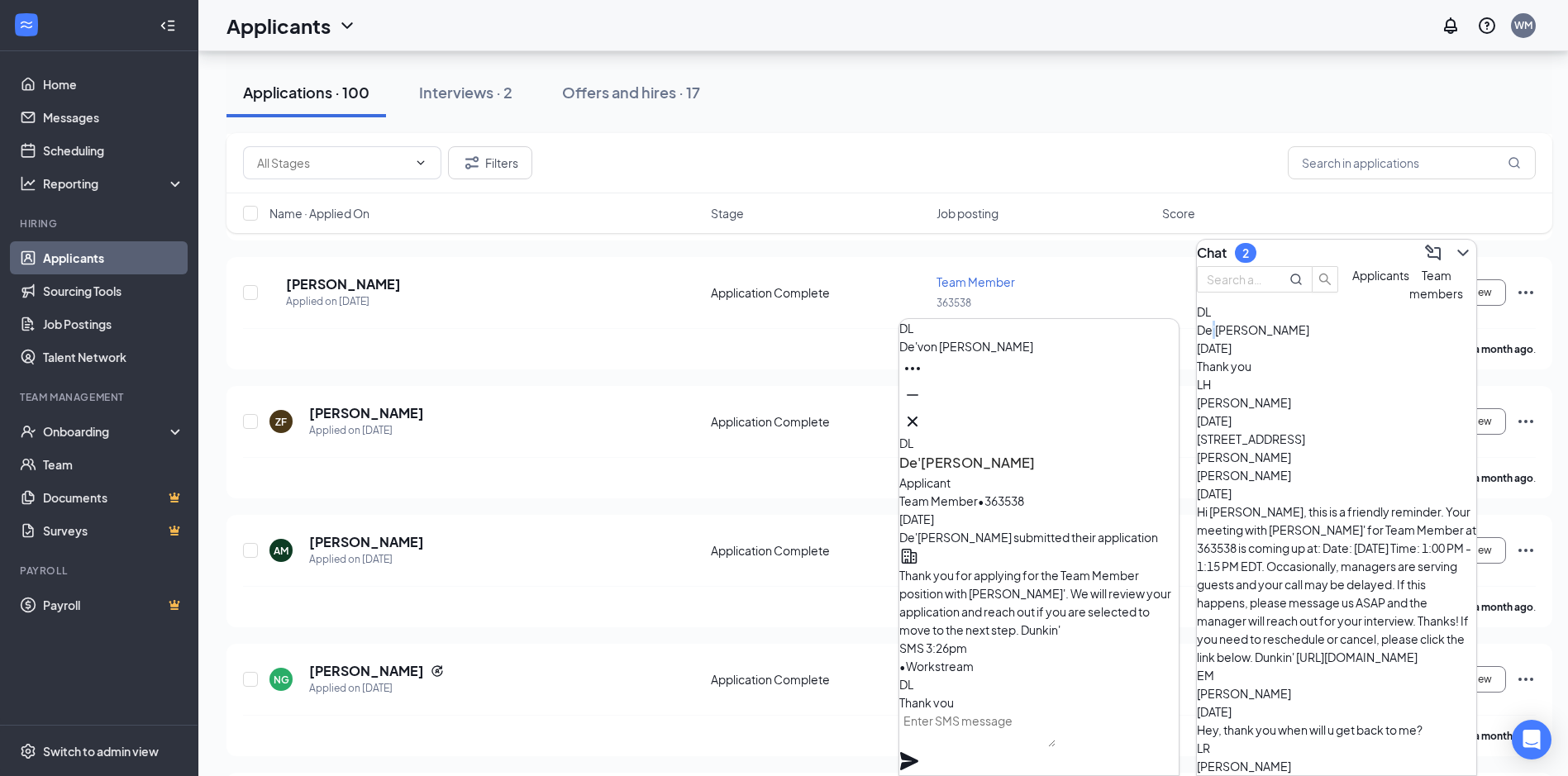
scroll to position [0, 0]
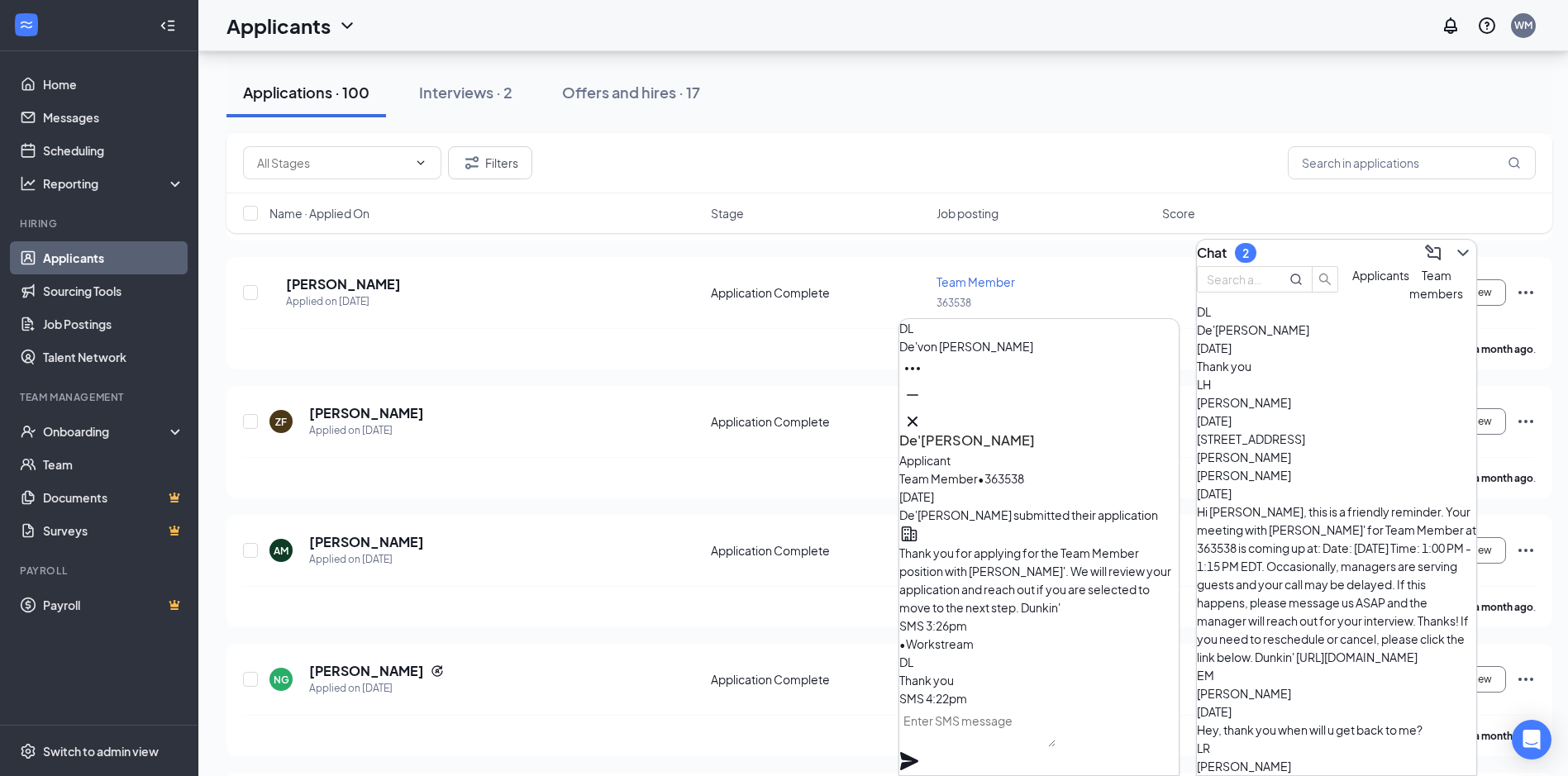
click at [1306, 510] on div "Hi [PERSON_NAME], this is a friendly reminder. Your meeting with [PERSON_NAME]'…" at bounding box center [1335, 584] width 279 height 164
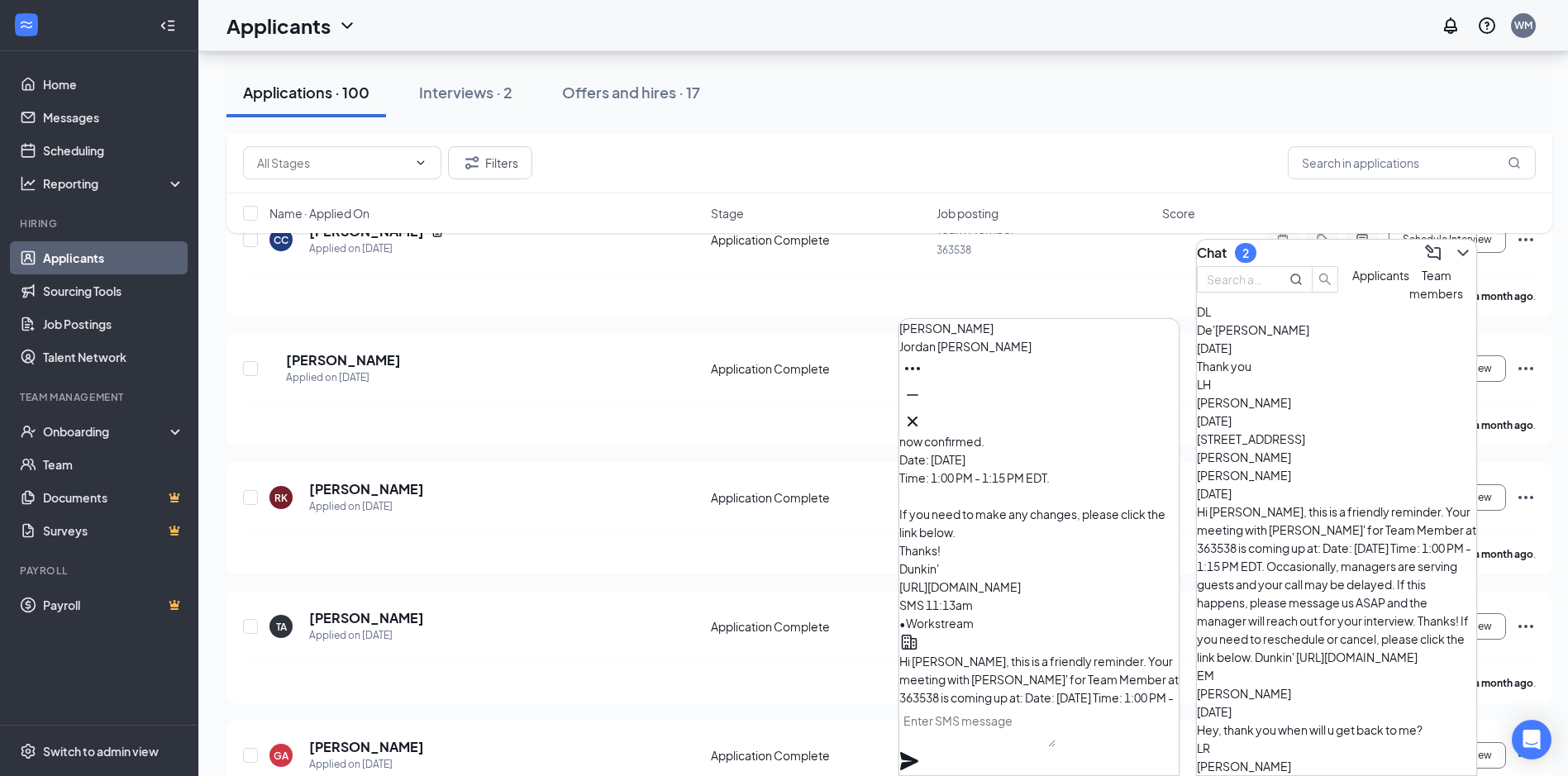
scroll to position [-83, 0]
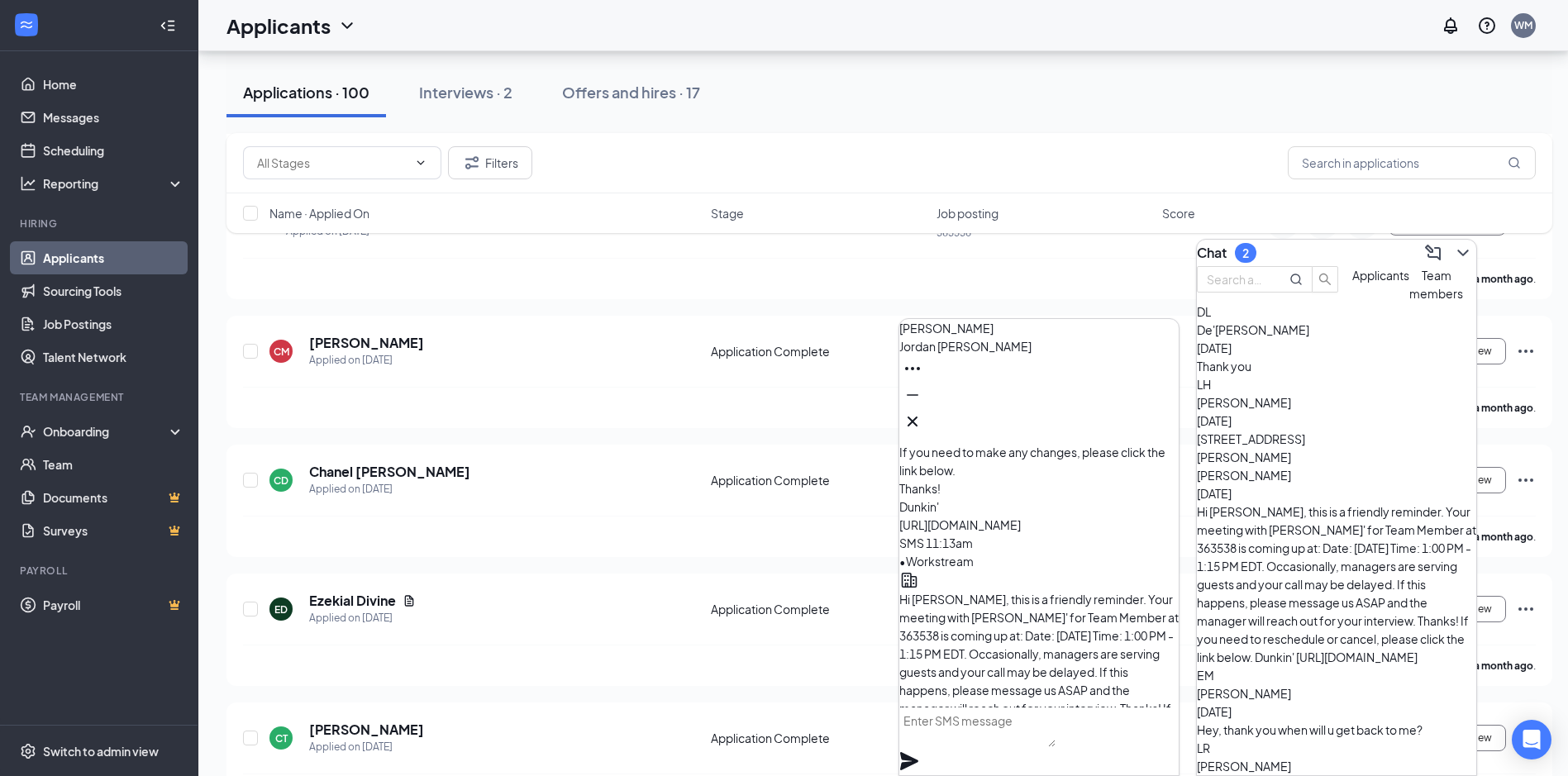
scroll to position [12261, 0]
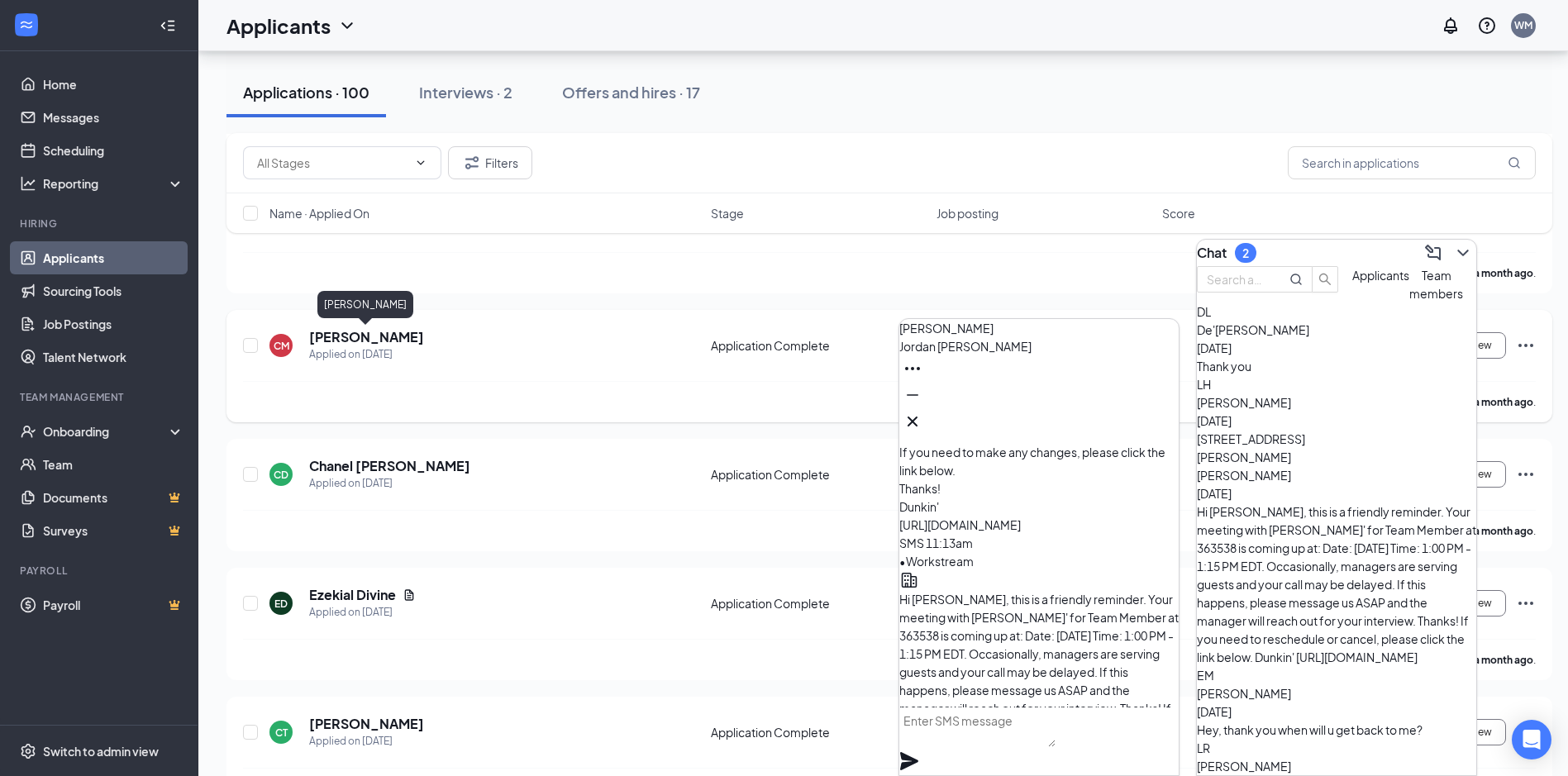
click at [374, 342] on h5 "[PERSON_NAME]" at bounding box center [367, 337] width 115 height 18
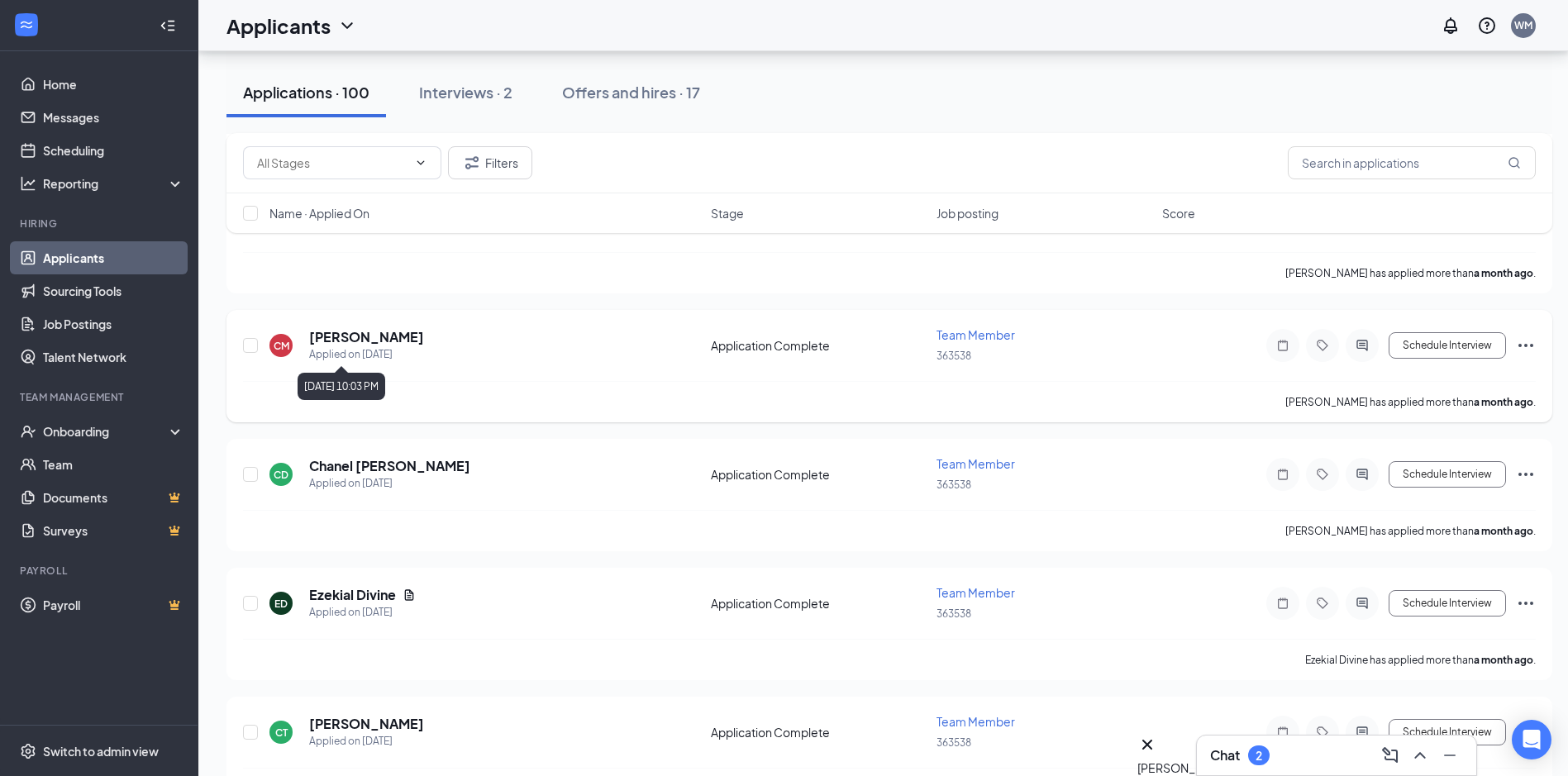
click at [387, 345] on div "[PERSON_NAME] Applied on [DATE]" at bounding box center [367, 346] width 115 height 35
click at [385, 337] on h5 "[PERSON_NAME]" at bounding box center [367, 337] width 115 height 18
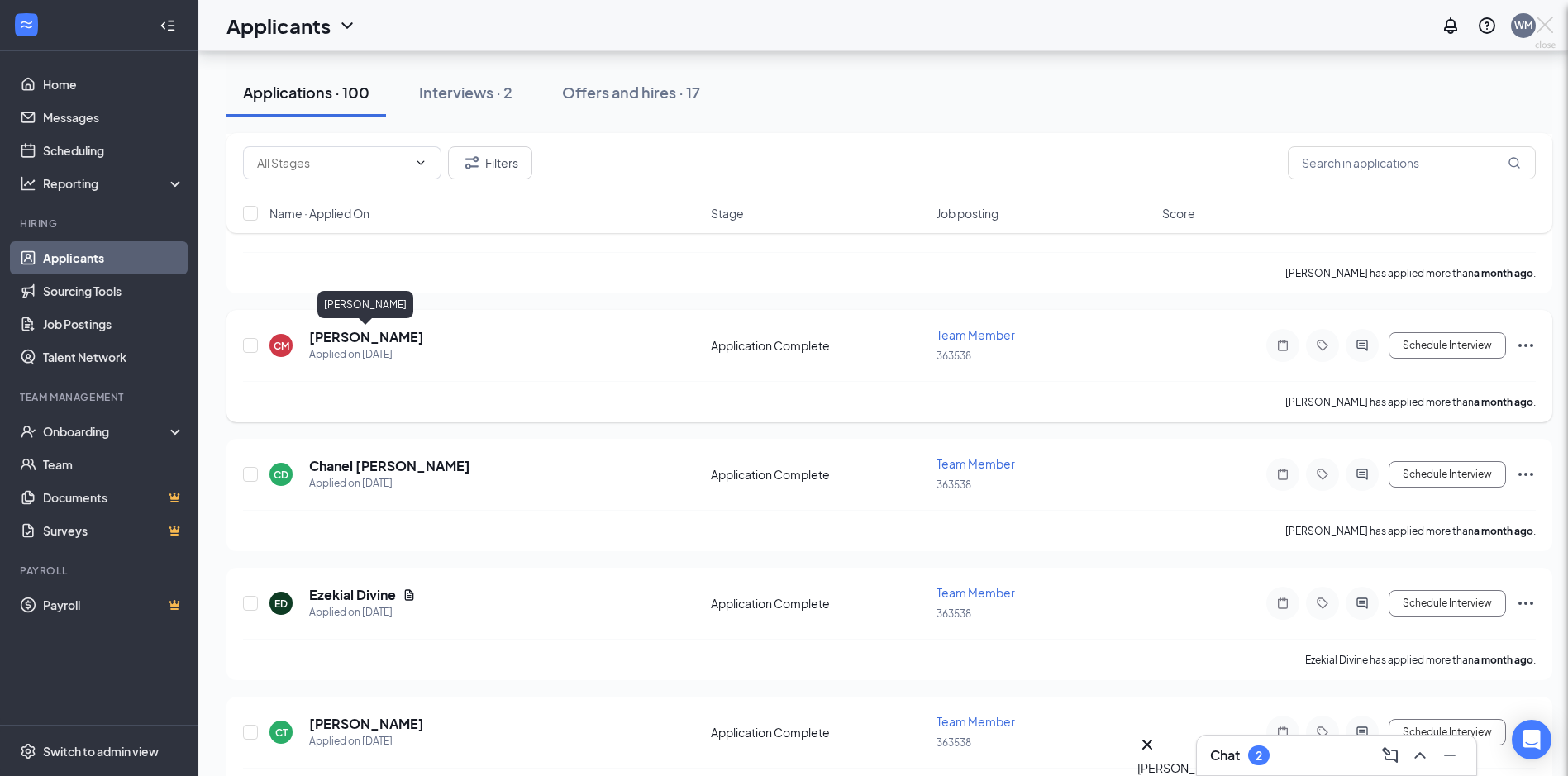
click at [333, 335] on div "CM [PERSON_NAME] Team Member at 363538 Add a tag Application Messages Feedback …" at bounding box center [784, 388] width 1568 height 776
click at [397, 341] on h5 "[PERSON_NAME]" at bounding box center [367, 337] width 115 height 18
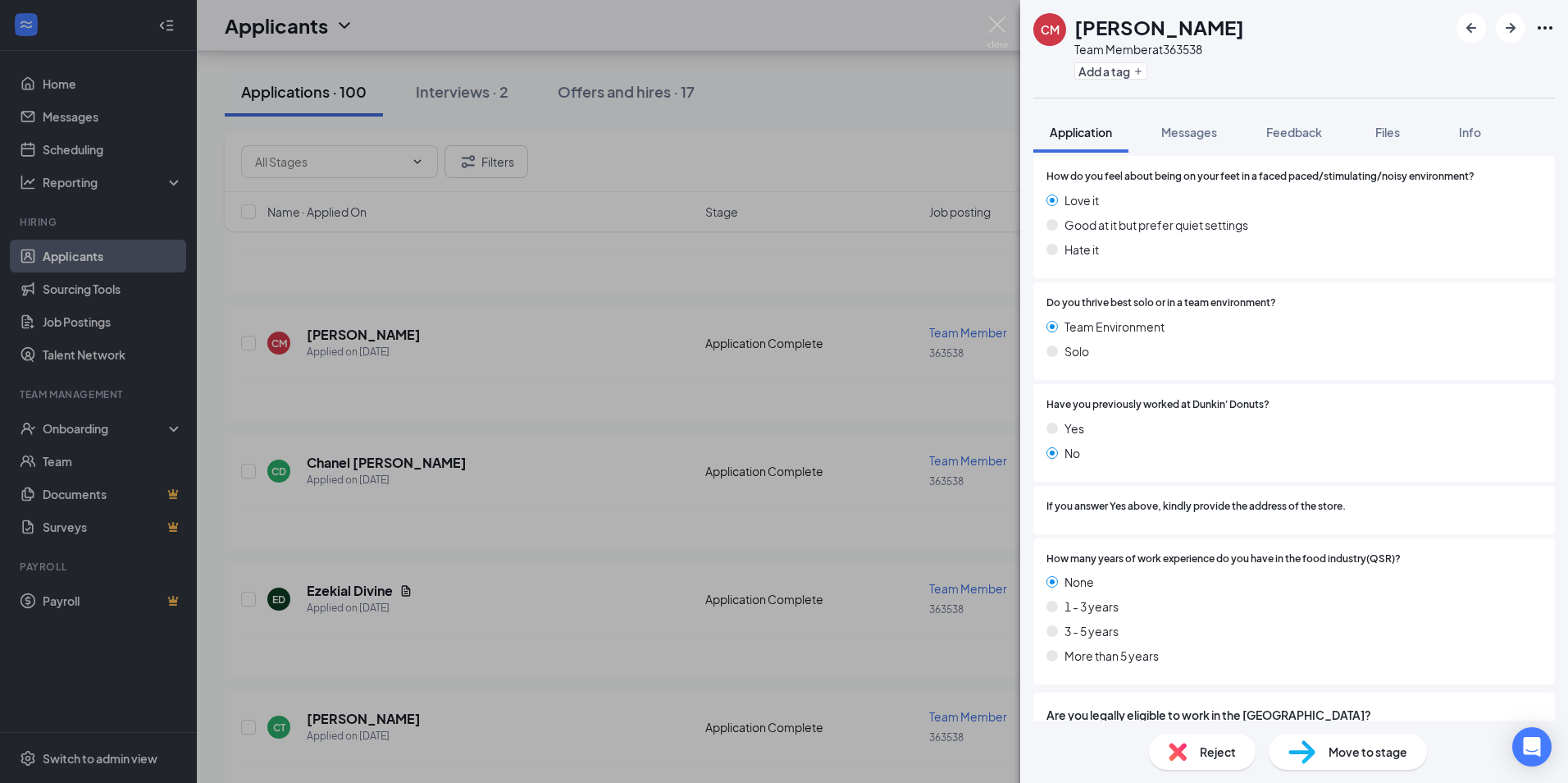
scroll to position [1106, 0]
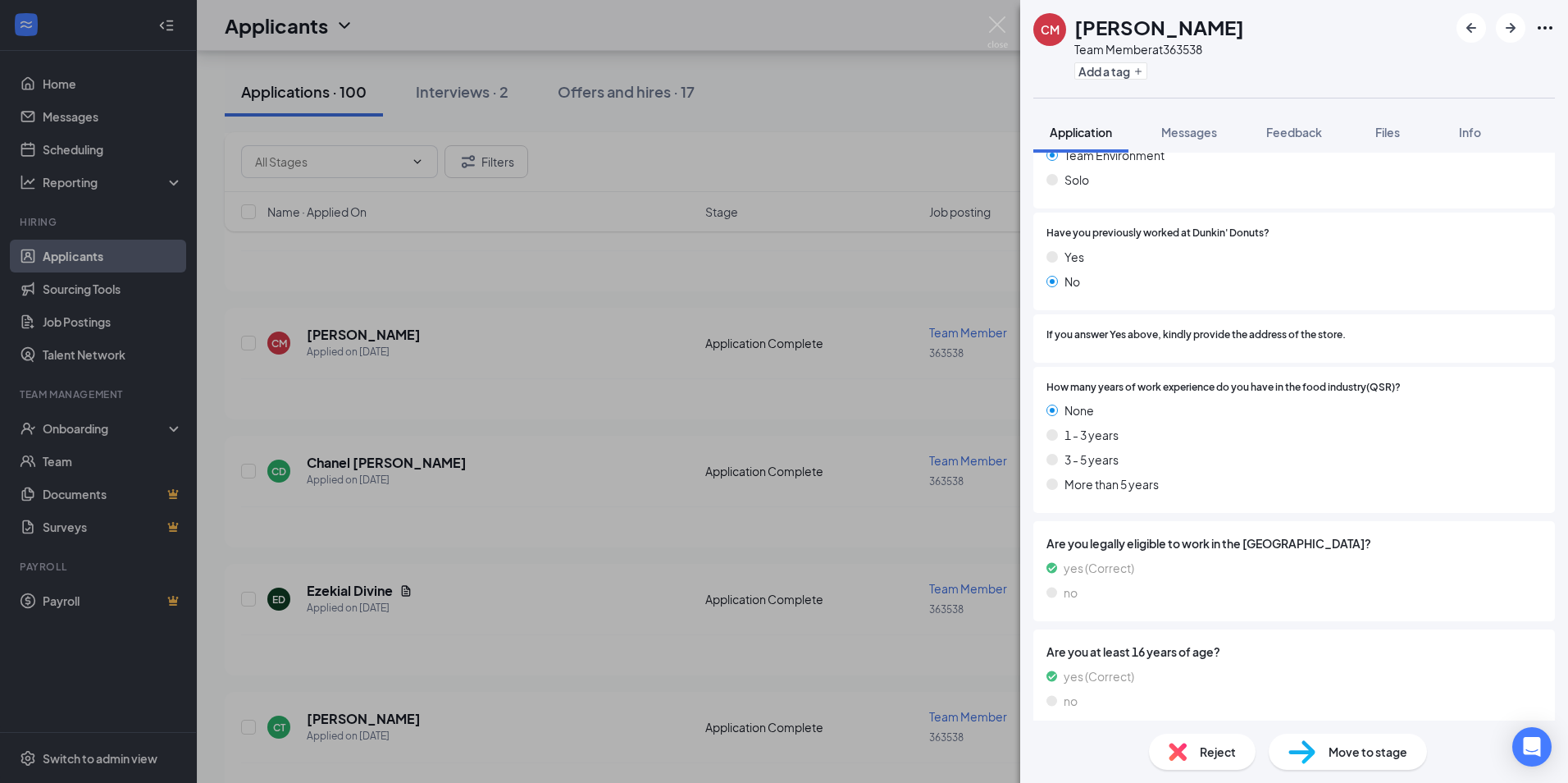
drag, startPoint x: 516, startPoint y: 462, endPoint x: 378, endPoint y: 444, distance: 139.2
click at [517, 461] on div "CM [PERSON_NAME] Team Member at 363538 Add a tag Application Messages Feedback …" at bounding box center [784, 392] width 1568 height 783
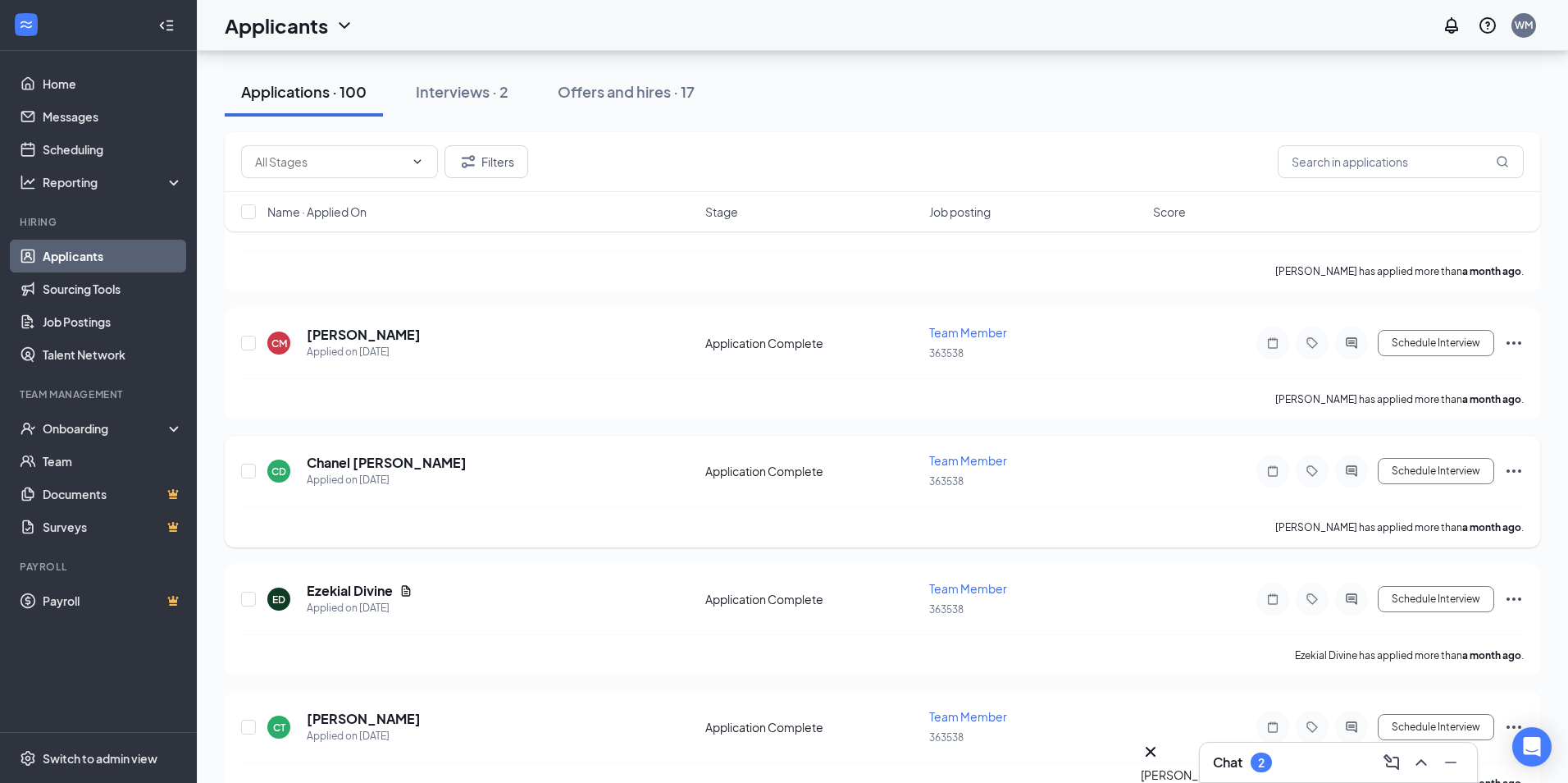
click at [367, 465] on h5 "Chanel [PERSON_NAME]" at bounding box center [387, 463] width 160 height 18
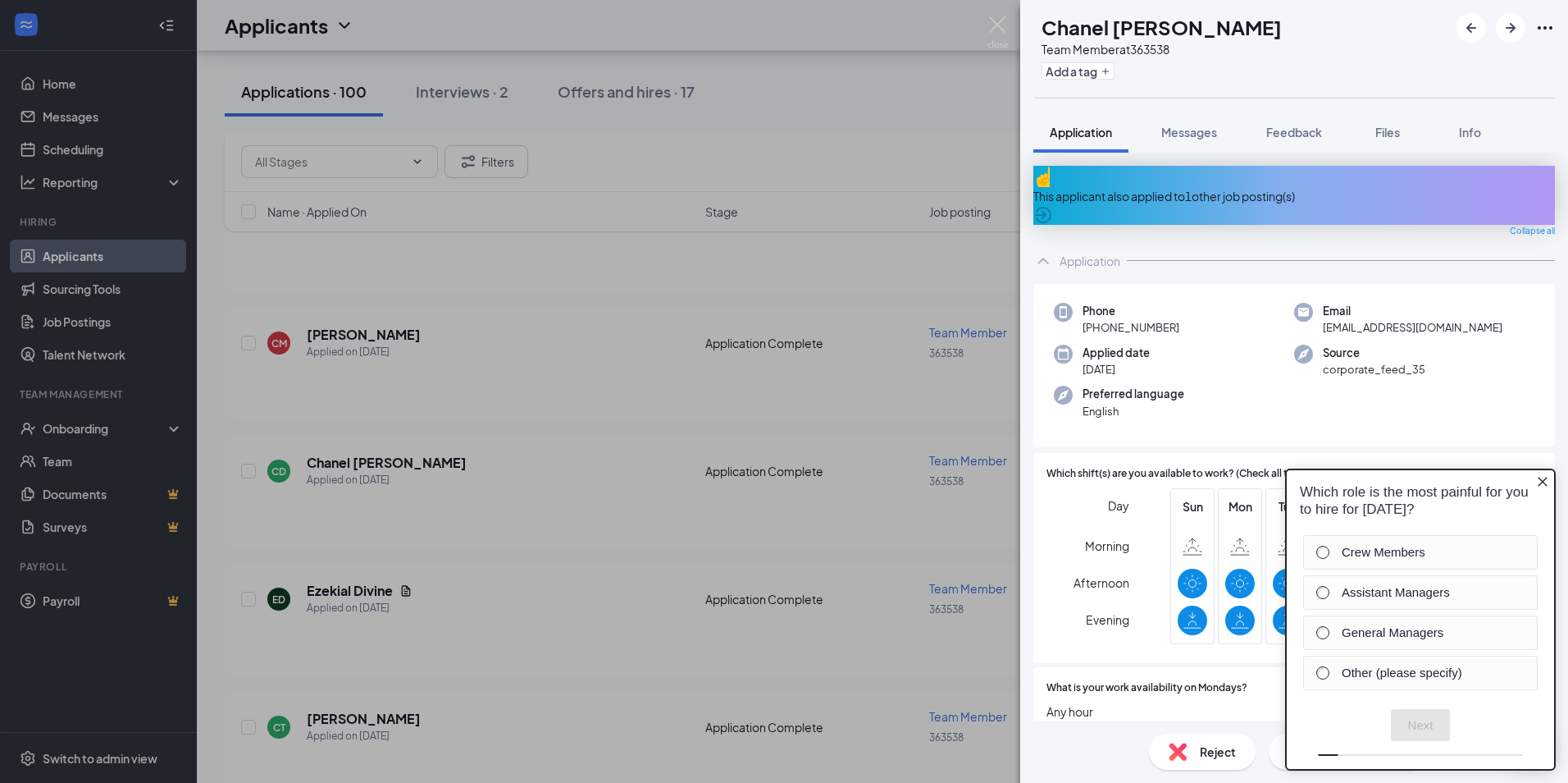
click at [1543, 480] on icon "Close button" at bounding box center [1543, 482] width 14 height 14
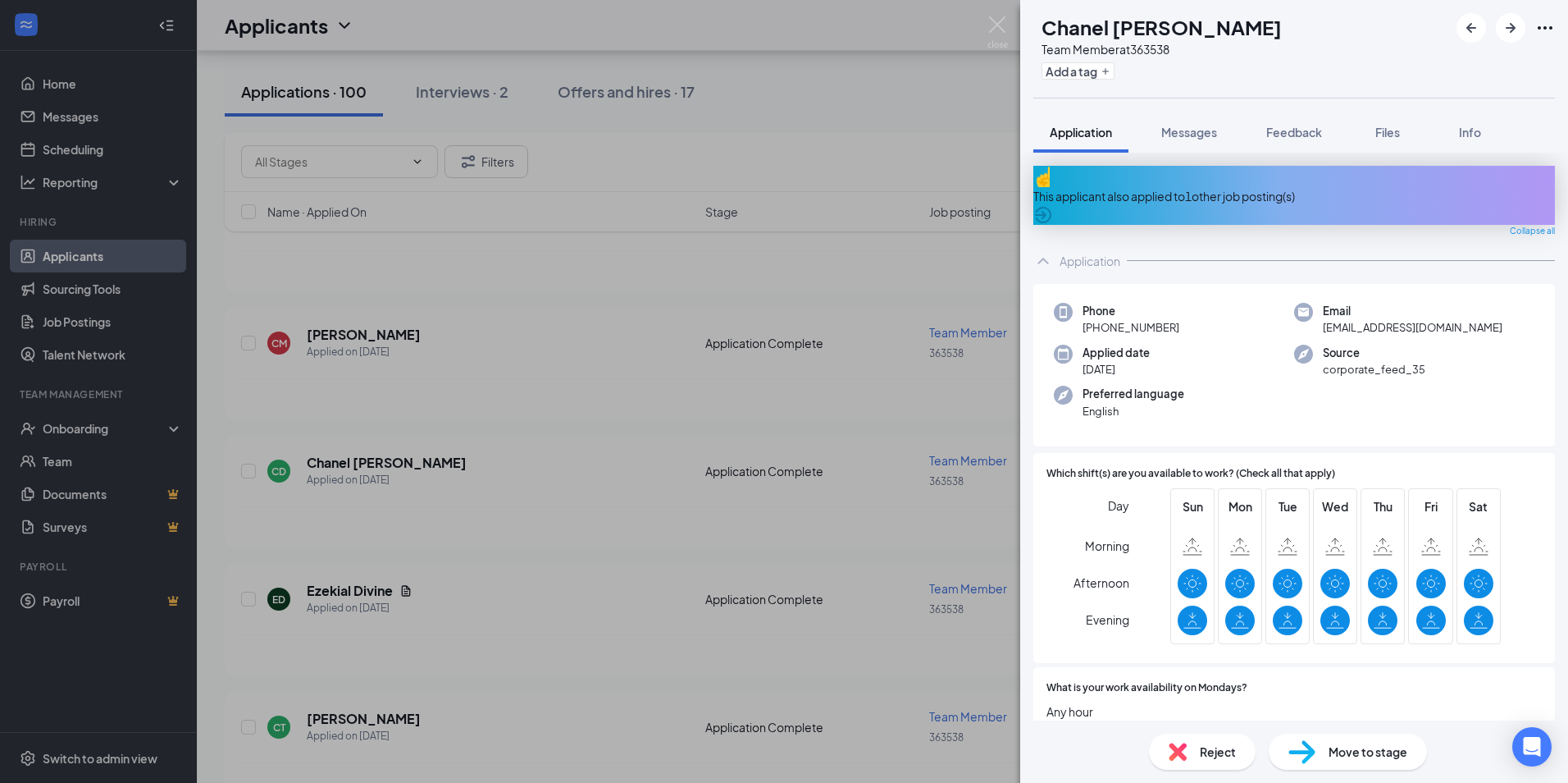
drag, startPoint x: 459, startPoint y: 639, endPoint x: 631, endPoint y: 689, distance: 179.1
click at [459, 639] on div "CD Chanel [PERSON_NAME] Team Member at 363538 Add a tag Application Messages Fe…" at bounding box center [784, 392] width 1568 height 783
click at [652, 483] on div "CD Chanel [PERSON_NAME] Team Member at 363538 Add a tag Application Messages Fe…" at bounding box center [784, 392] width 1568 height 783
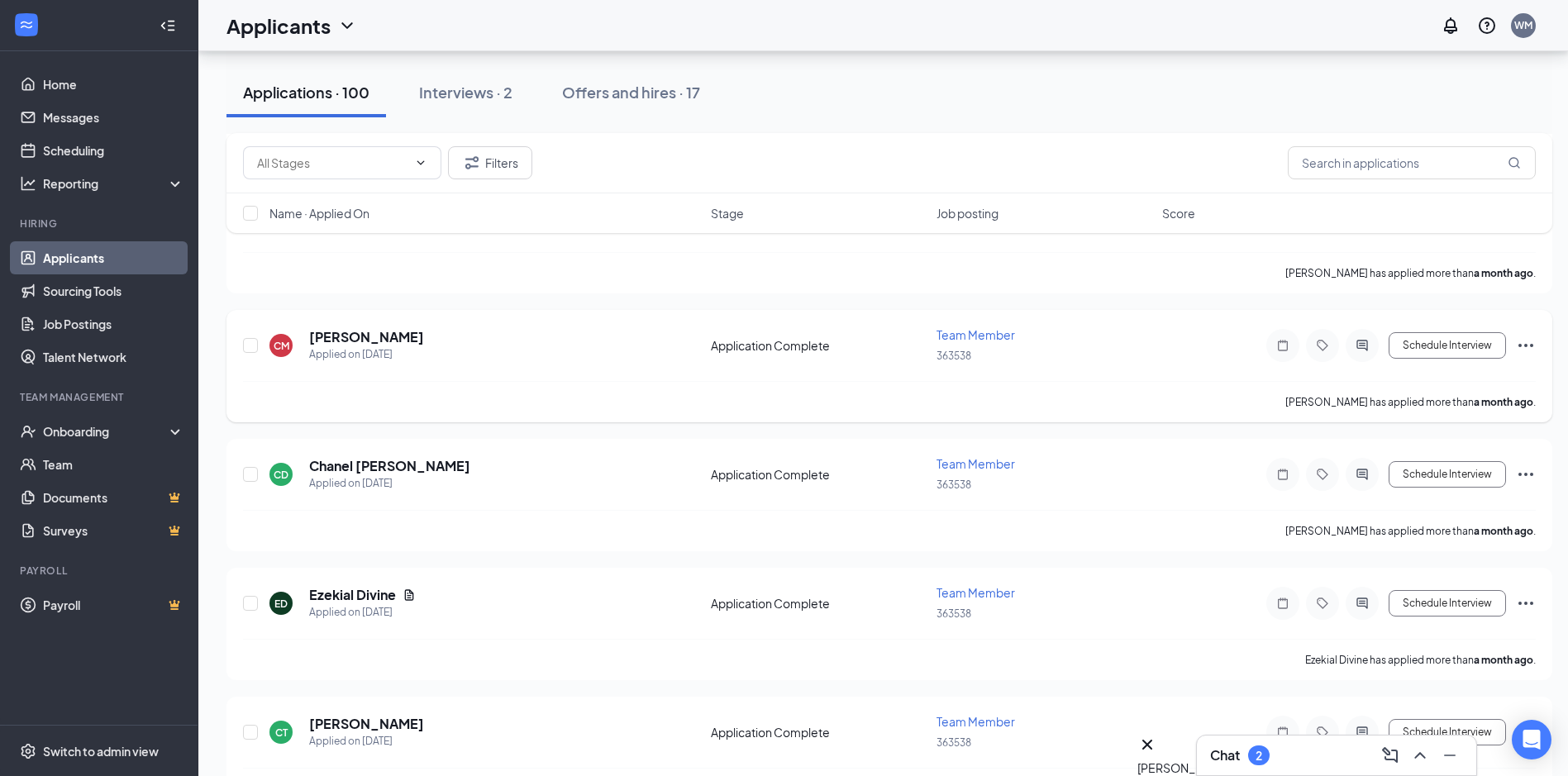
click at [562, 398] on div "[PERSON_NAME] has applied more than a month ago ." at bounding box center [890, 401] width 1293 height 41
click at [565, 397] on div "[PERSON_NAME] has applied more than a month ago ." at bounding box center [890, 401] width 1293 height 41
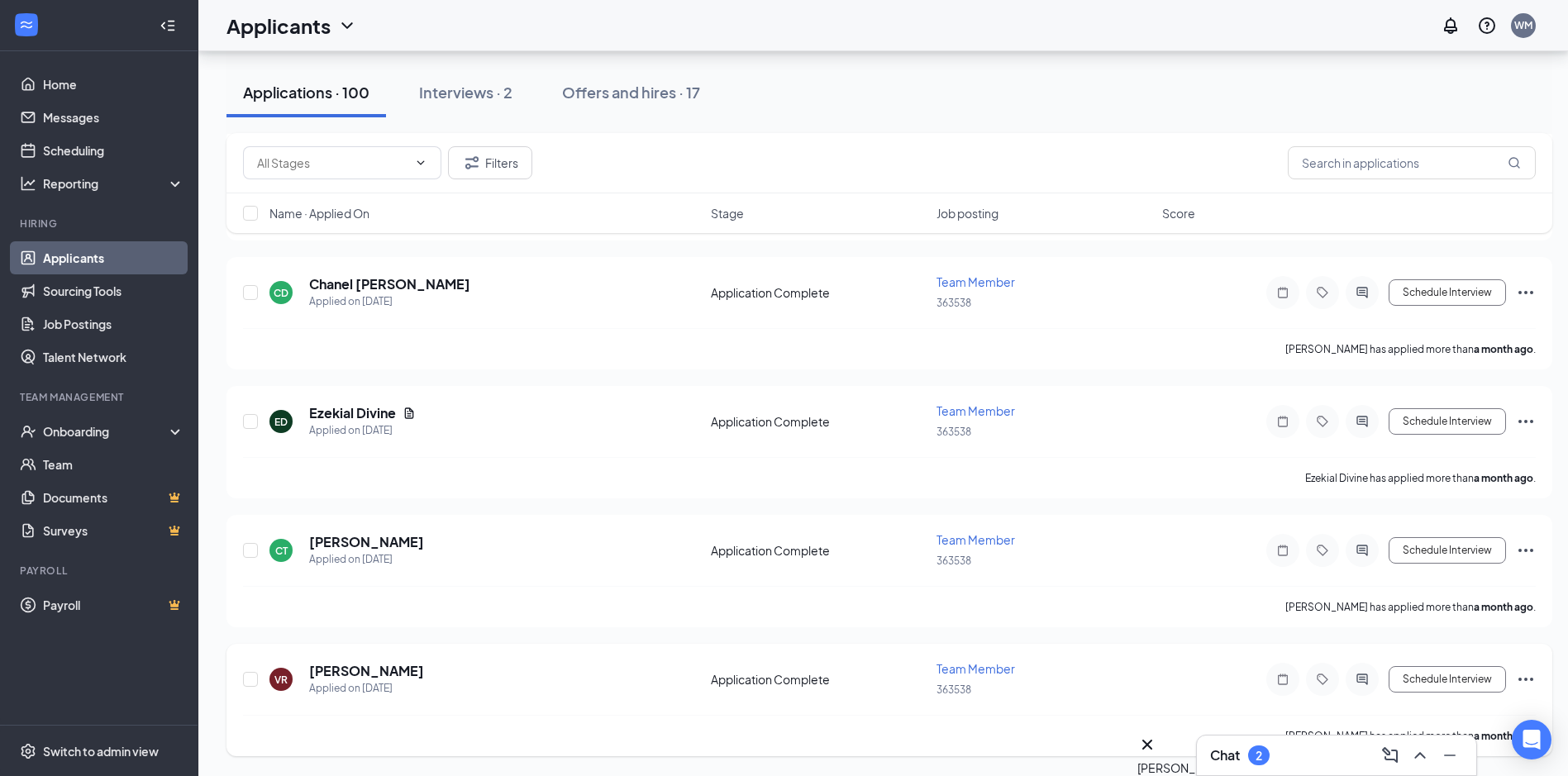
click at [370, 670] on h5 "[PERSON_NAME]" at bounding box center [367, 671] width 115 height 18
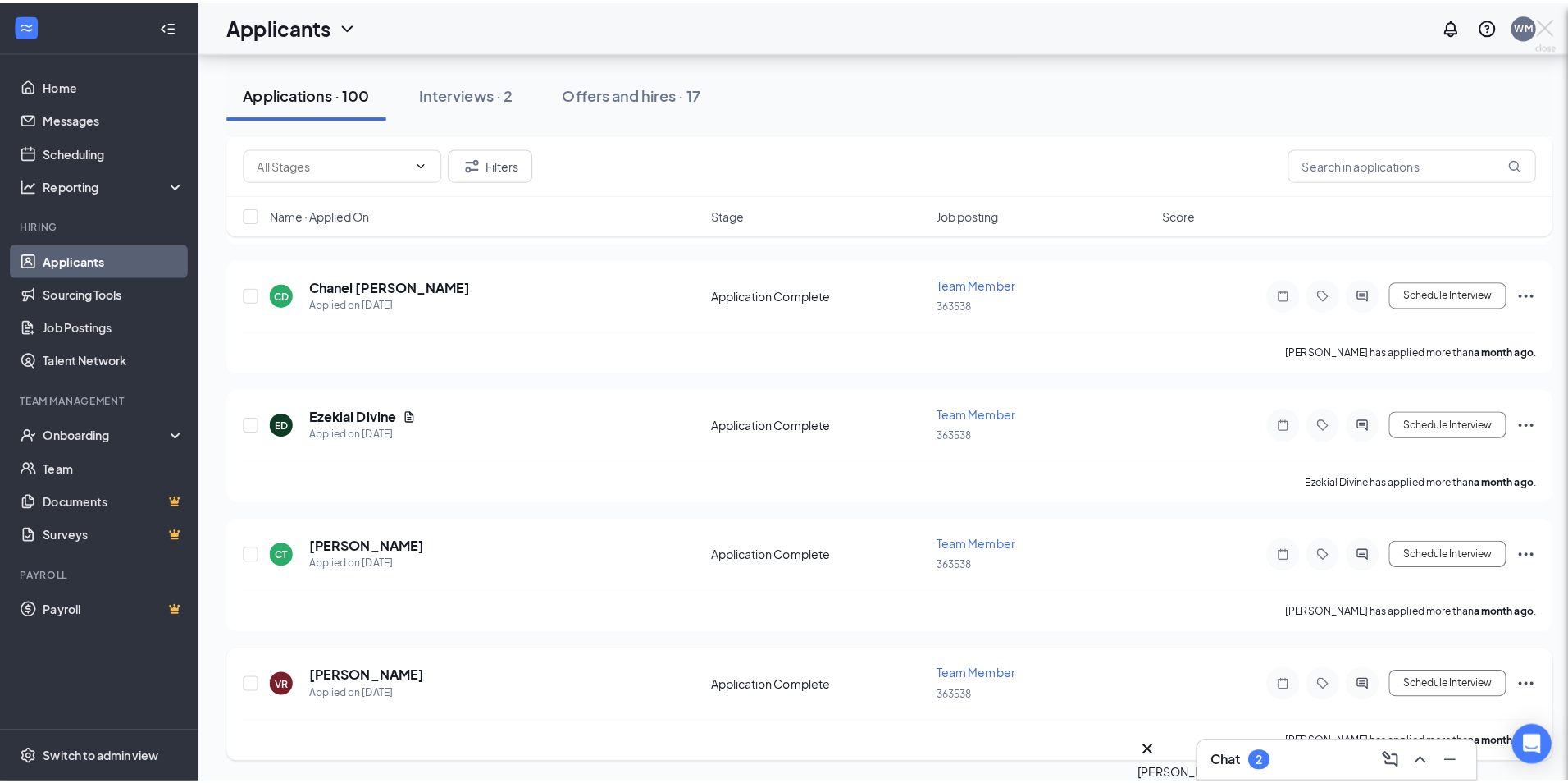
scroll to position [12341, 0]
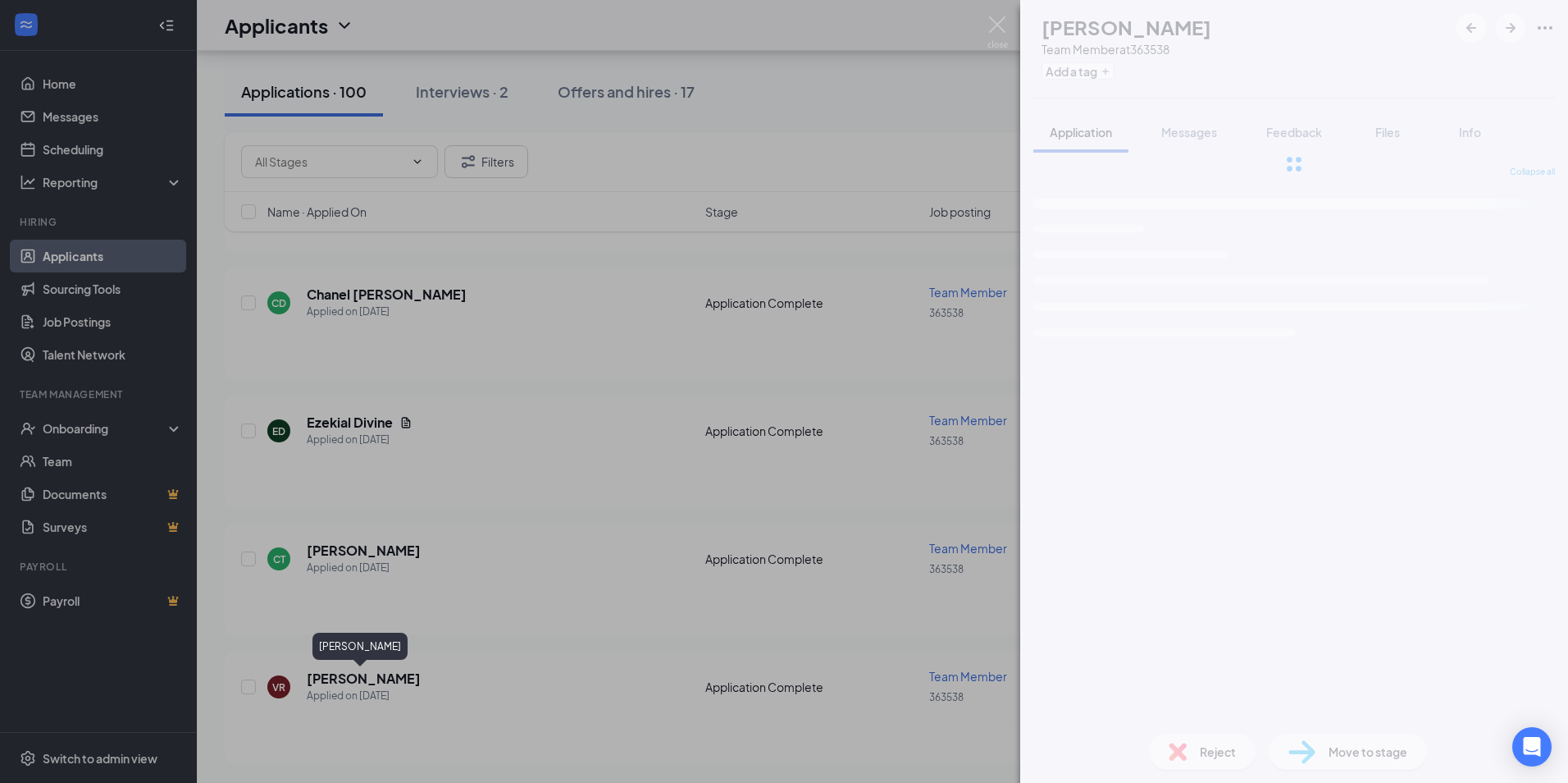
click at [349, 679] on div "VR [PERSON_NAME] Team Member at 363538 Add a tag Application Messages Feedback …" at bounding box center [784, 392] width 1568 height 783
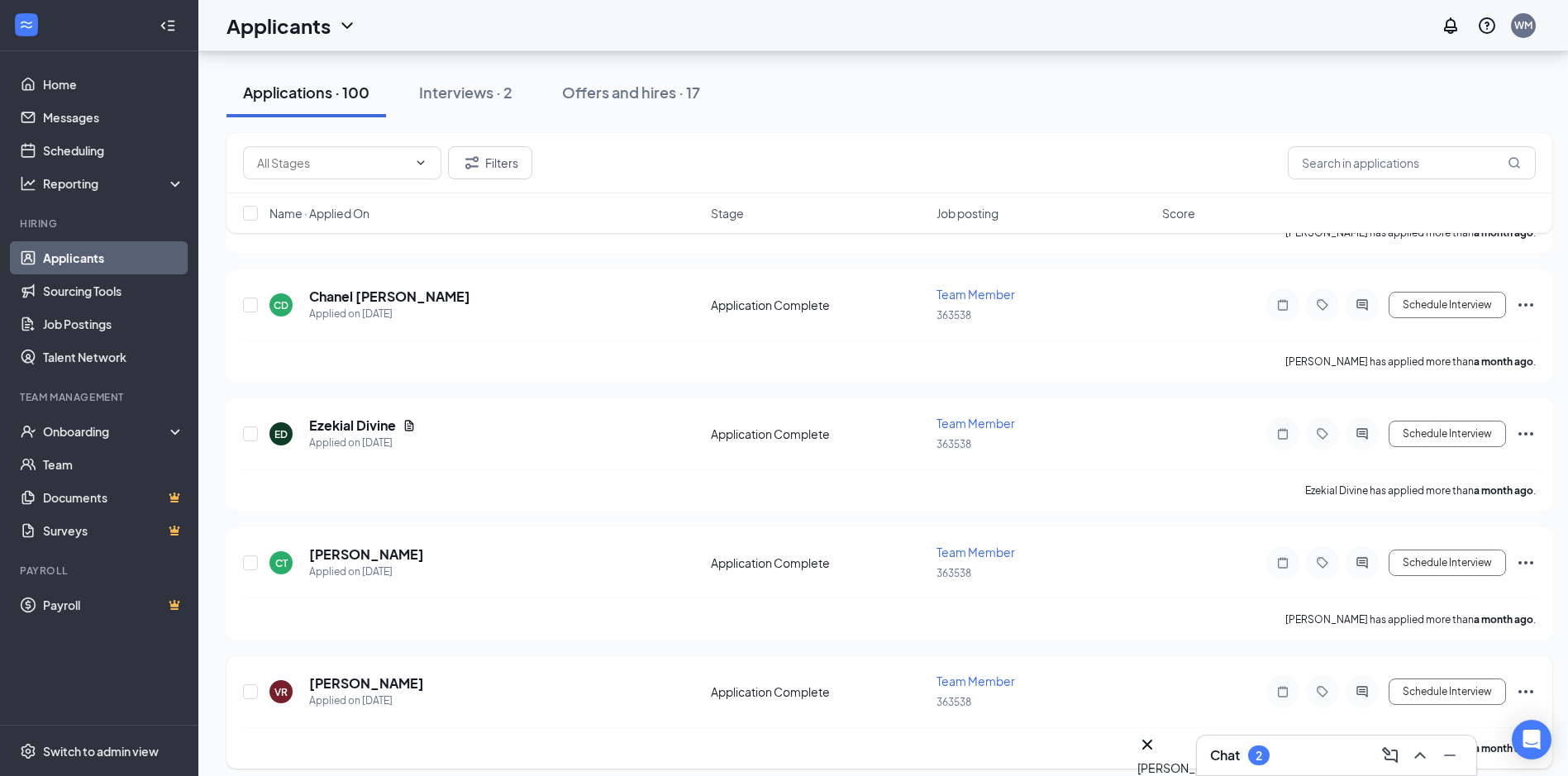
click at [371, 684] on h5 "[PERSON_NAME]" at bounding box center [367, 684] width 115 height 18
click at [383, 683] on h5 "[PERSON_NAME]" at bounding box center [367, 684] width 115 height 18
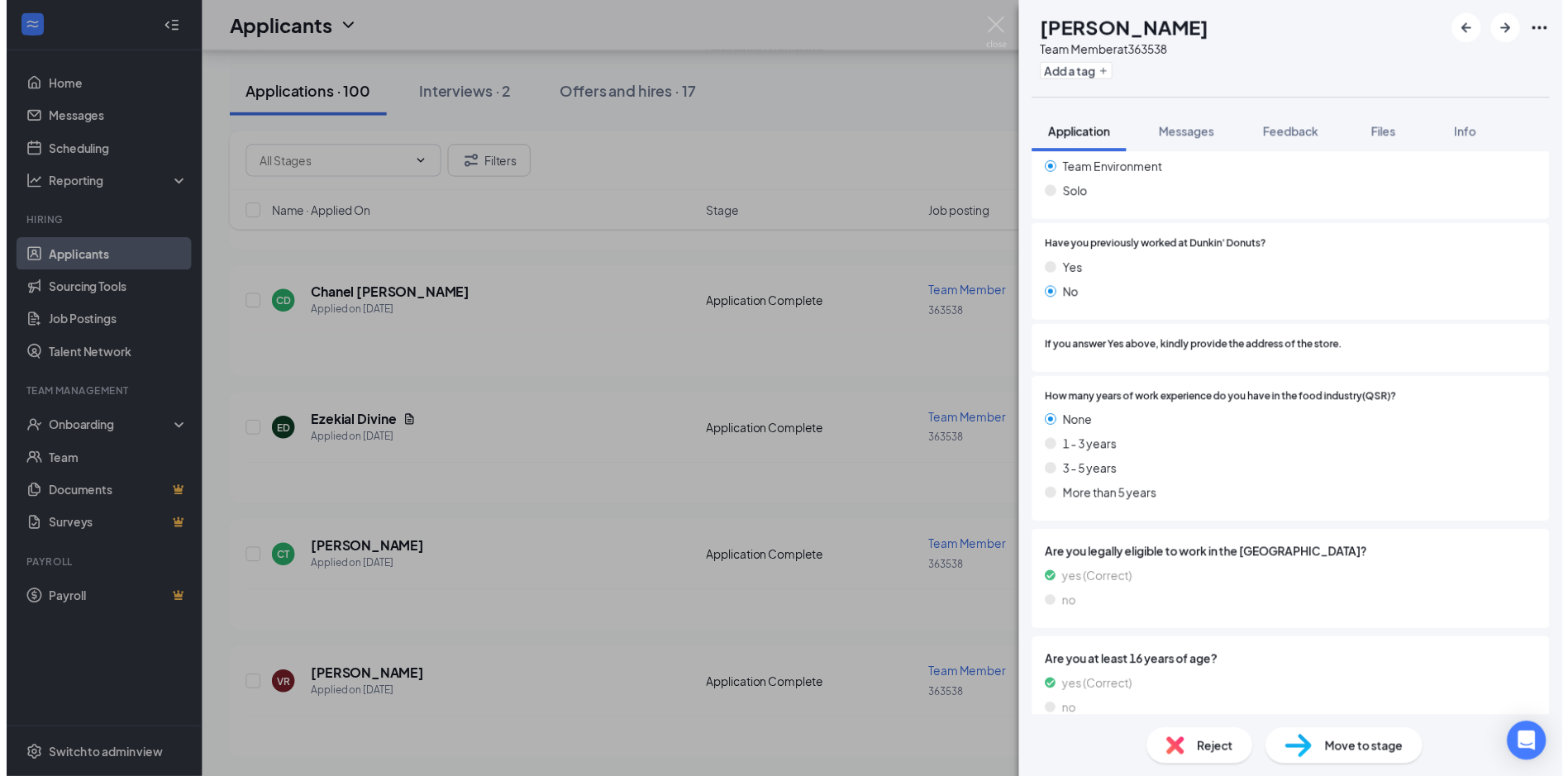
scroll to position [1067, 0]
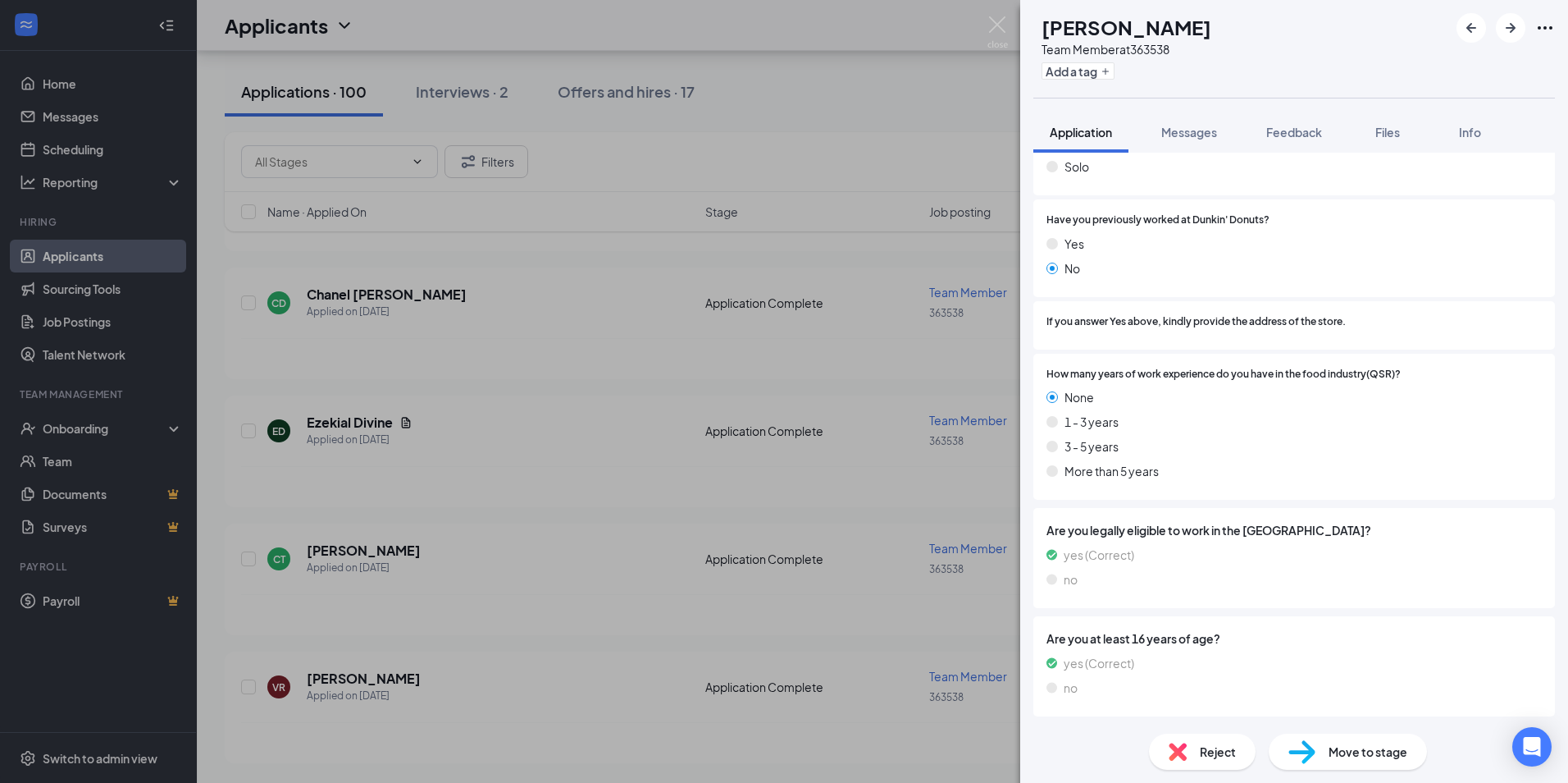
click at [544, 542] on div "VR [PERSON_NAME] Team Member at 363538 Add a tag Application Messages Feedback …" at bounding box center [784, 392] width 1568 height 783
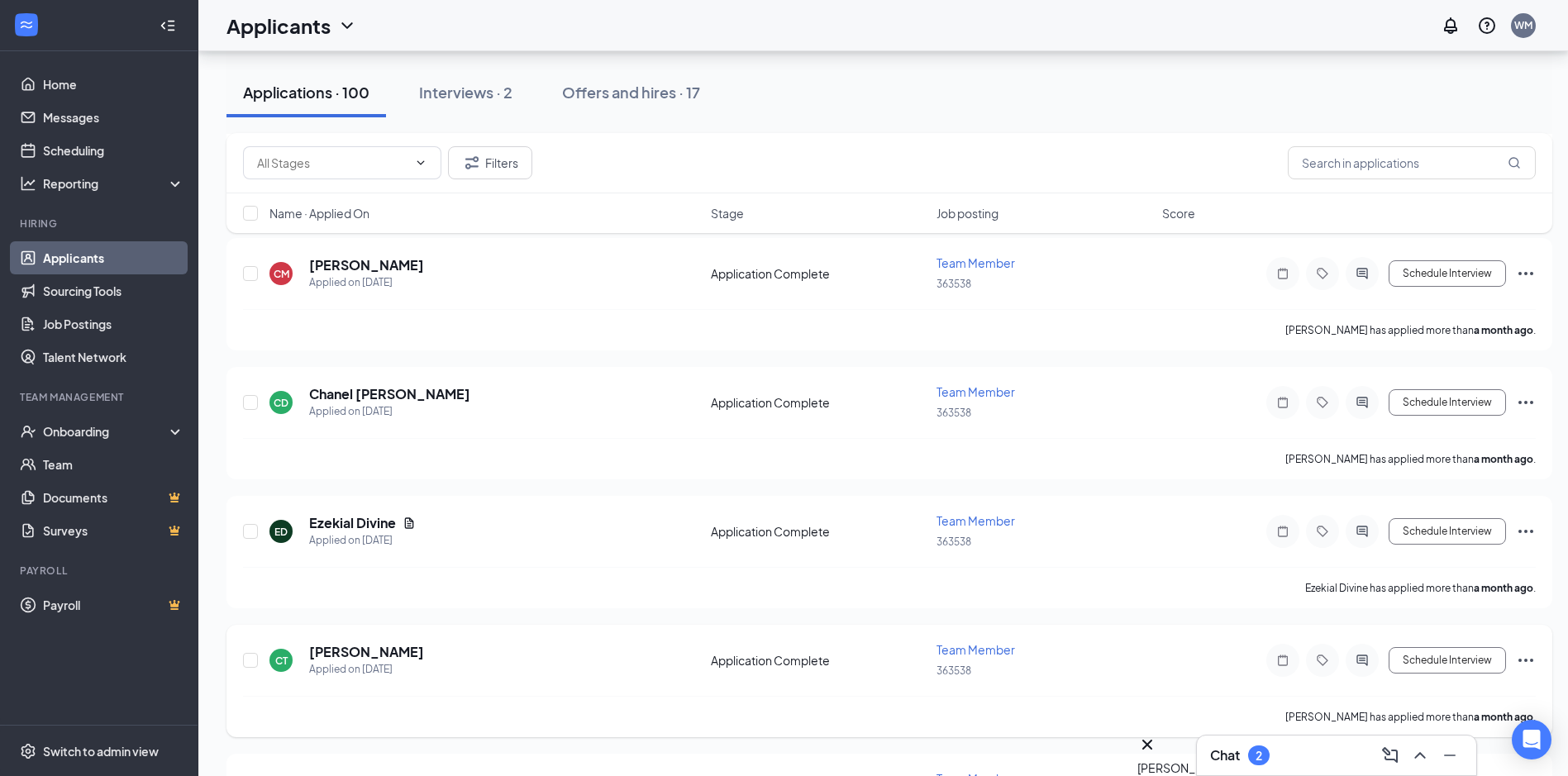
scroll to position [12443, 0]
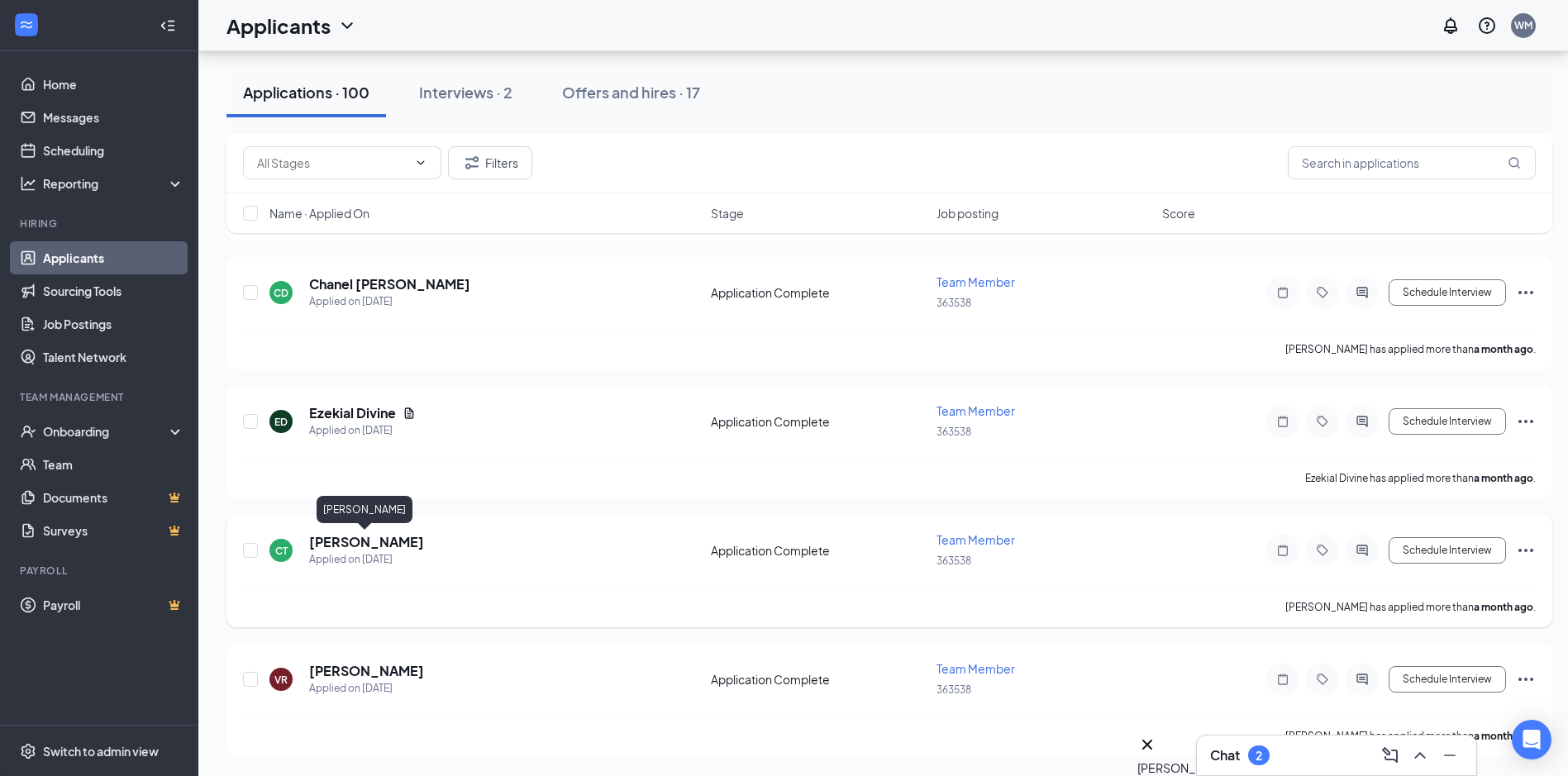
click at [355, 545] on h5 "[PERSON_NAME]" at bounding box center [367, 542] width 115 height 18
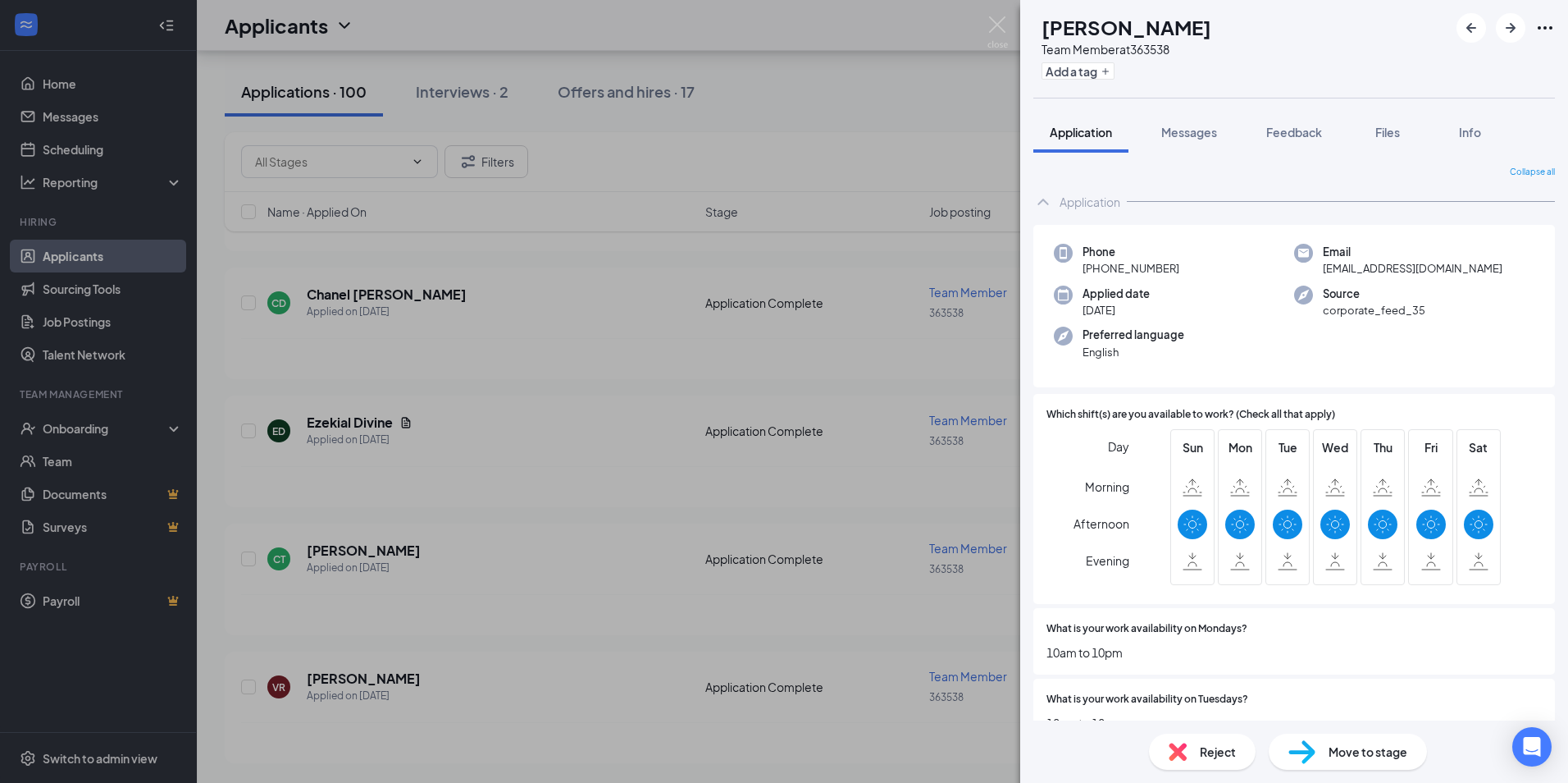
click at [527, 585] on div "CT [PERSON_NAME] Team Member at 363538 Add a tag Application Messages Feedback …" at bounding box center [784, 392] width 1568 height 783
